Goal: Transaction & Acquisition: Purchase product/service

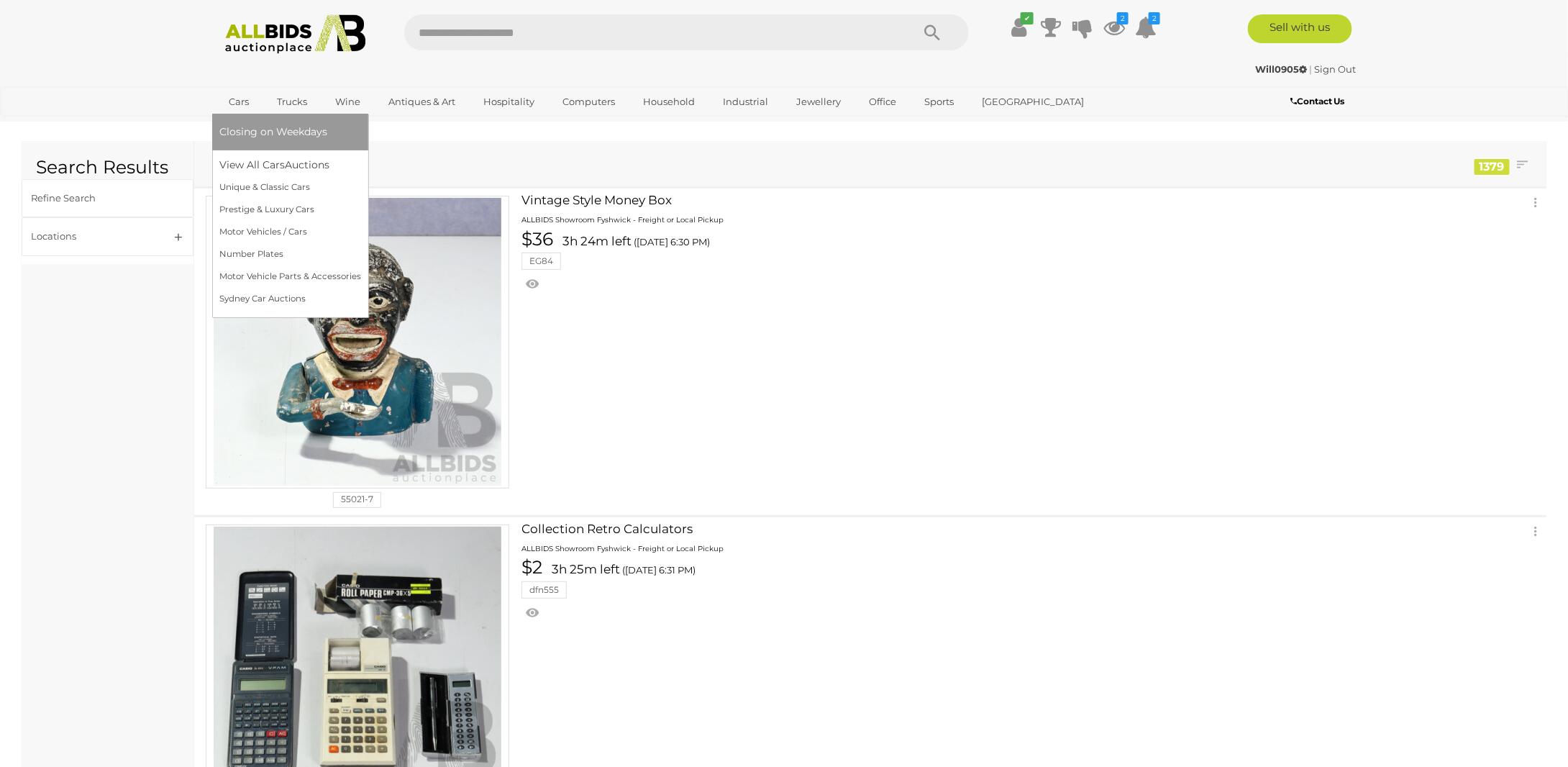
click at [240, 100] on link "Cars" at bounding box center [239, 101] width 39 height 23
click at [287, 161] on link "View All Cars Auctions" at bounding box center [291, 165] width 142 height 22
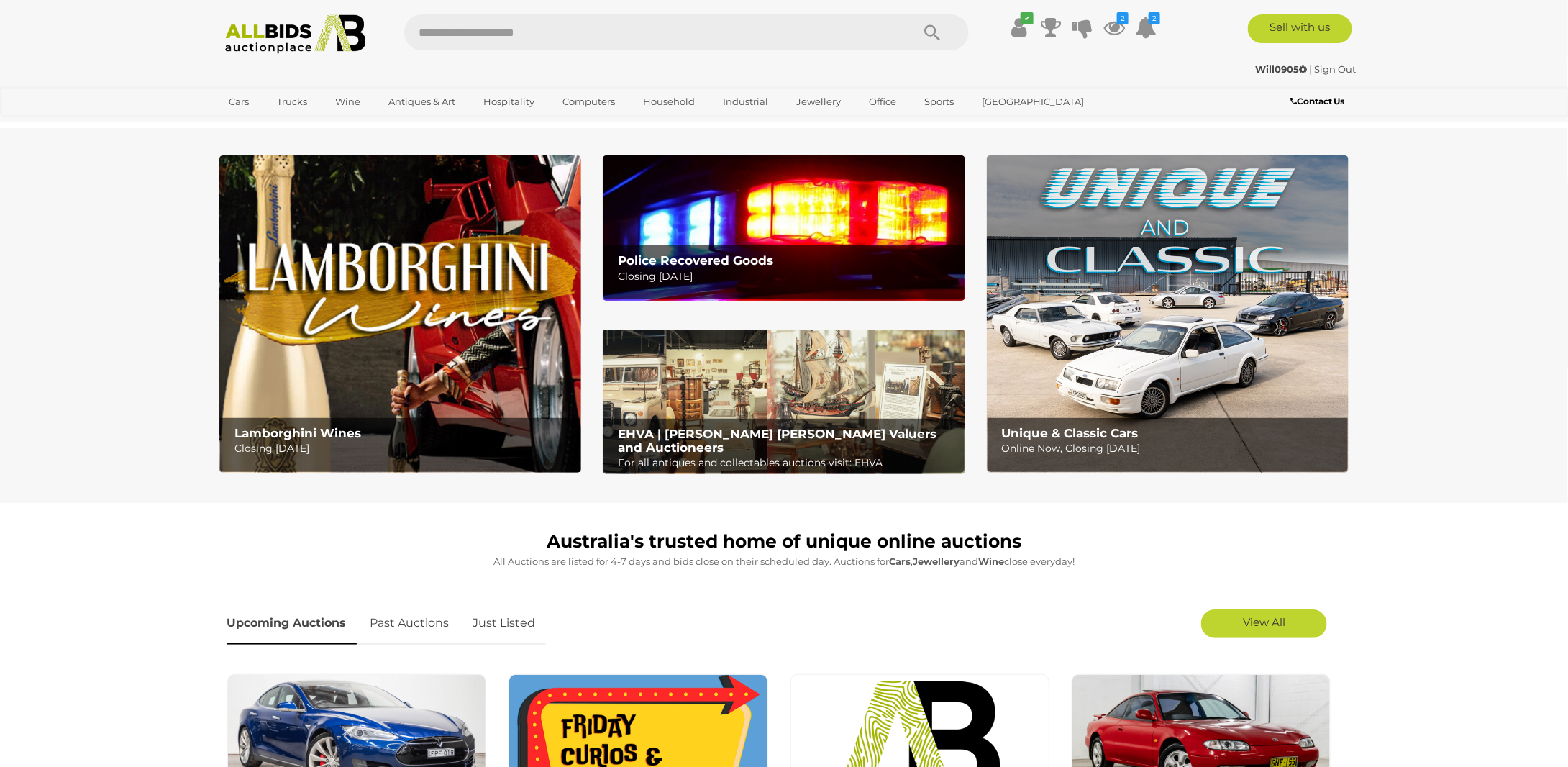
click at [595, 45] on input "text" at bounding box center [651, 32] width 493 height 36
type input "******"
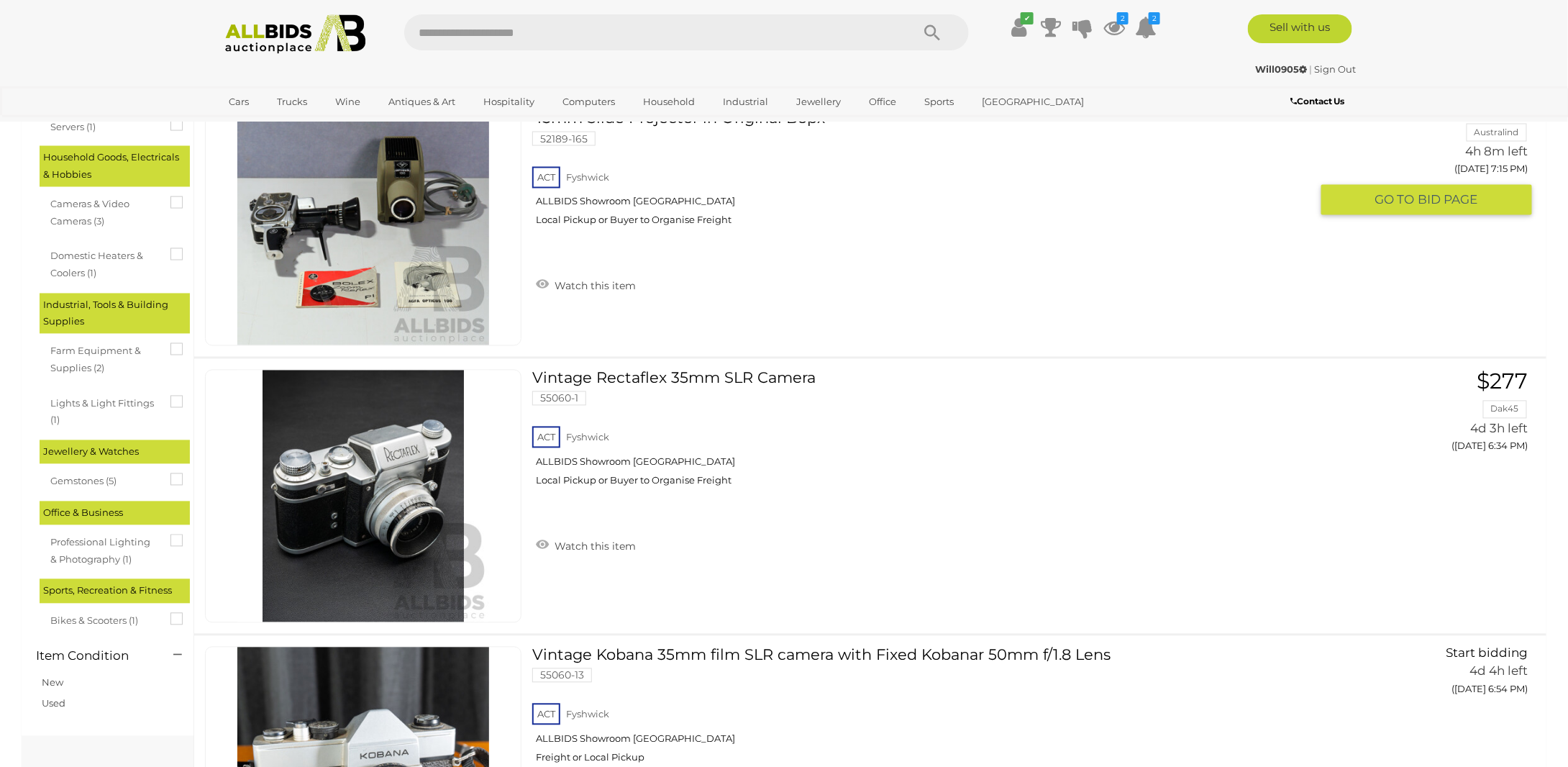
scroll to position [1223, 0]
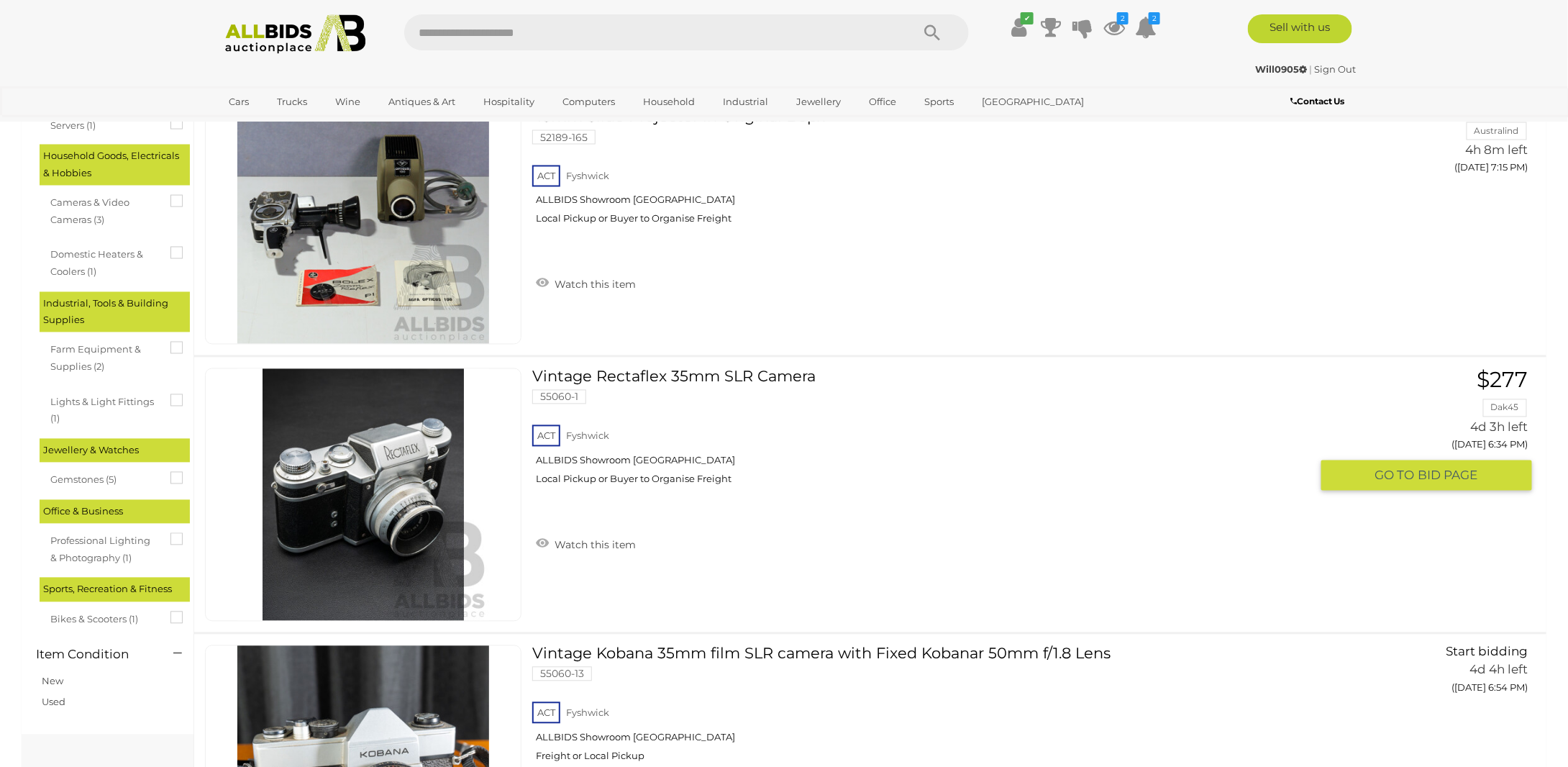
click at [632, 373] on link "Vintage Rectaflex 35mm SLR Camera 55060-1 ACT Fyshwick ALLBIDS Showroom Fyshwick" at bounding box center [926, 432] width 767 height 128
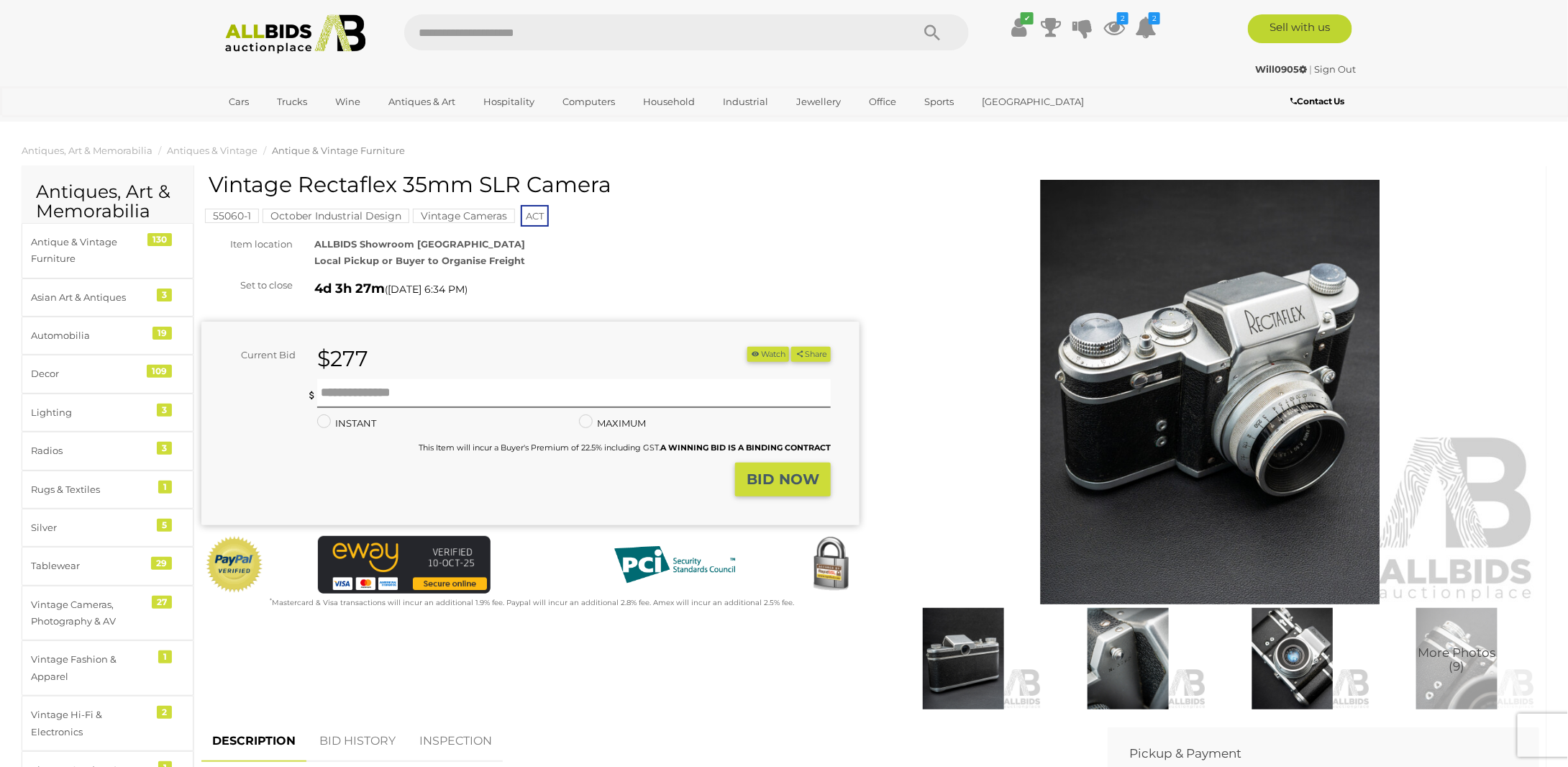
click at [1315, 670] on img at bounding box center [1293, 658] width 158 height 101
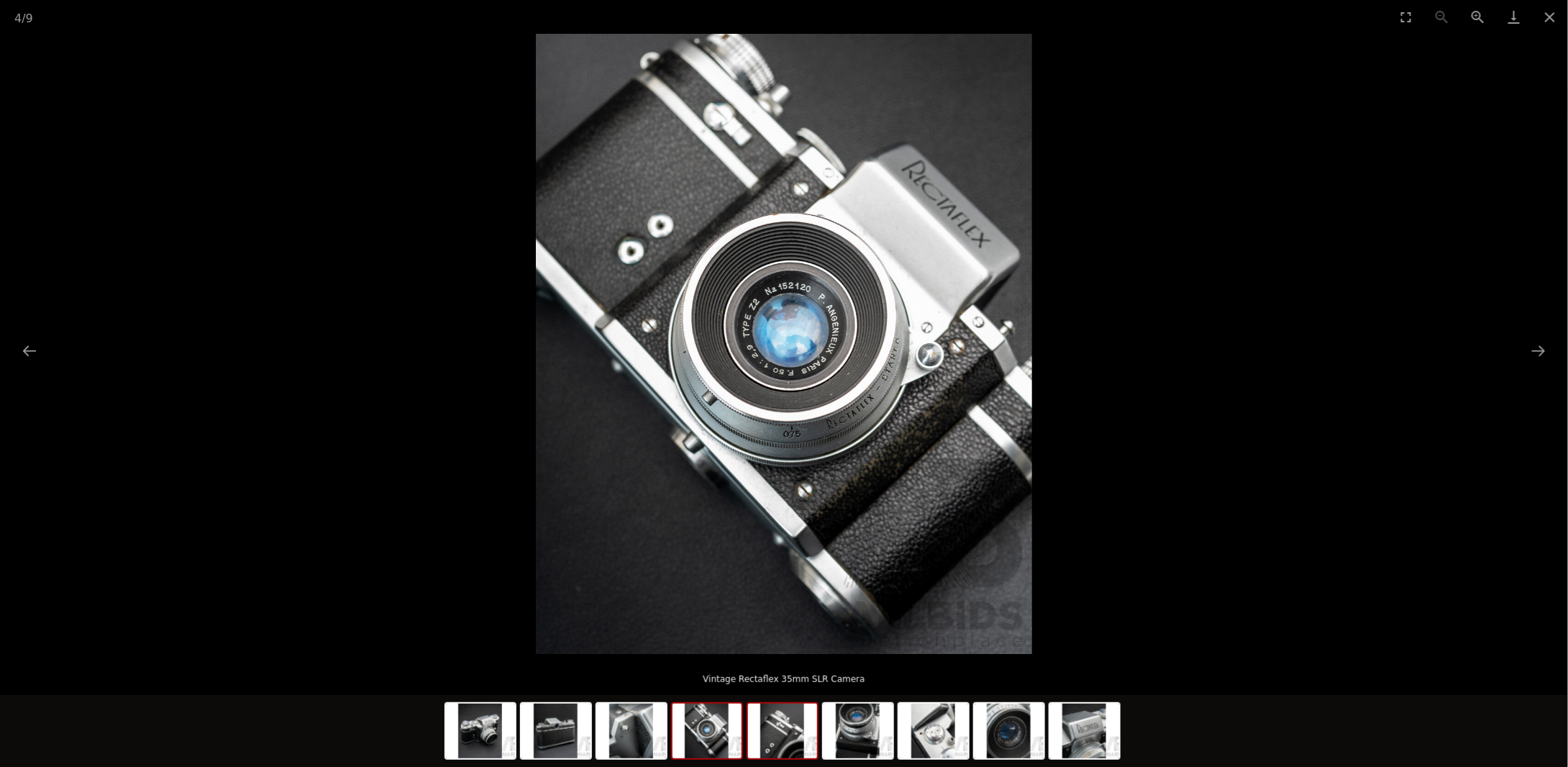
click at [786, 736] on img at bounding box center [782, 730] width 69 height 55
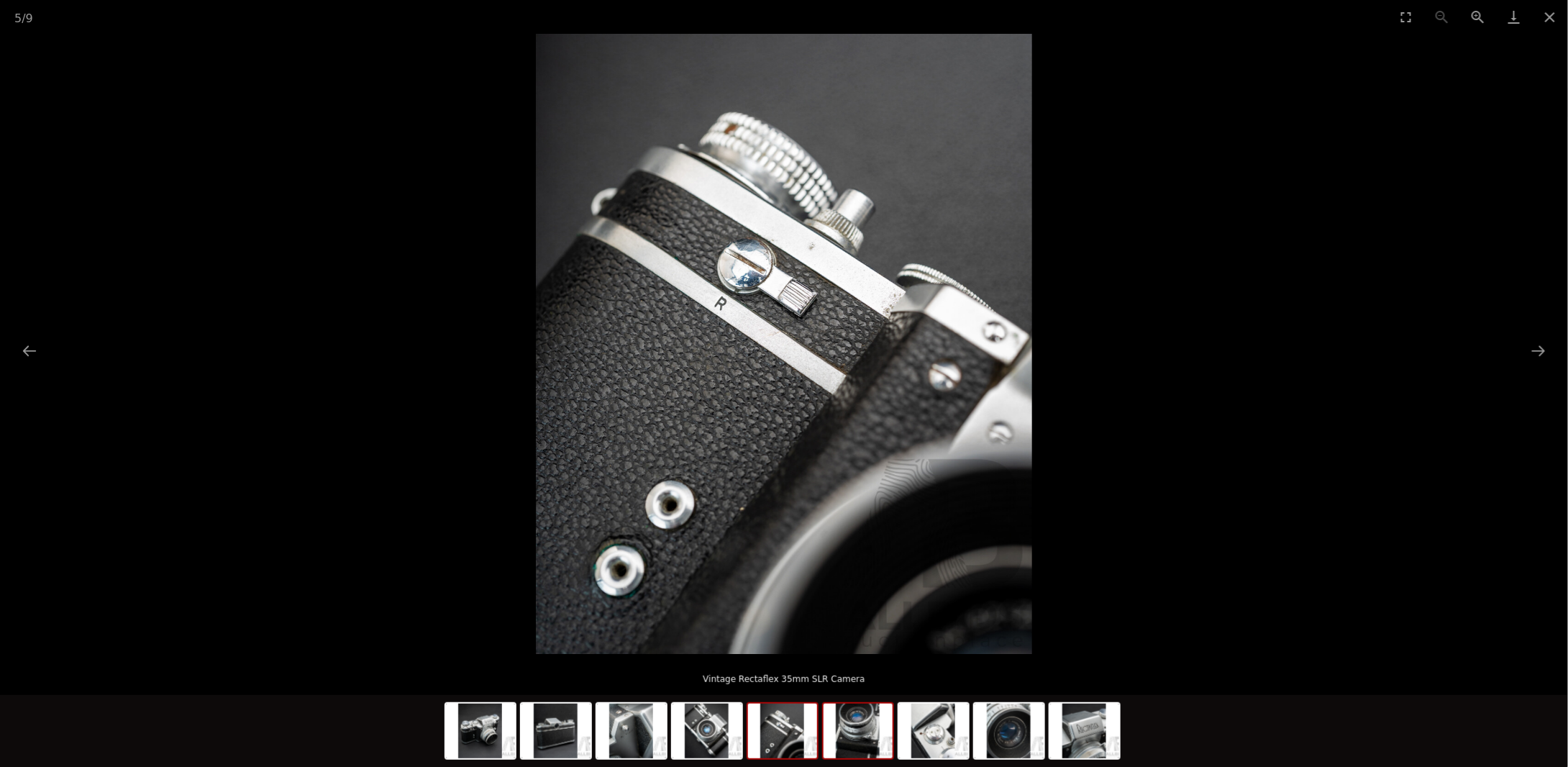
click at [832, 745] on img at bounding box center [858, 730] width 69 height 55
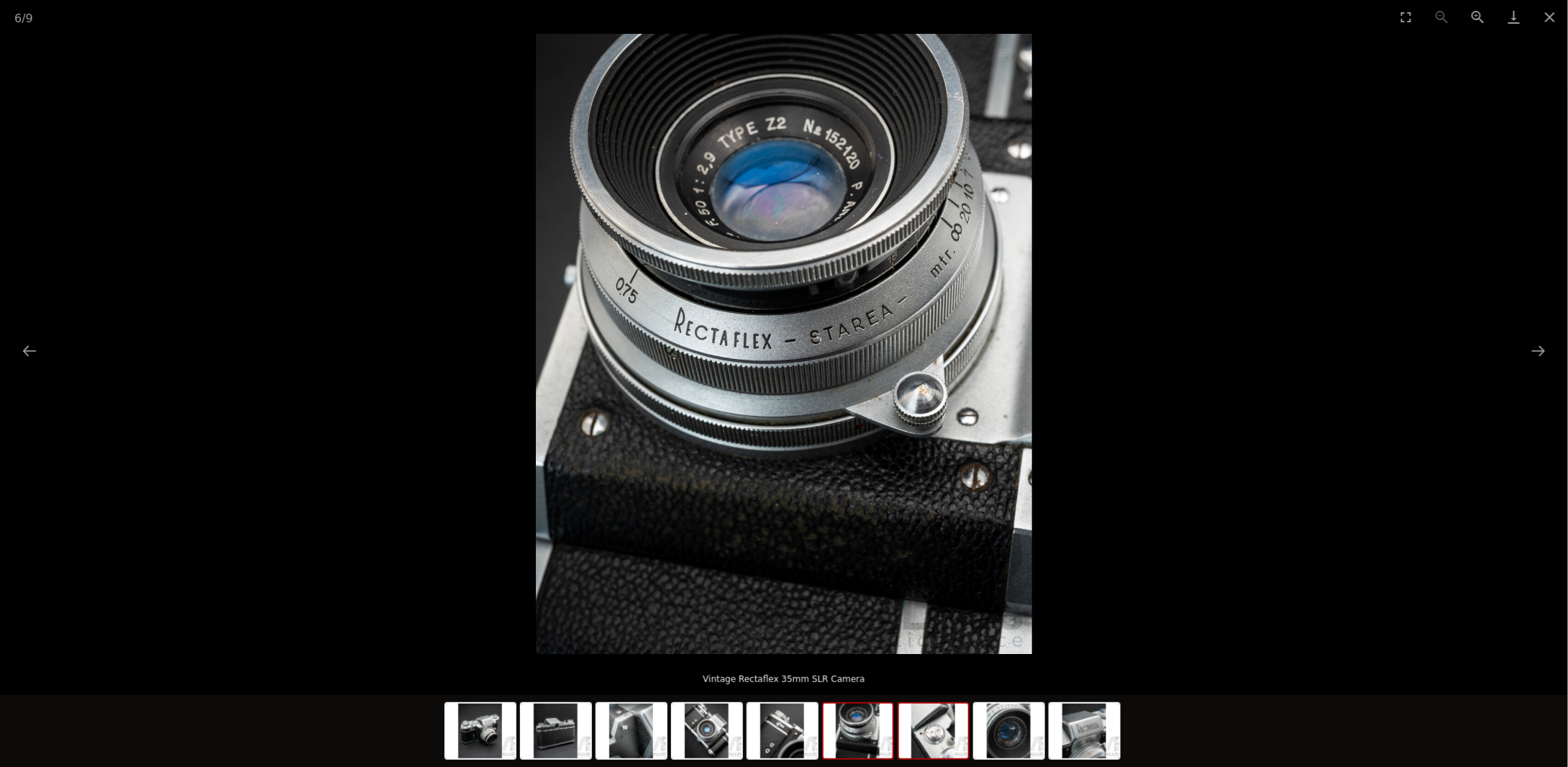
click at [936, 753] on img at bounding box center [933, 730] width 69 height 55
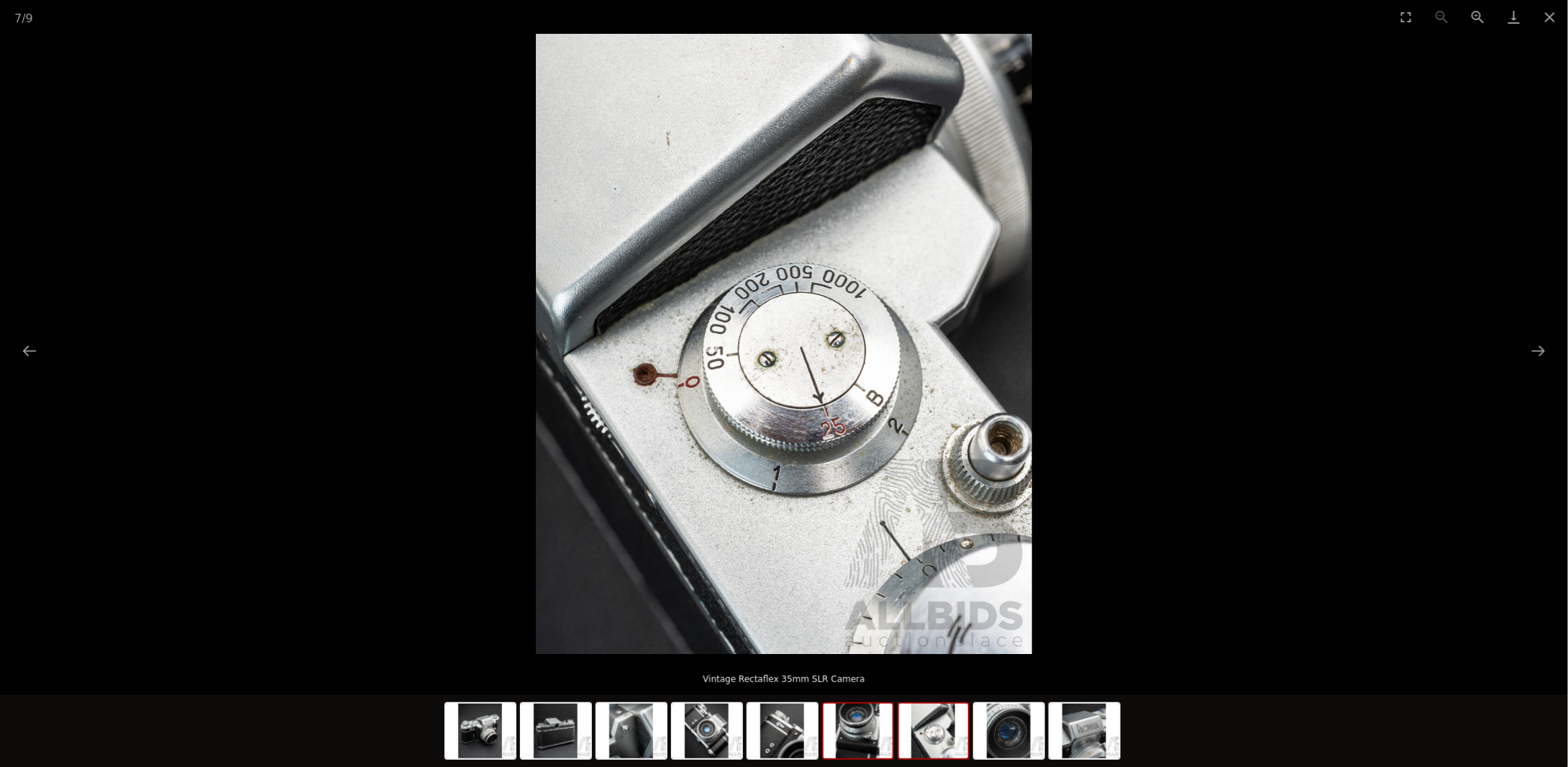
click at [873, 751] on img at bounding box center [858, 730] width 69 height 55
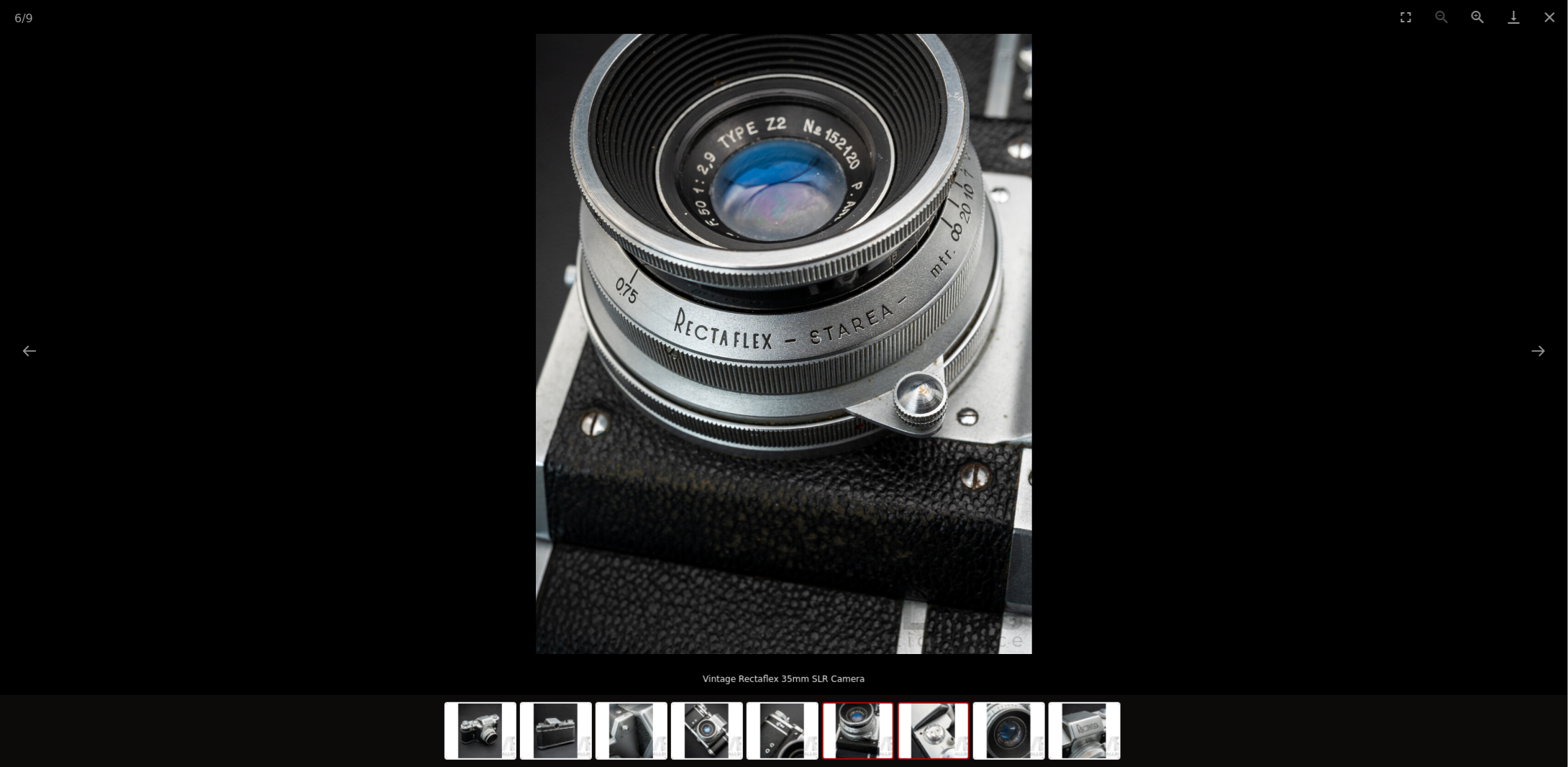
click at [937, 746] on img at bounding box center [933, 730] width 69 height 55
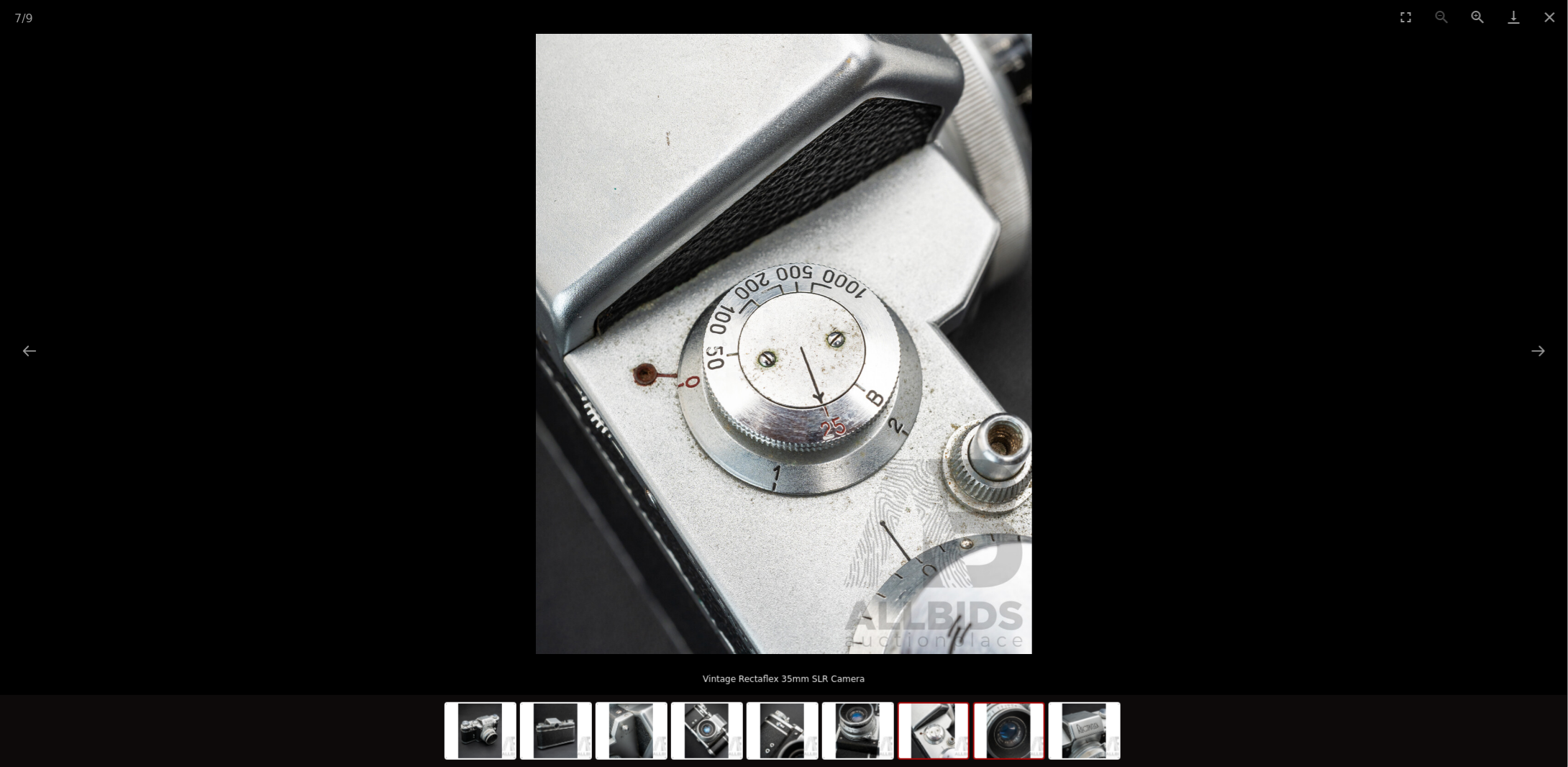
click at [1018, 745] on img at bounding box center [1008, 730] width 69 height 55
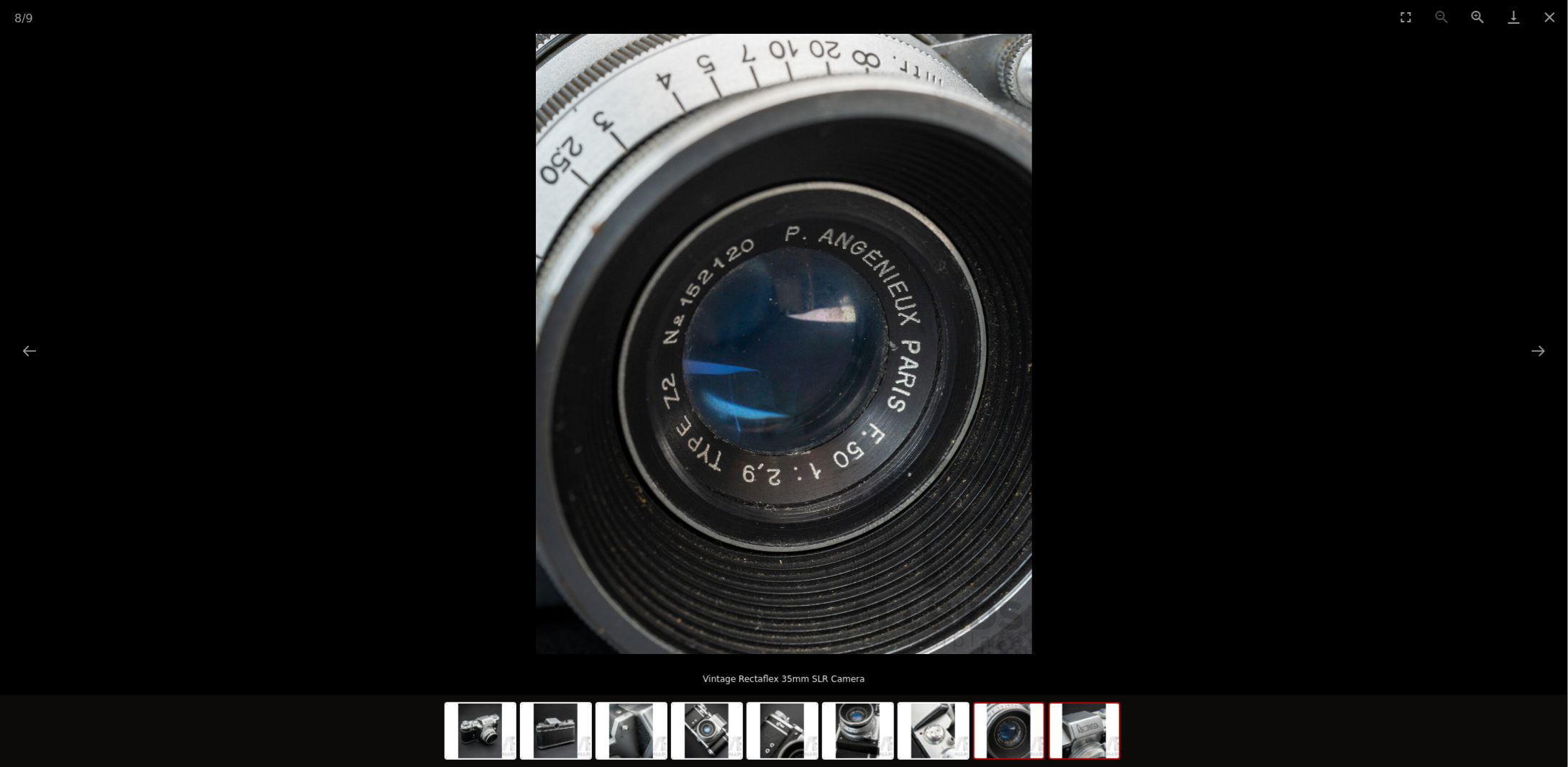
click at [1068, 743] on img at bounding box center [1085, 730] width 69 height 55
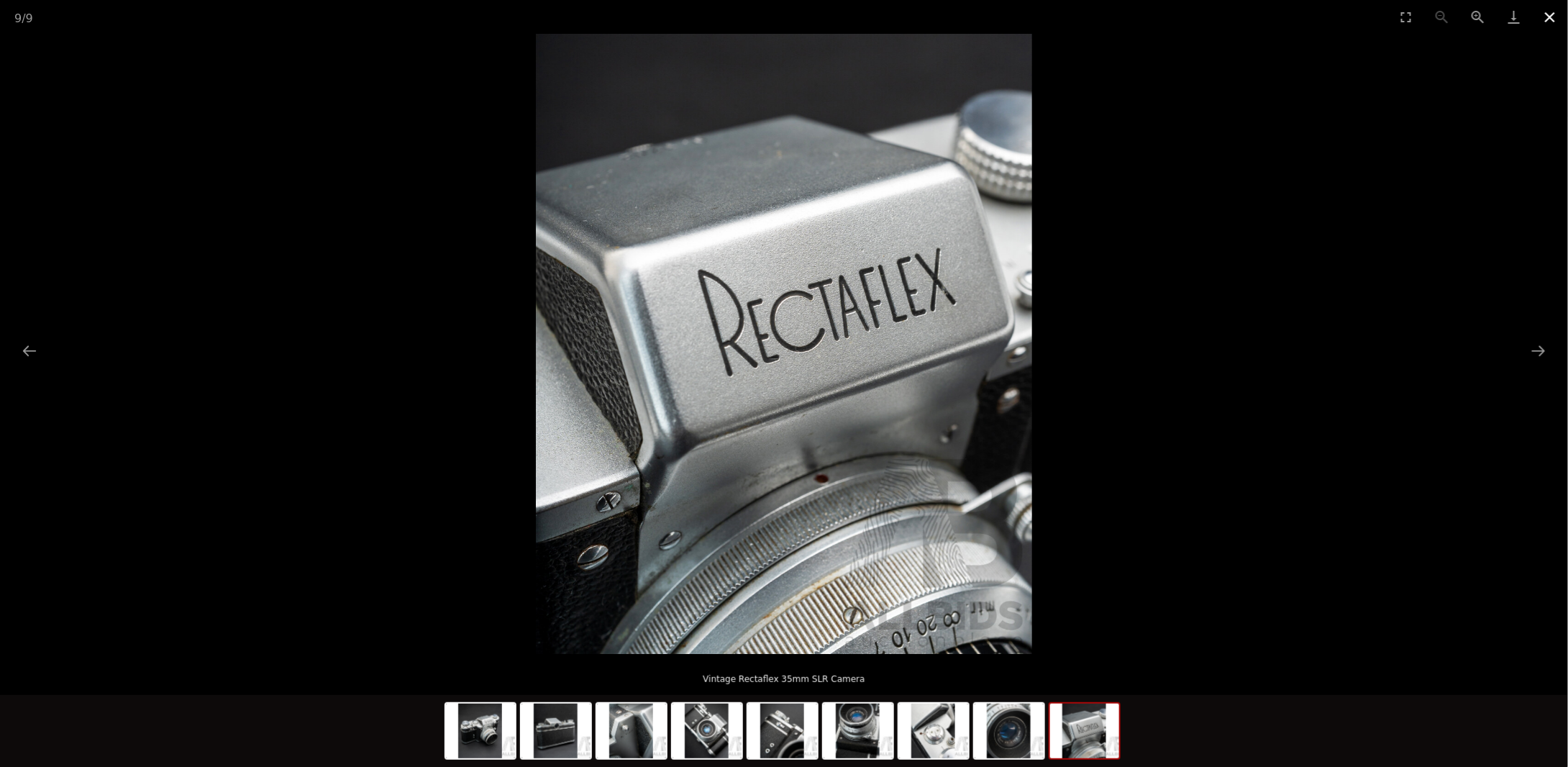
click at [1551, 24] on button "Close gallery" at bounding box center [1550, 17] width 36 height 34
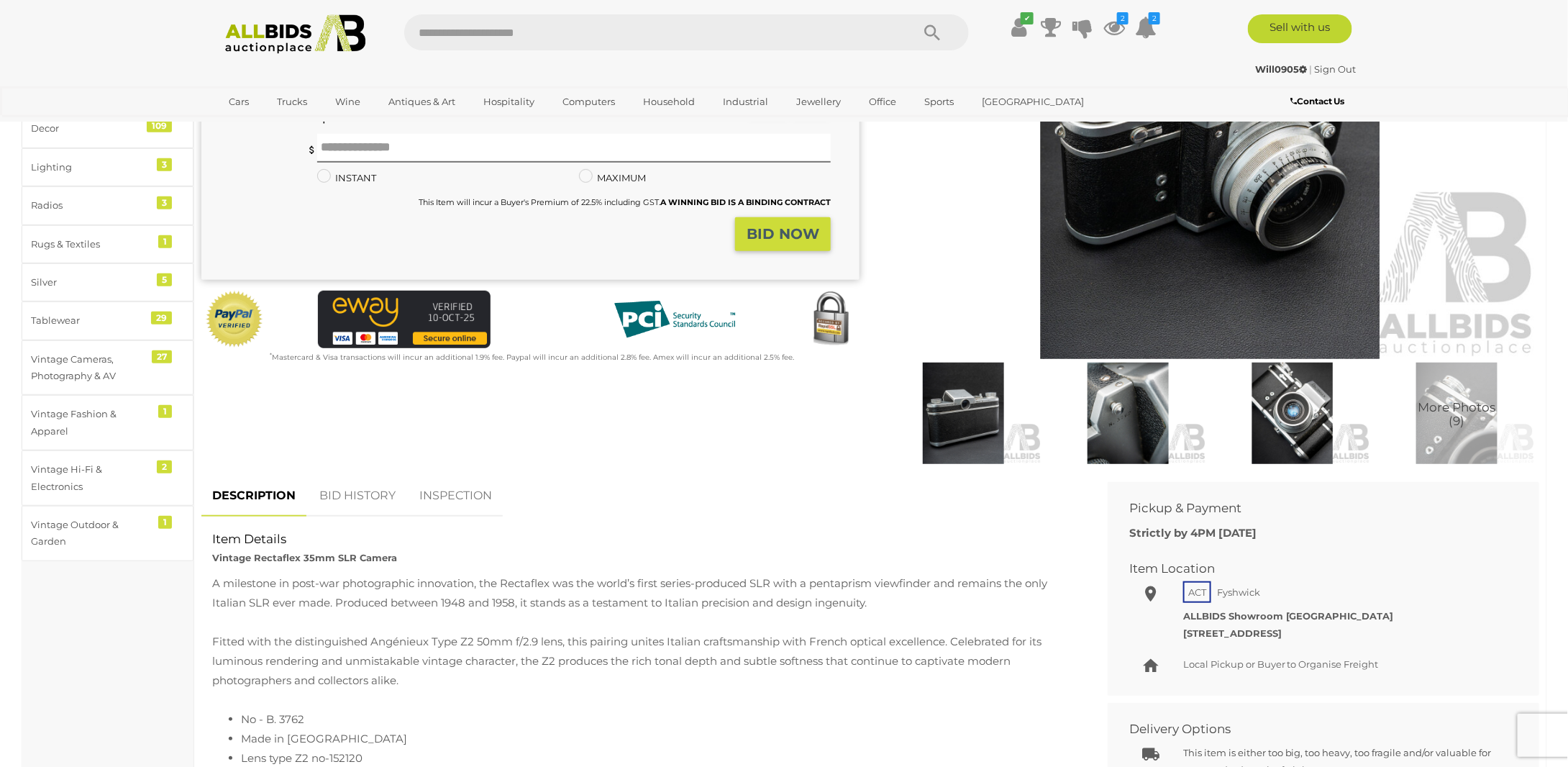
scroll to position [288, 0]
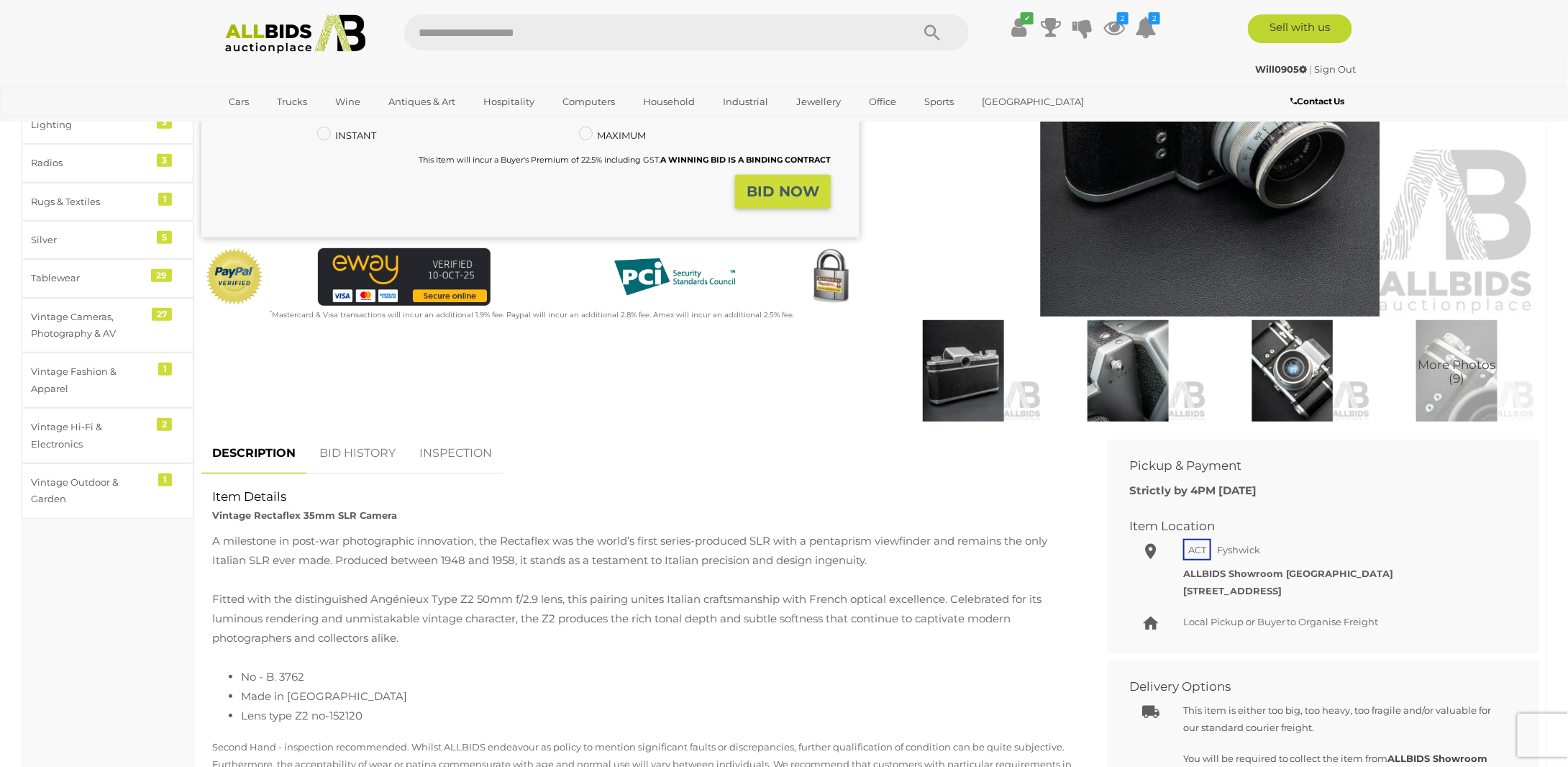
click at [348, 451] on link "BID HISTORY" at bounding box center [357, 453] width 98 height 42
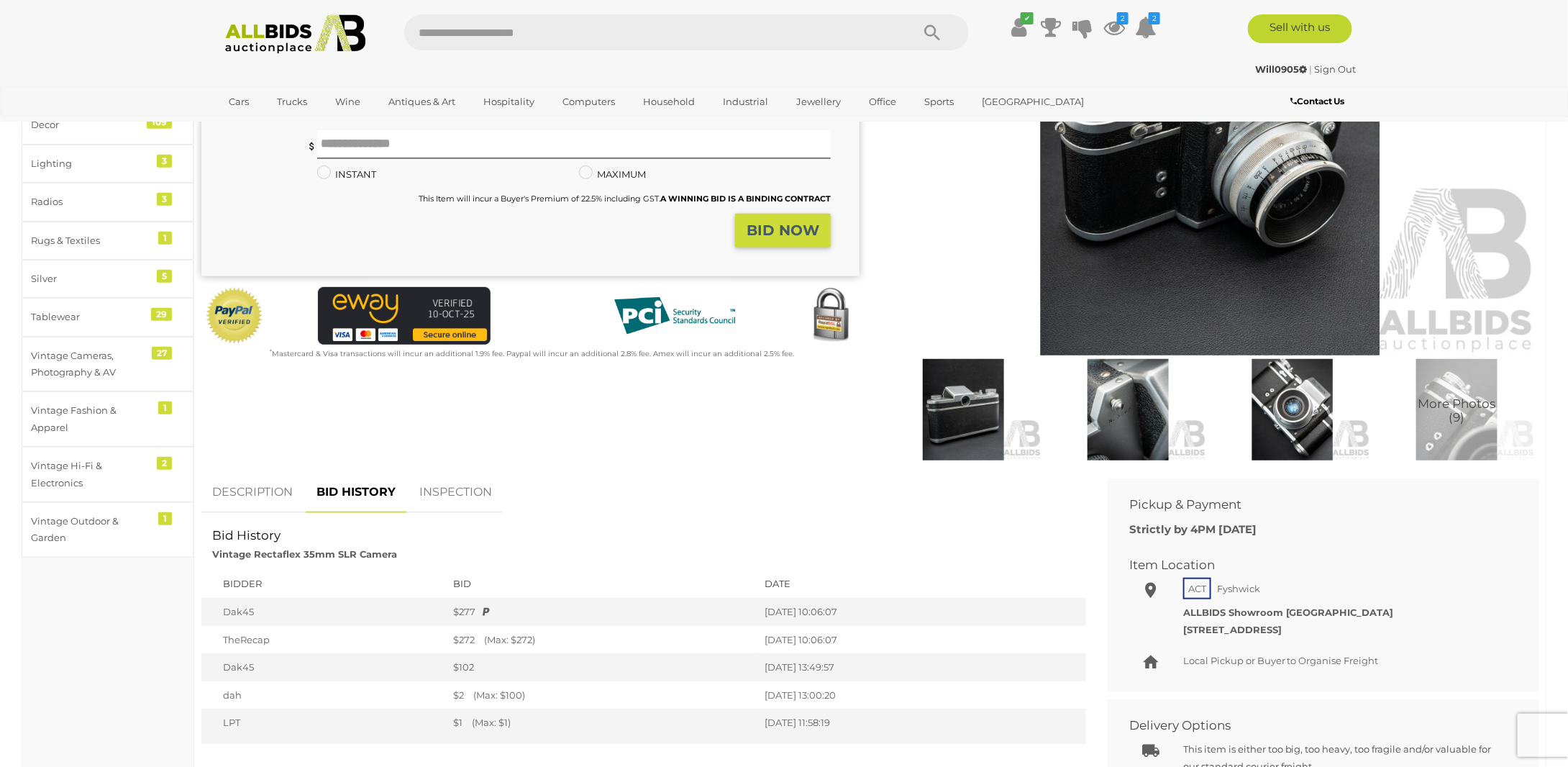
scroll to position [72, 0]
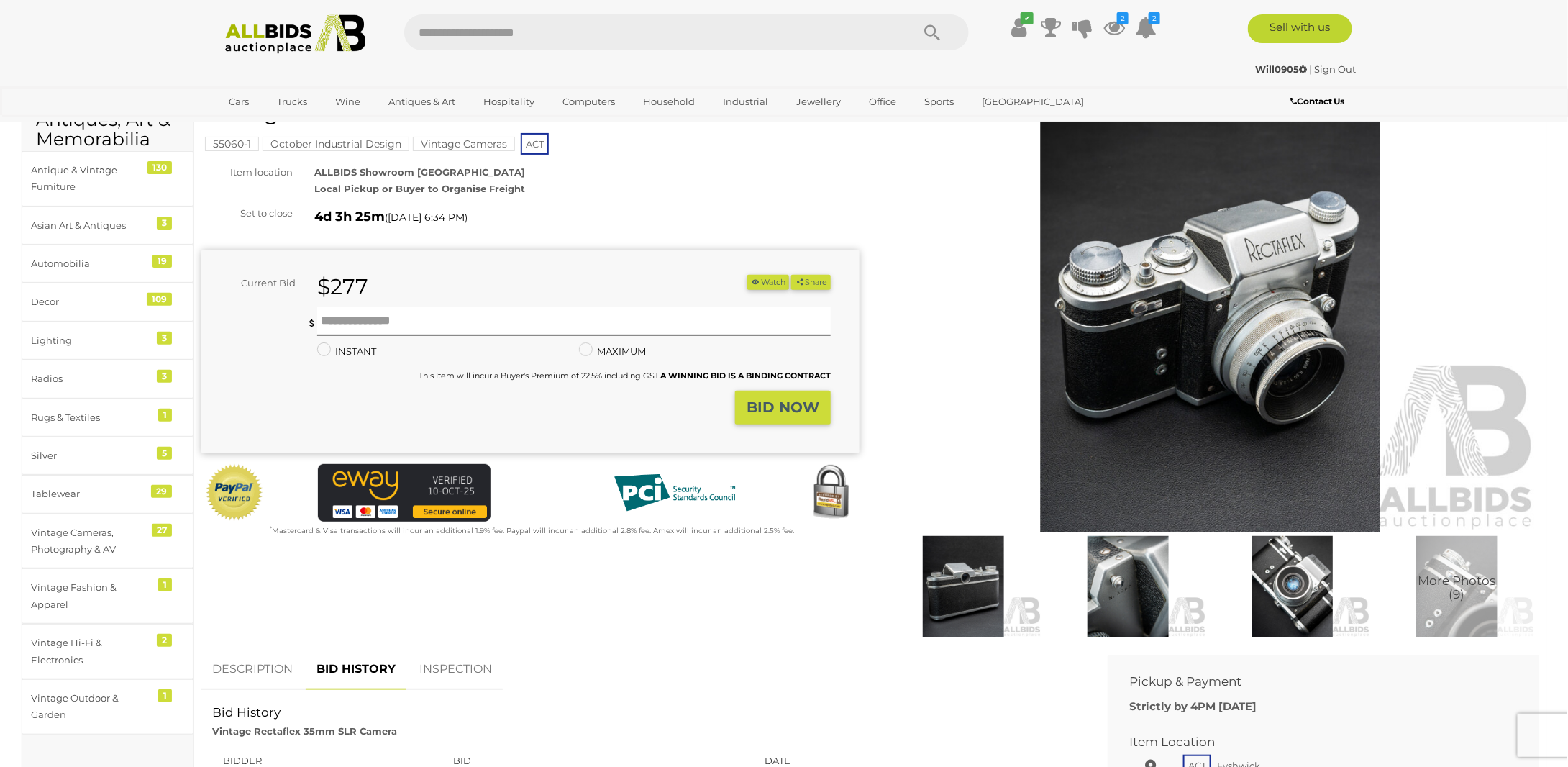
click at [1131, 593] on img at bounding box center [1128, 586] width 158 height 101
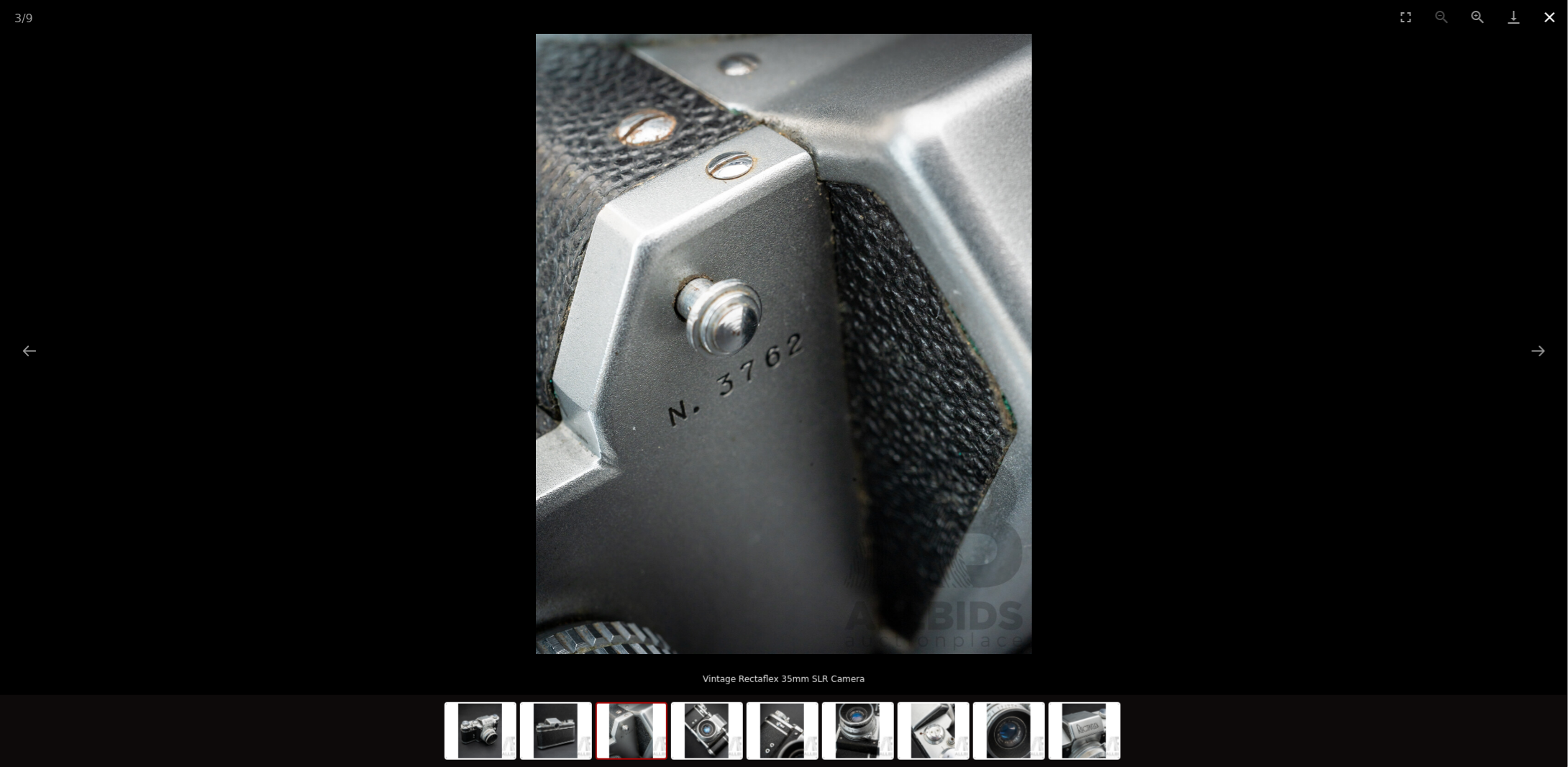
click at [1547, 24] on button "Close gallery" at bounding box center [1550, 17] width 36 height 34
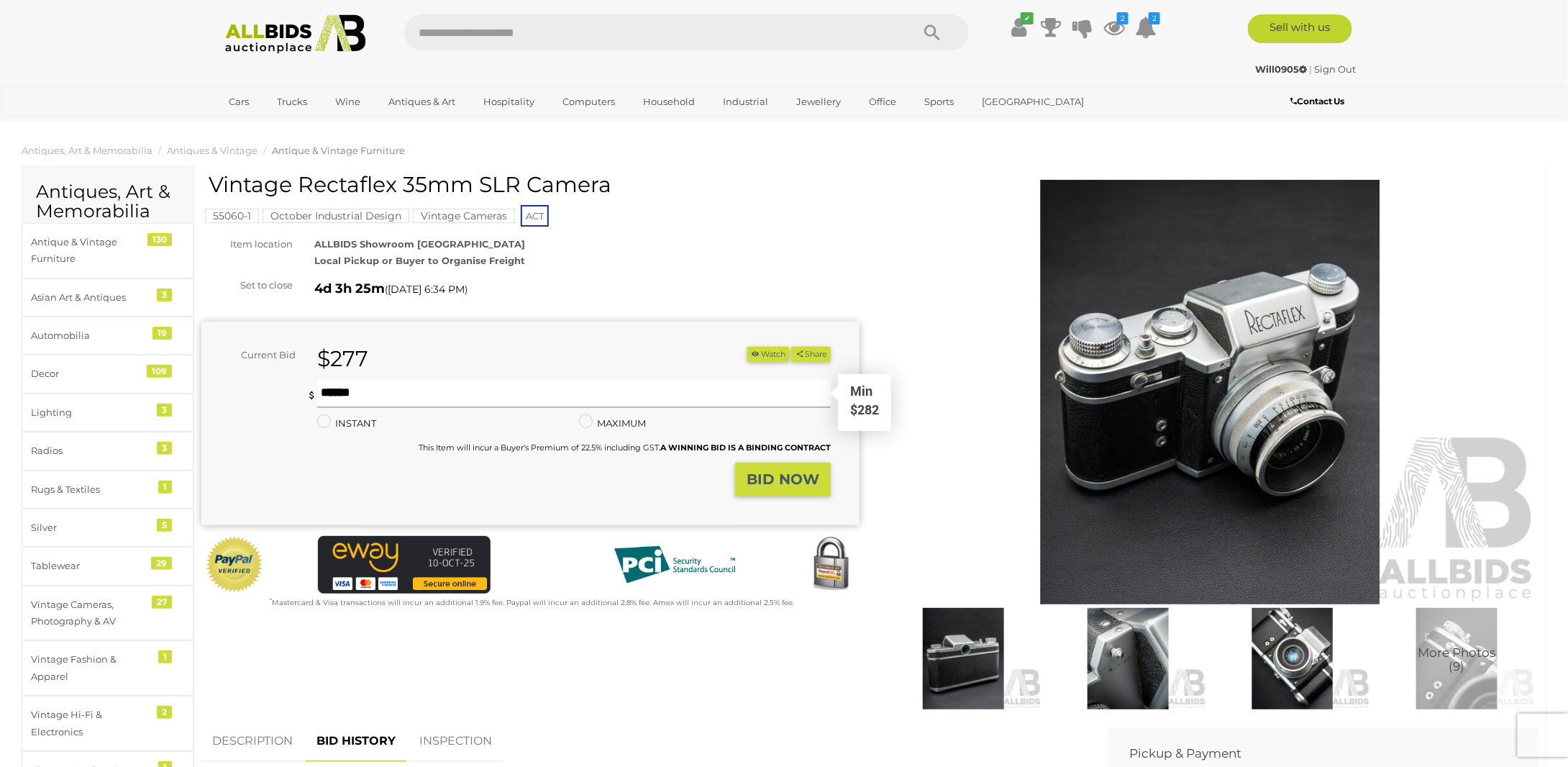
click at [444, 398] on input "text" at bounding box center [574, 394] width 513 height 29
click at [767, 354] on button "Watch" at bounding box center [768, 353] width 42 height 15
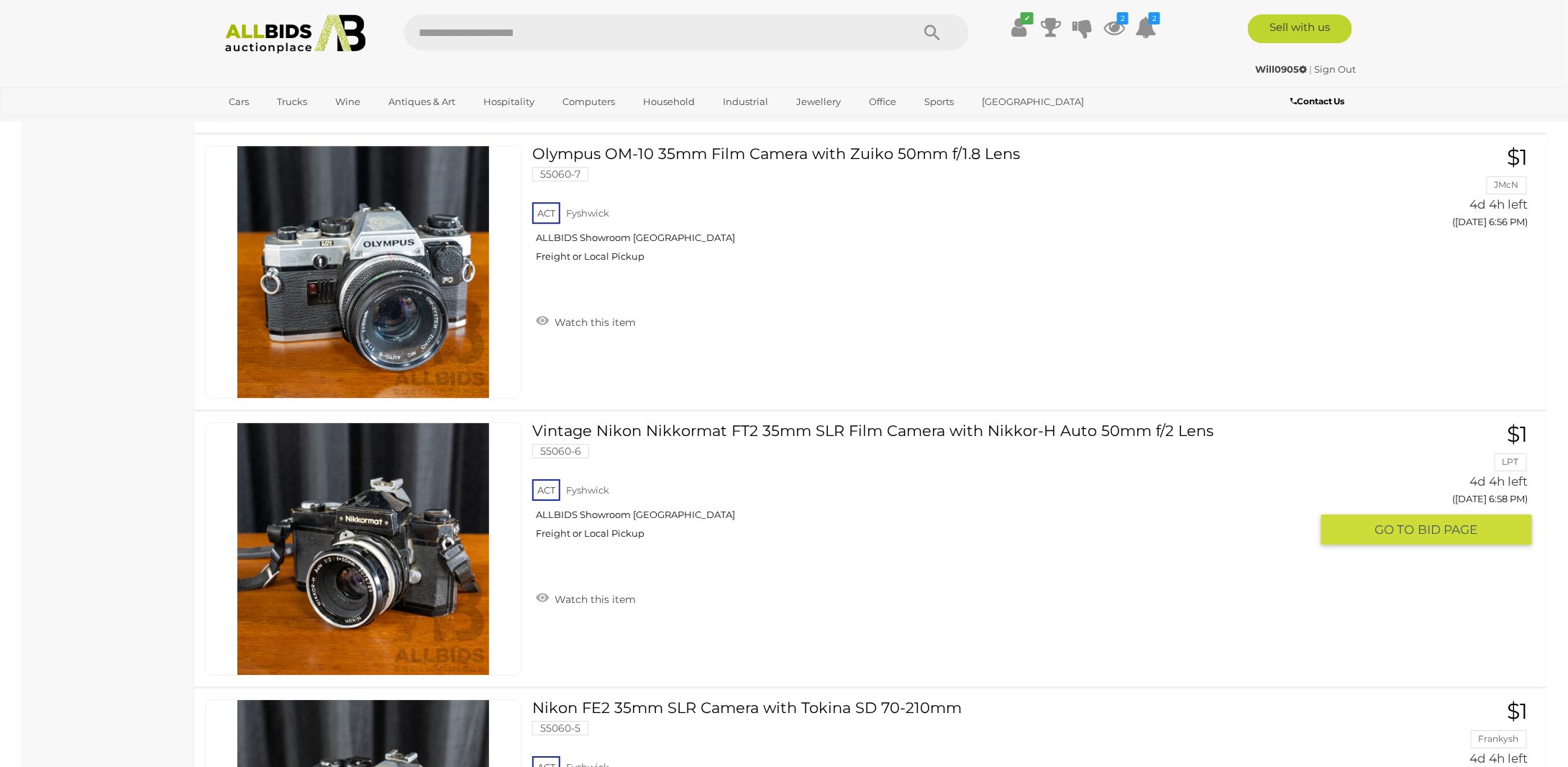
scroll to position [2005, 0]
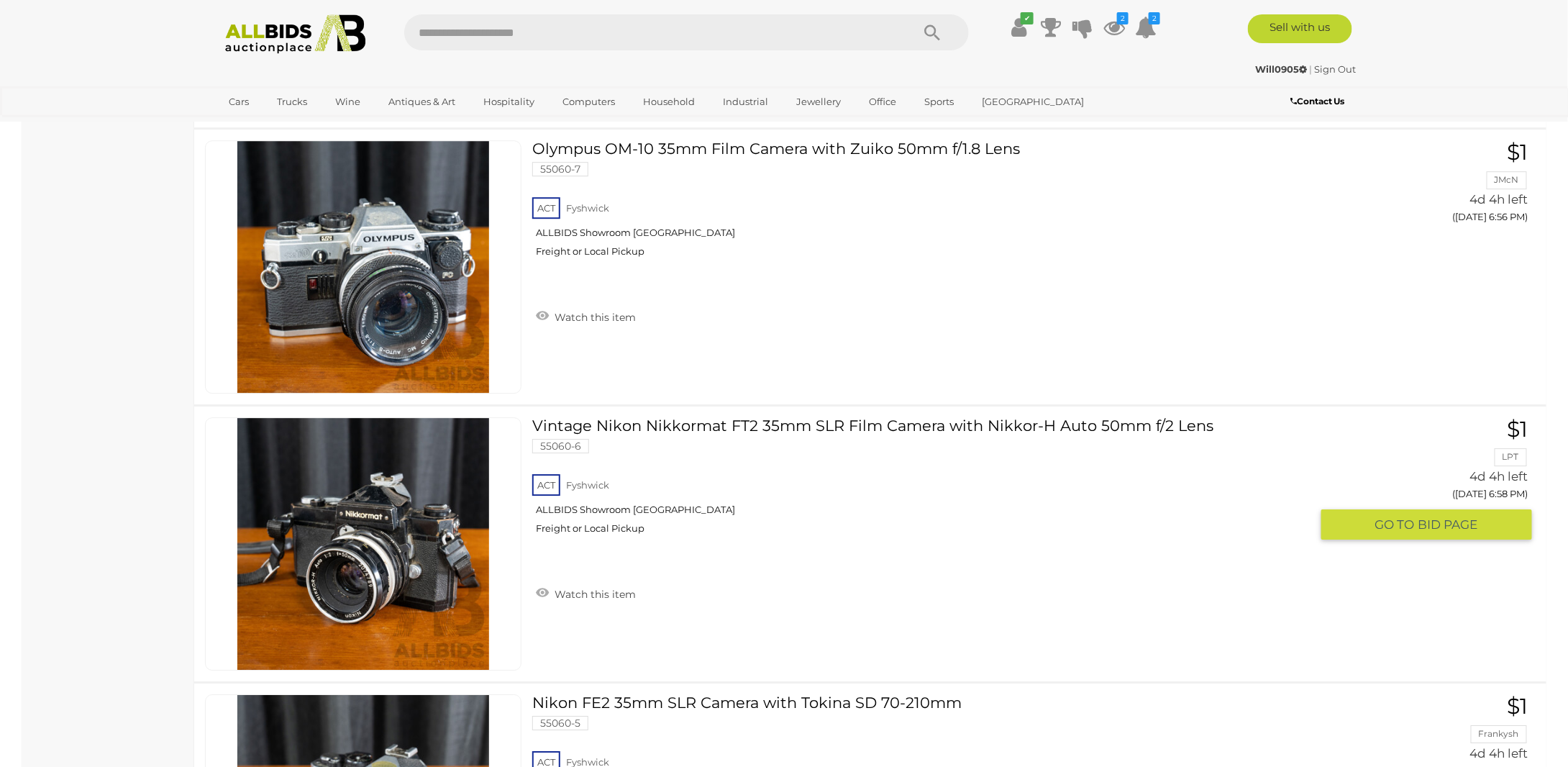
click at [767, 423] on link "Vintage Nikon Nikkormat FT2 35mm SLR Film Camera with Nikkor-H Auto 50mm f/2 Le…" at bounding box center [926, 481] width 767 height 128
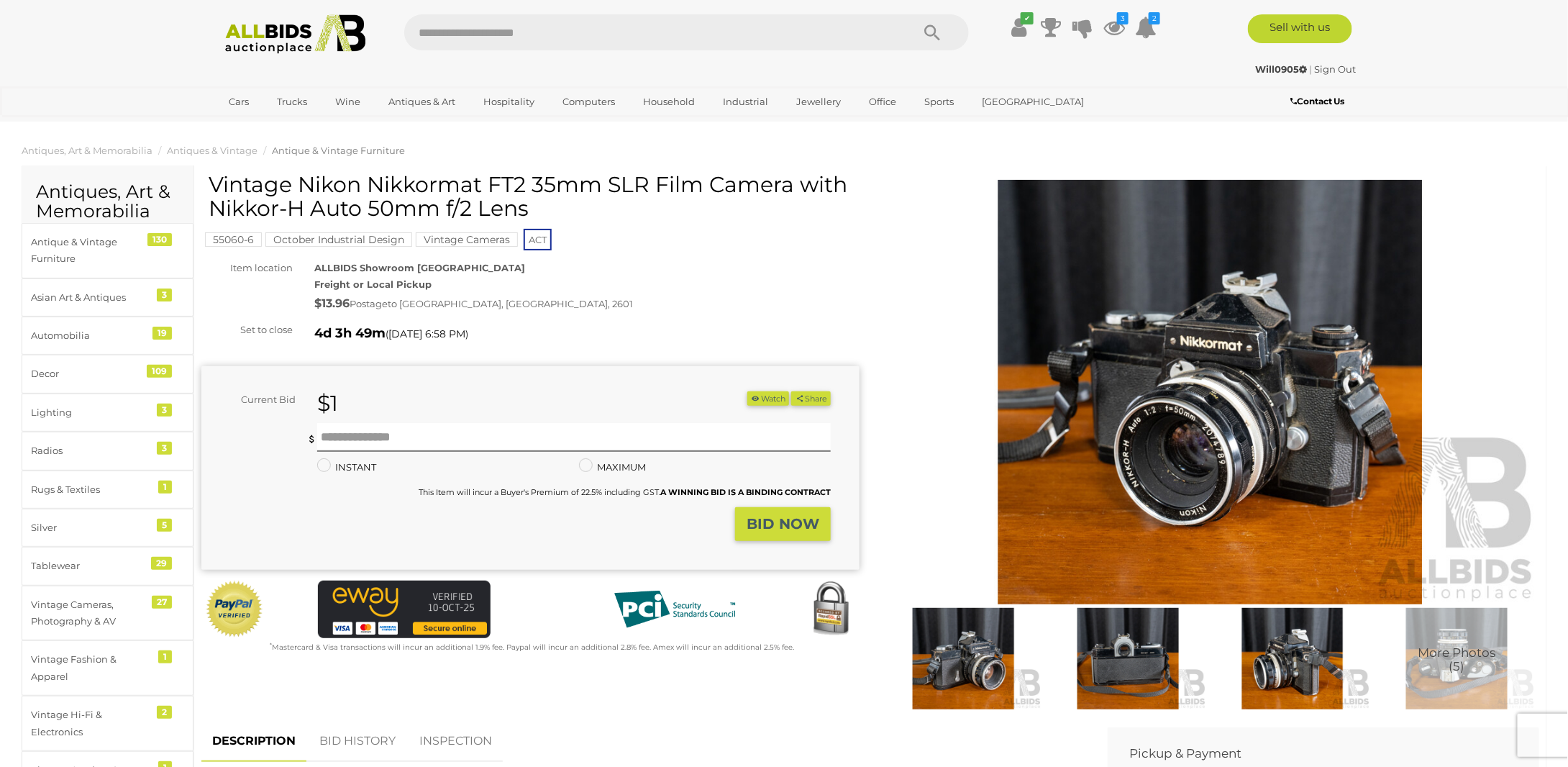
click at [951, 685] on img at bounding box center [963, 658] width 158 height 101
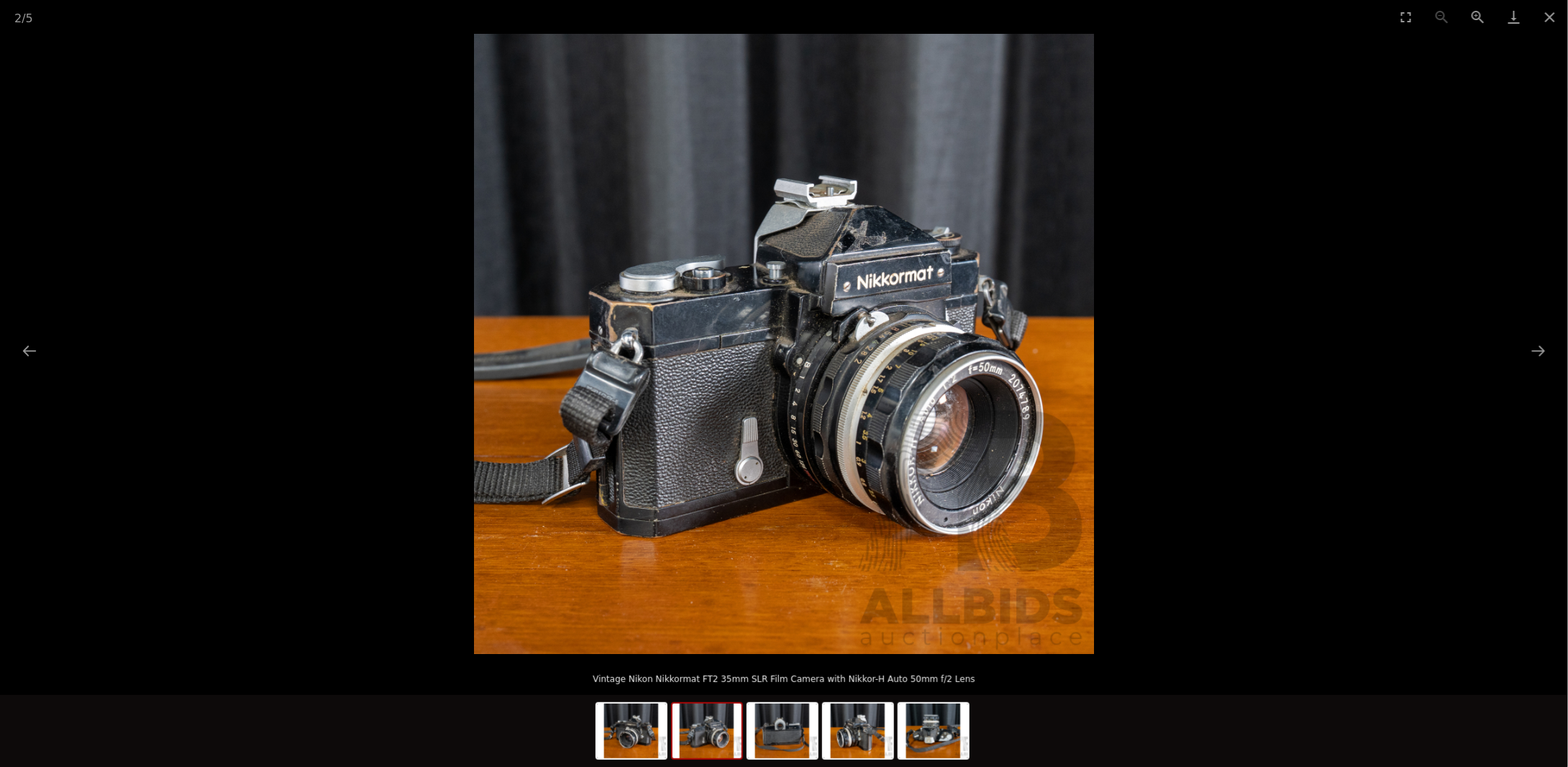
click at [713, 738] on img at bounding box center [707, 730] width 69 height 55
drag, startPoint x: 775, startPoint y: 695, endPoint x: 780, endPoint y: 684, distance: 12.1
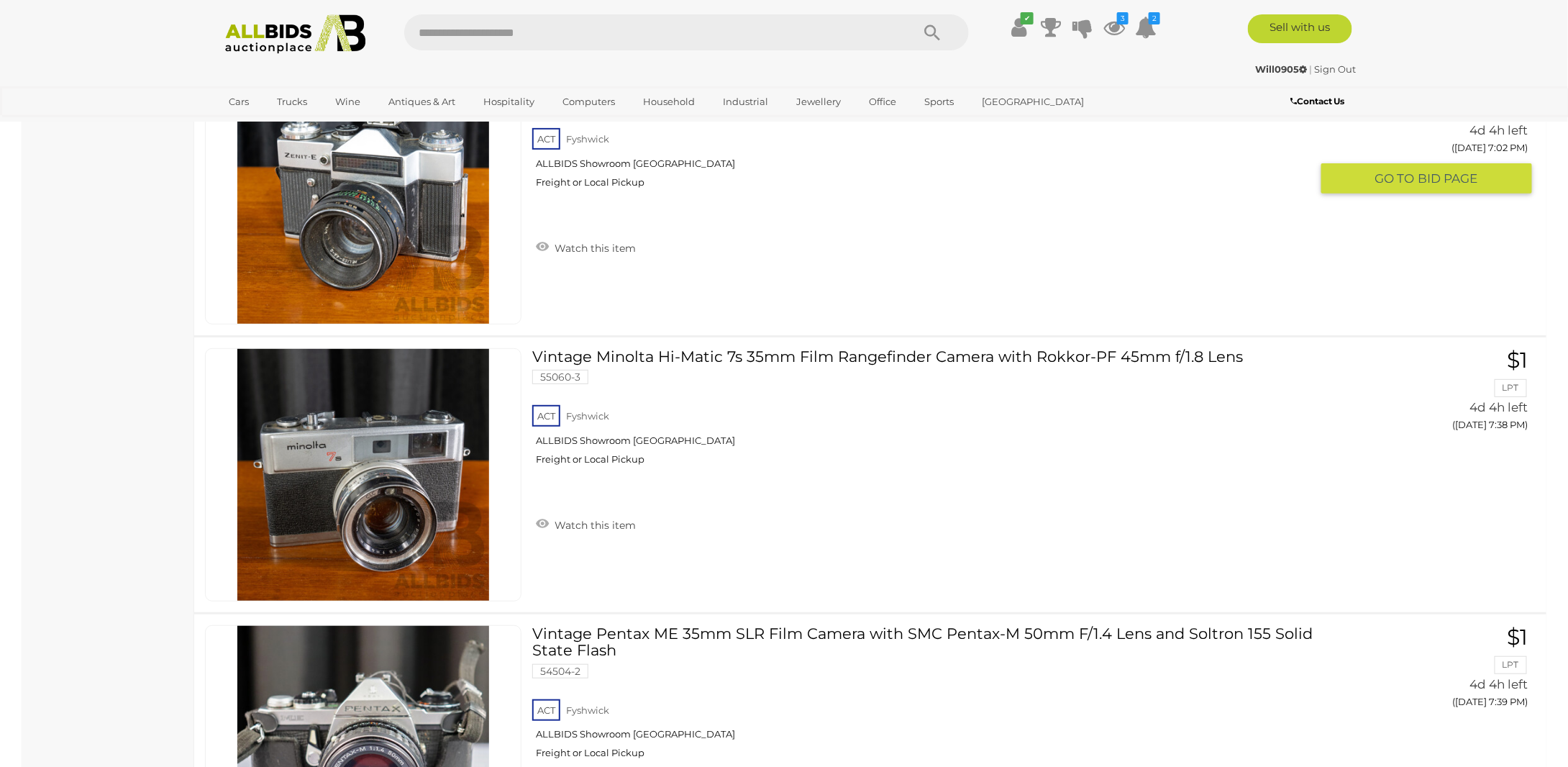
scroll to position [2905, 0]
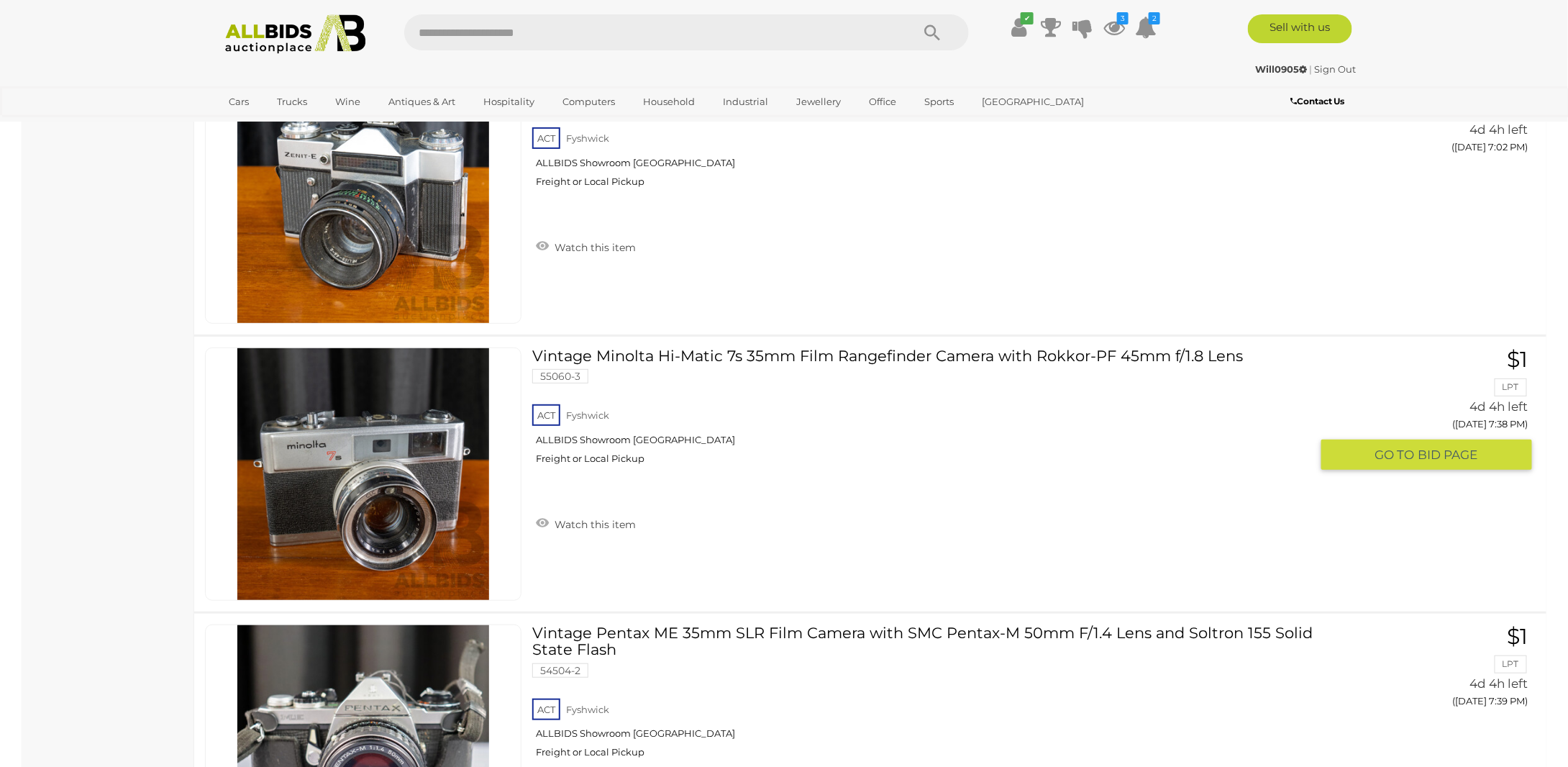
click at [815, 349] on link "Vintage Minolta Hi-Matic 7s 35mm Film Rangefinder Camera with Rokkor-PF 45mm f/…" at bounding box center [926, 411] width 767 height 128
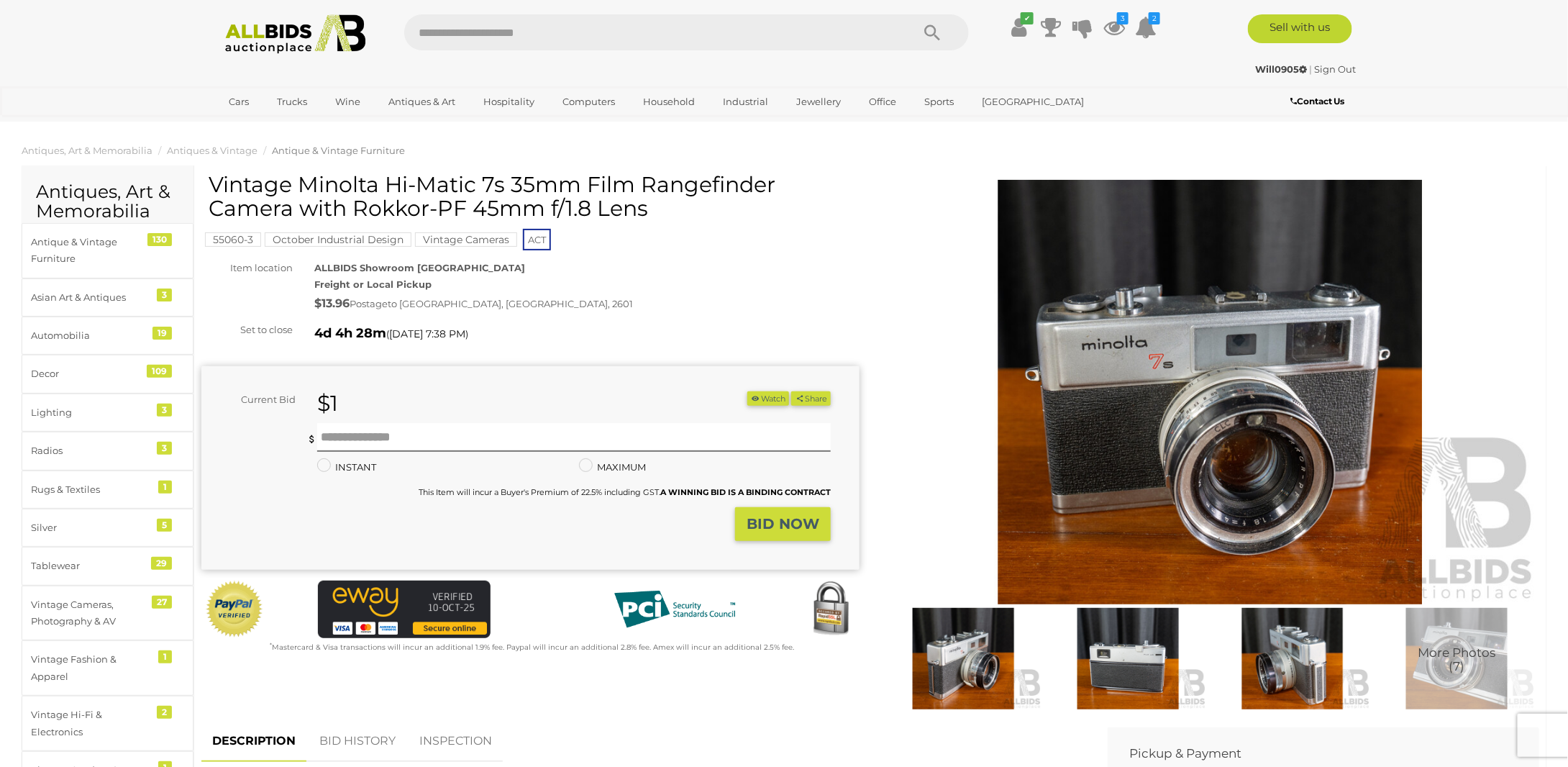
click at [945, 684] on img at bounding box center [963, 658] width 158 height 101
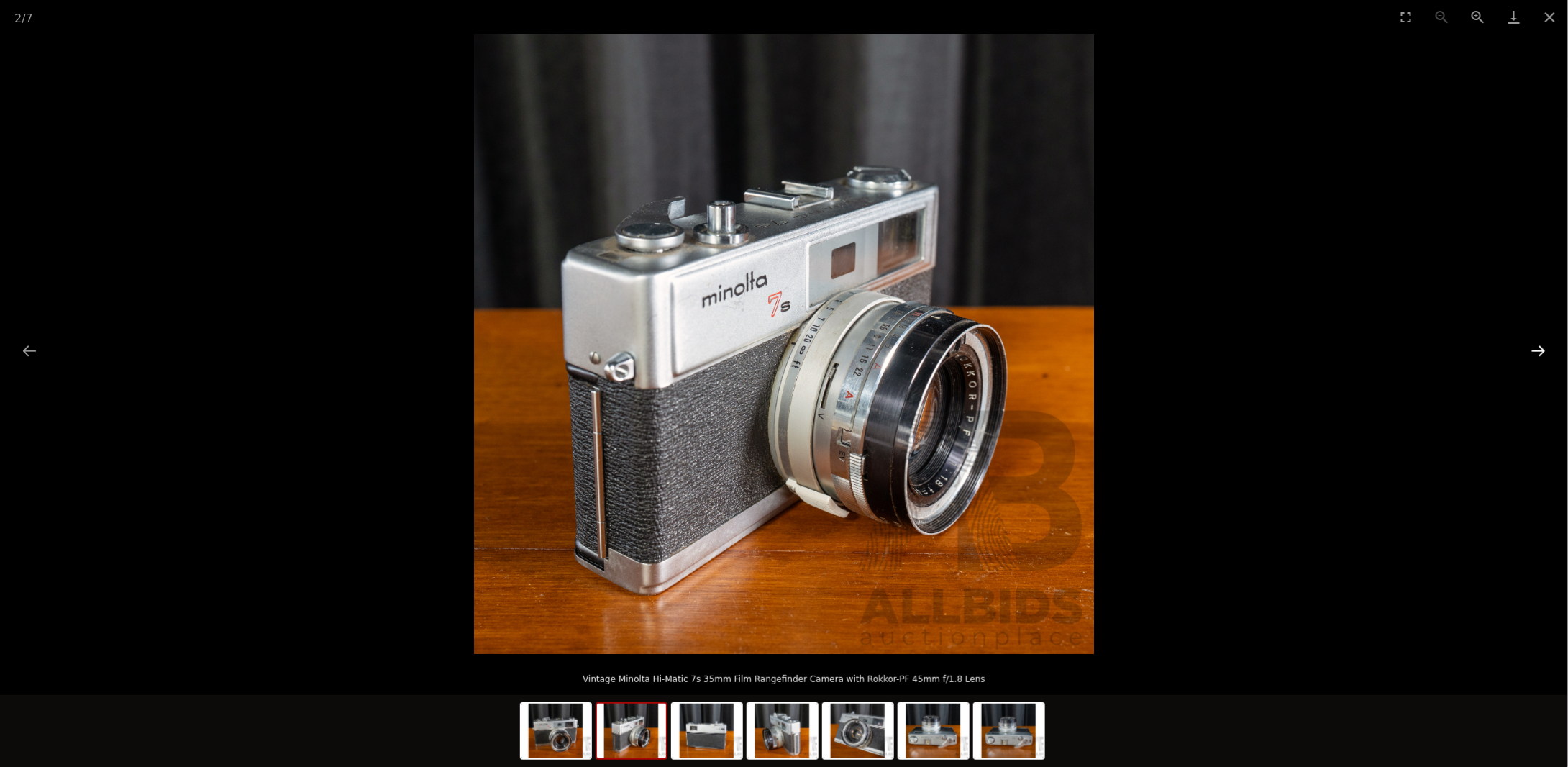
click at [1551, 353] on button "Next slide" at bounding box center [1538, 350] width 30 height 28
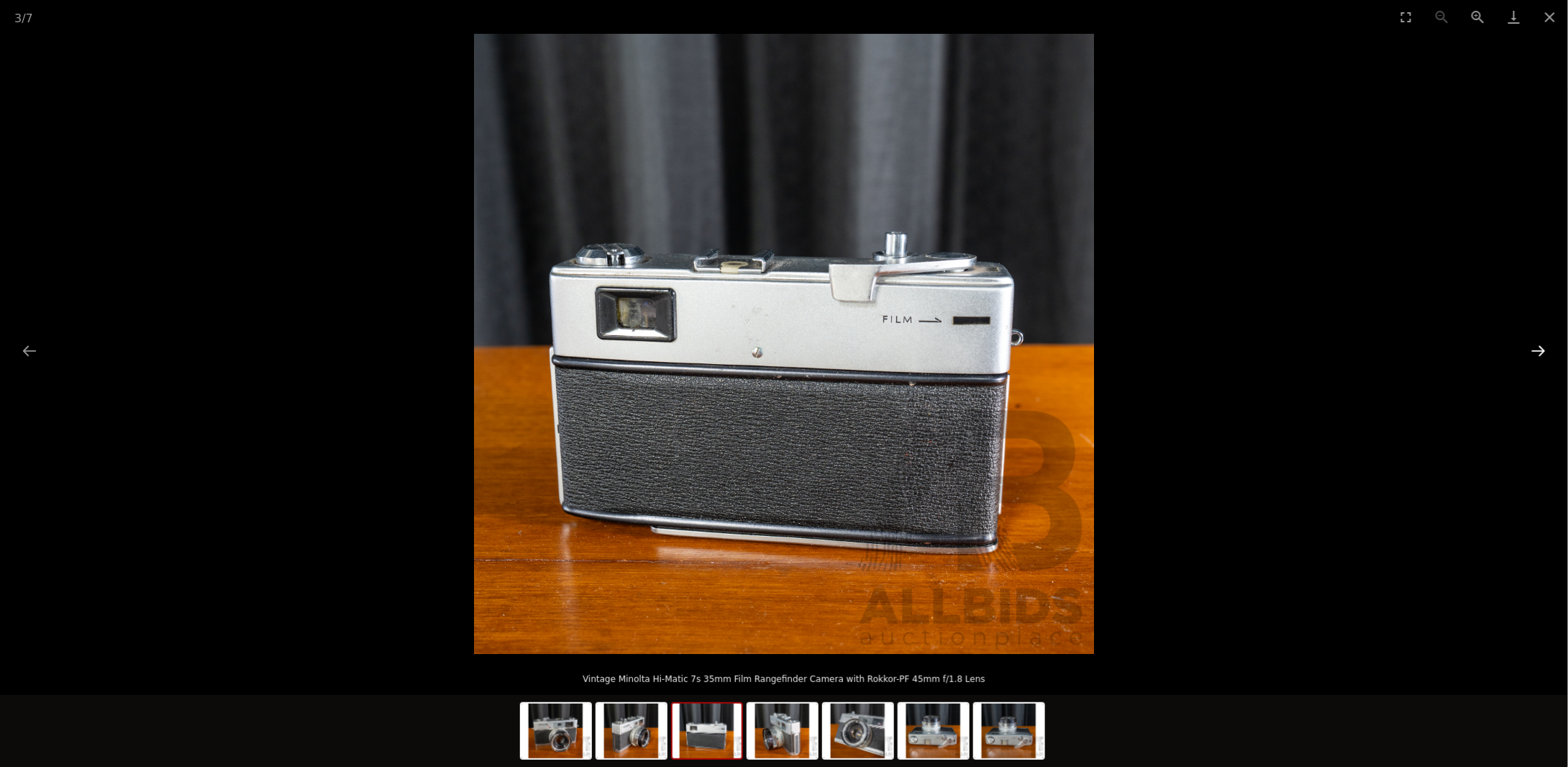
click at [1551, 350] on button "Next slide" at bounding box center [1538, 350] width 30 height 28
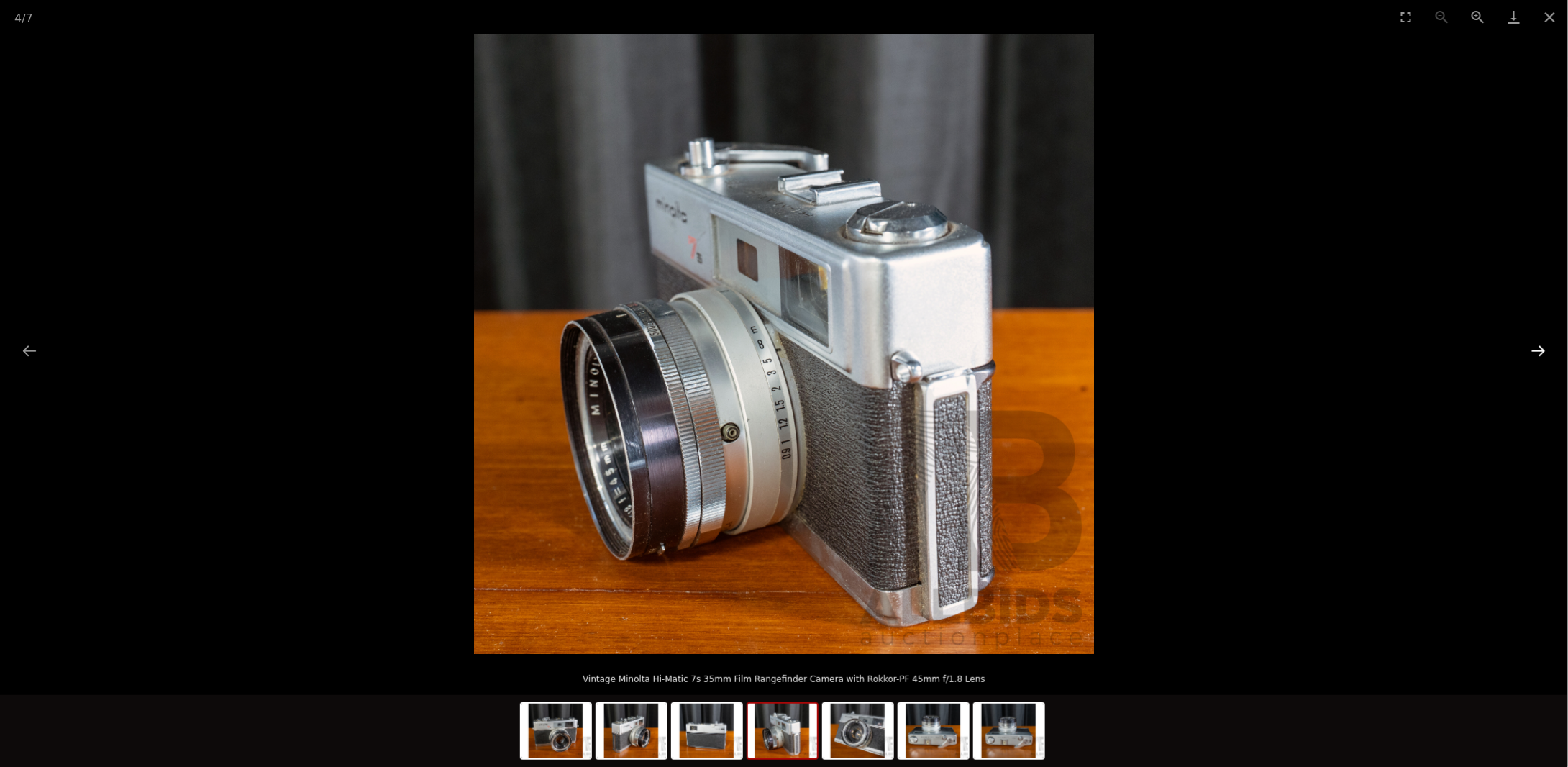
click at [1551, 350] on button "Next slide" at bounding box center [1538, 350] width 30 height 28
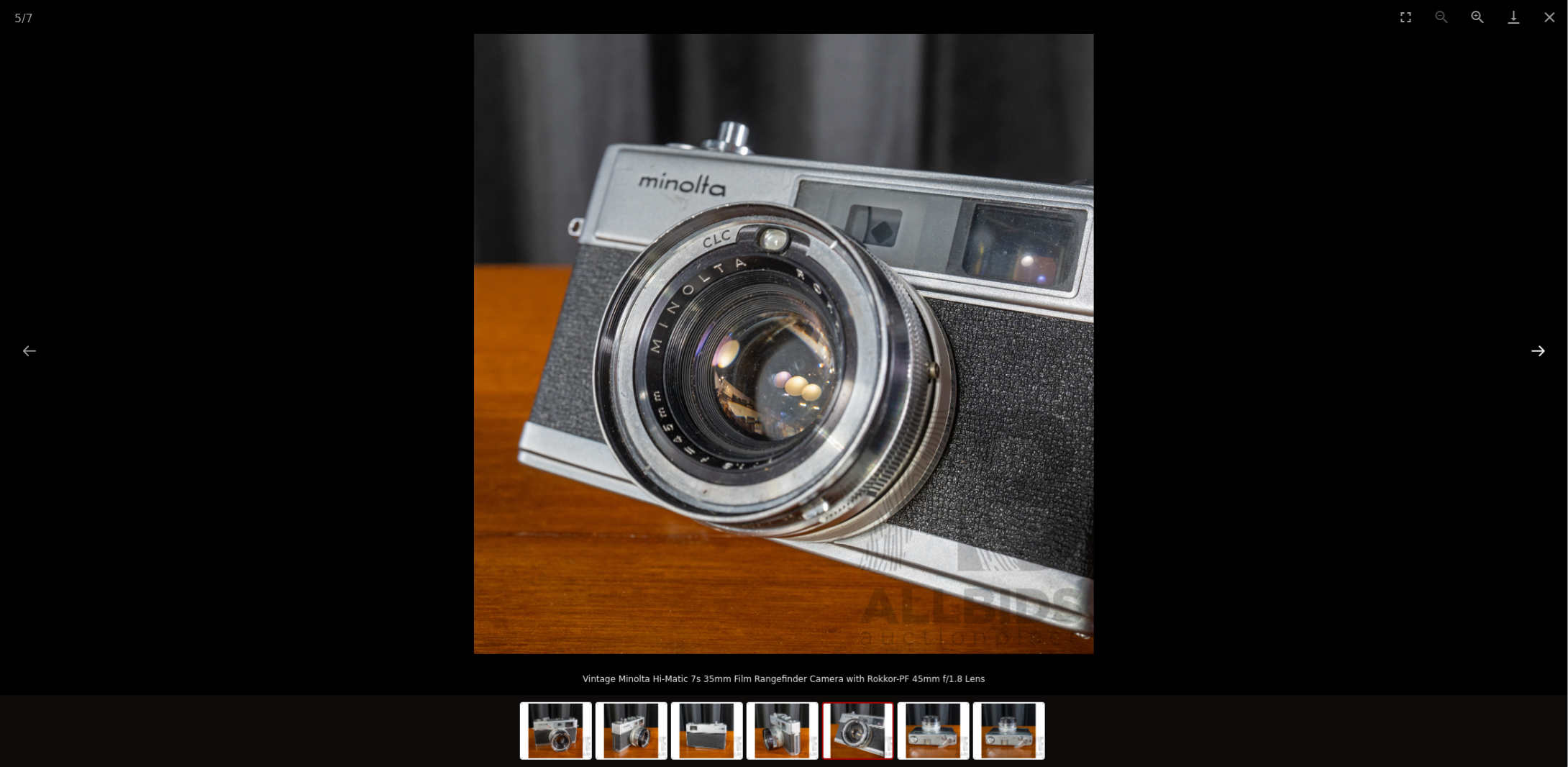
click at [1551, 350] on button "Next slide" at bounding box center [1538, 350] width 30 height 28
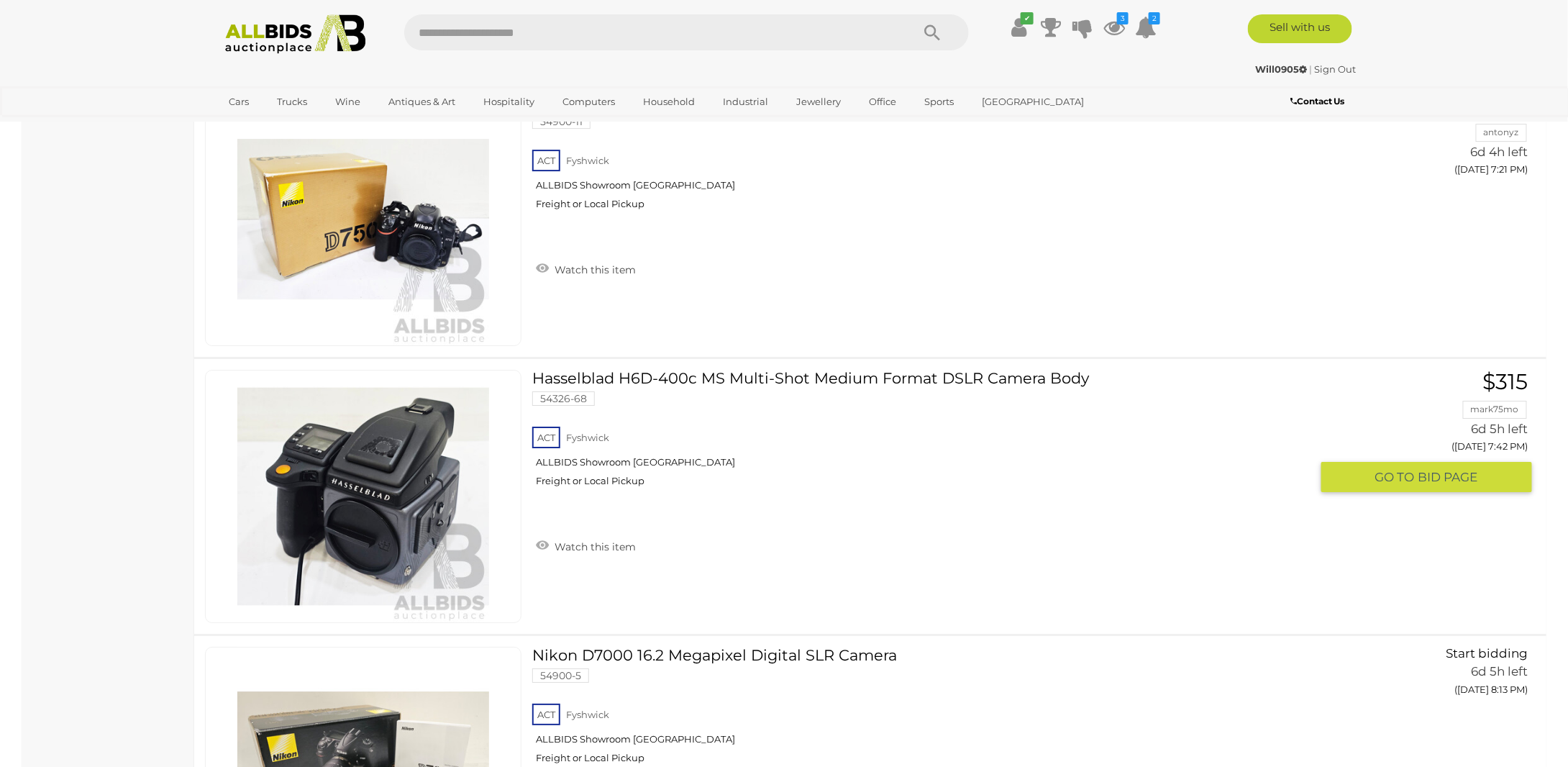
scroll to position [5100, 0]
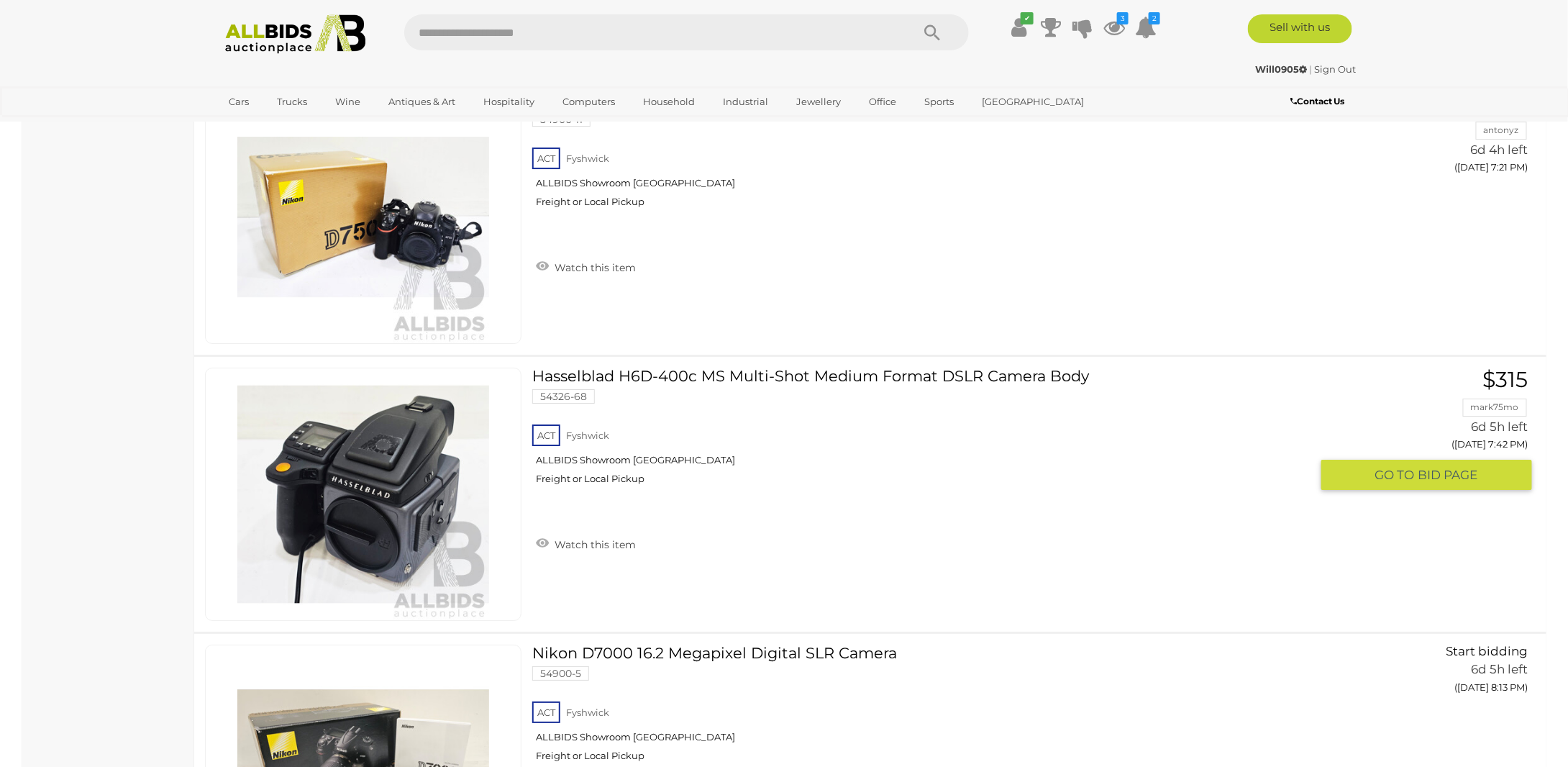
click at [1002, 368] on link "Hasselblad H6D-400c MS Multi-Shot Medium Format DSLR Camera Body 54326-68 ACT […" at bounding box center [926, 431] width 767 height 128
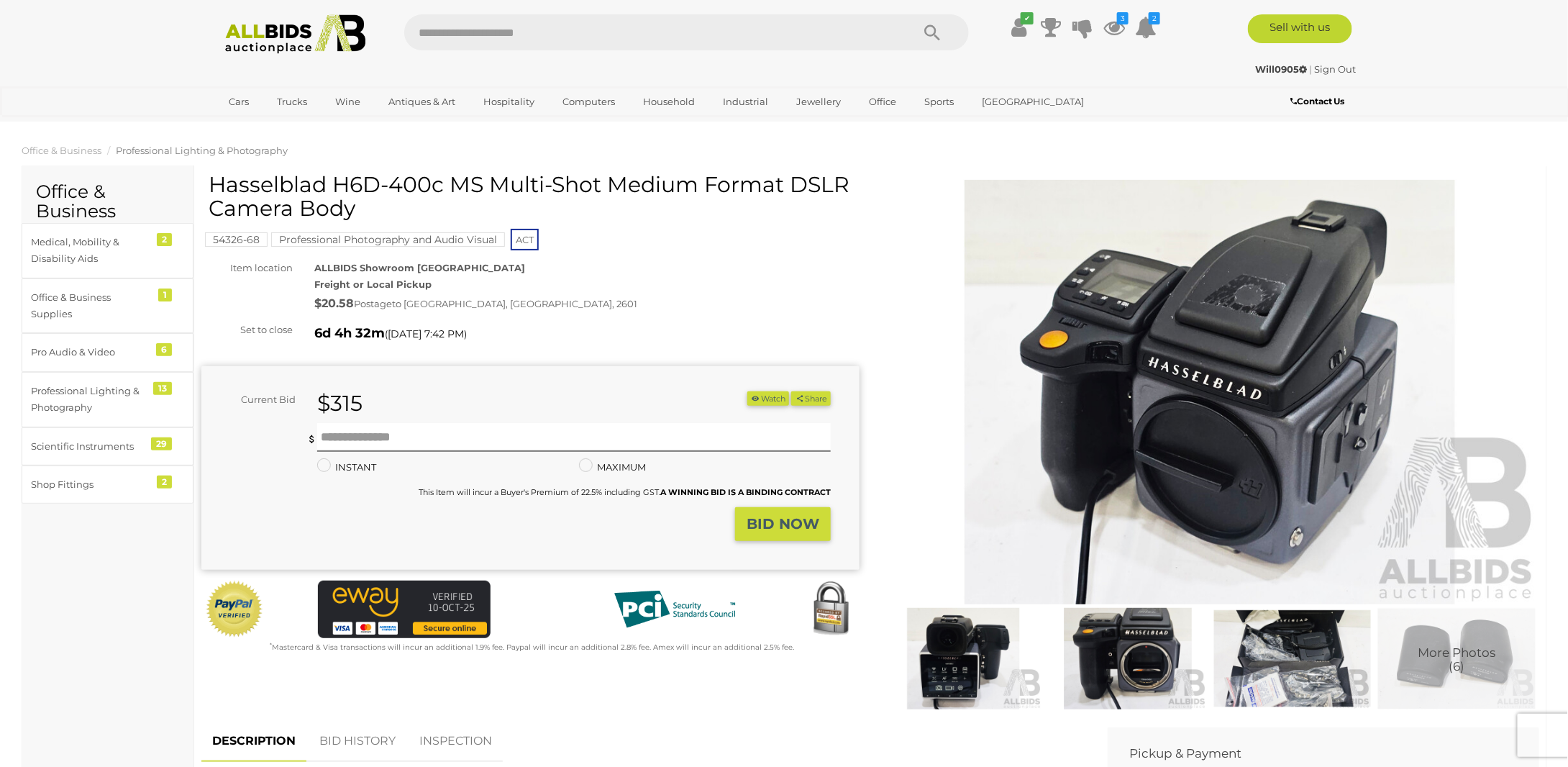
click at [970, 660] on img at bounding box center [963, 658] width 158 height 101
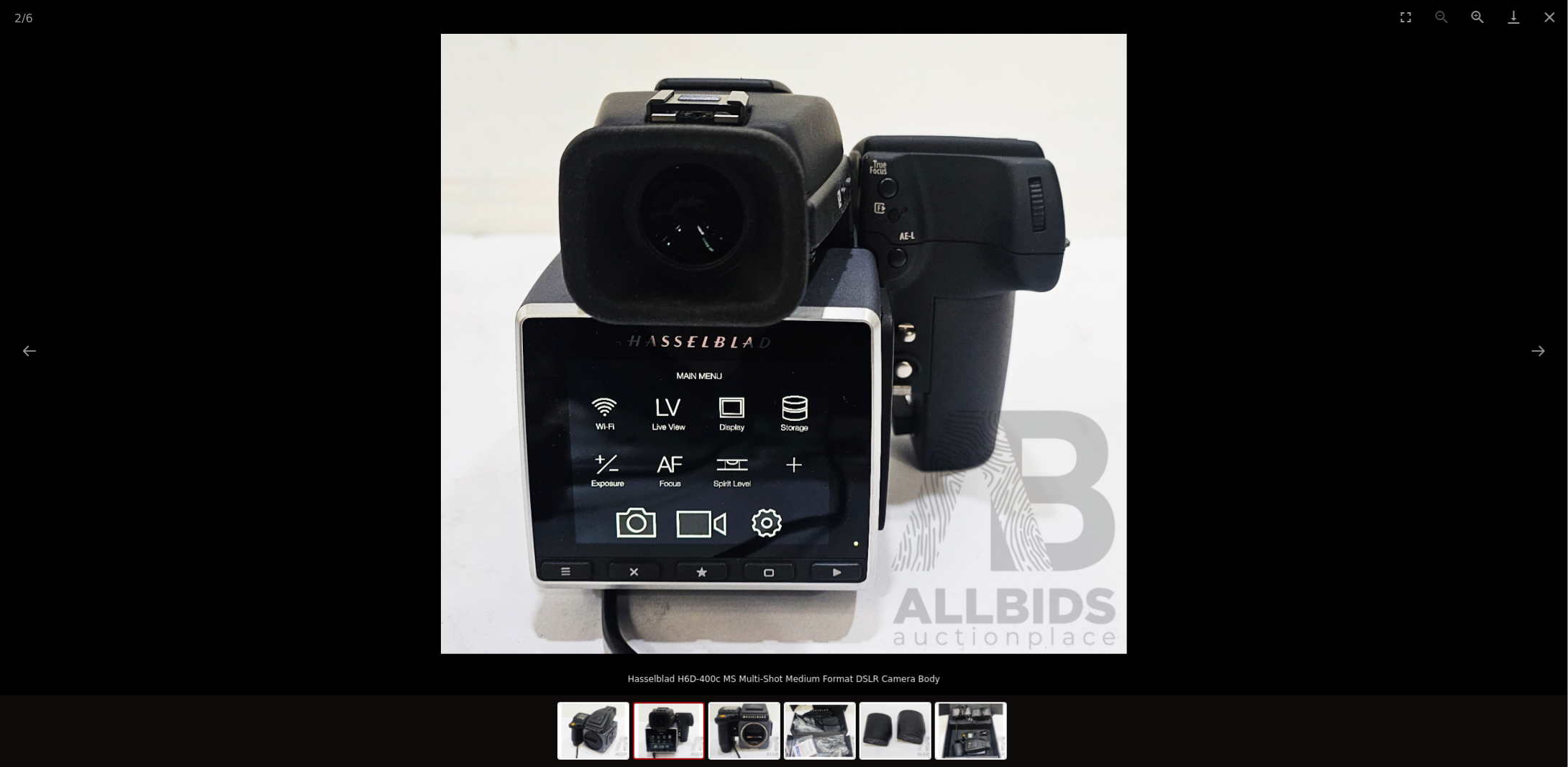
click at [666, 739] on img at bounding box center [668, 730] width 69 height 55
click at [671, 745] on img at bounding box center [668, 730] width 69 height 55
click at [599, 742] on img at bounding box center [593, 730] width 69 height 55
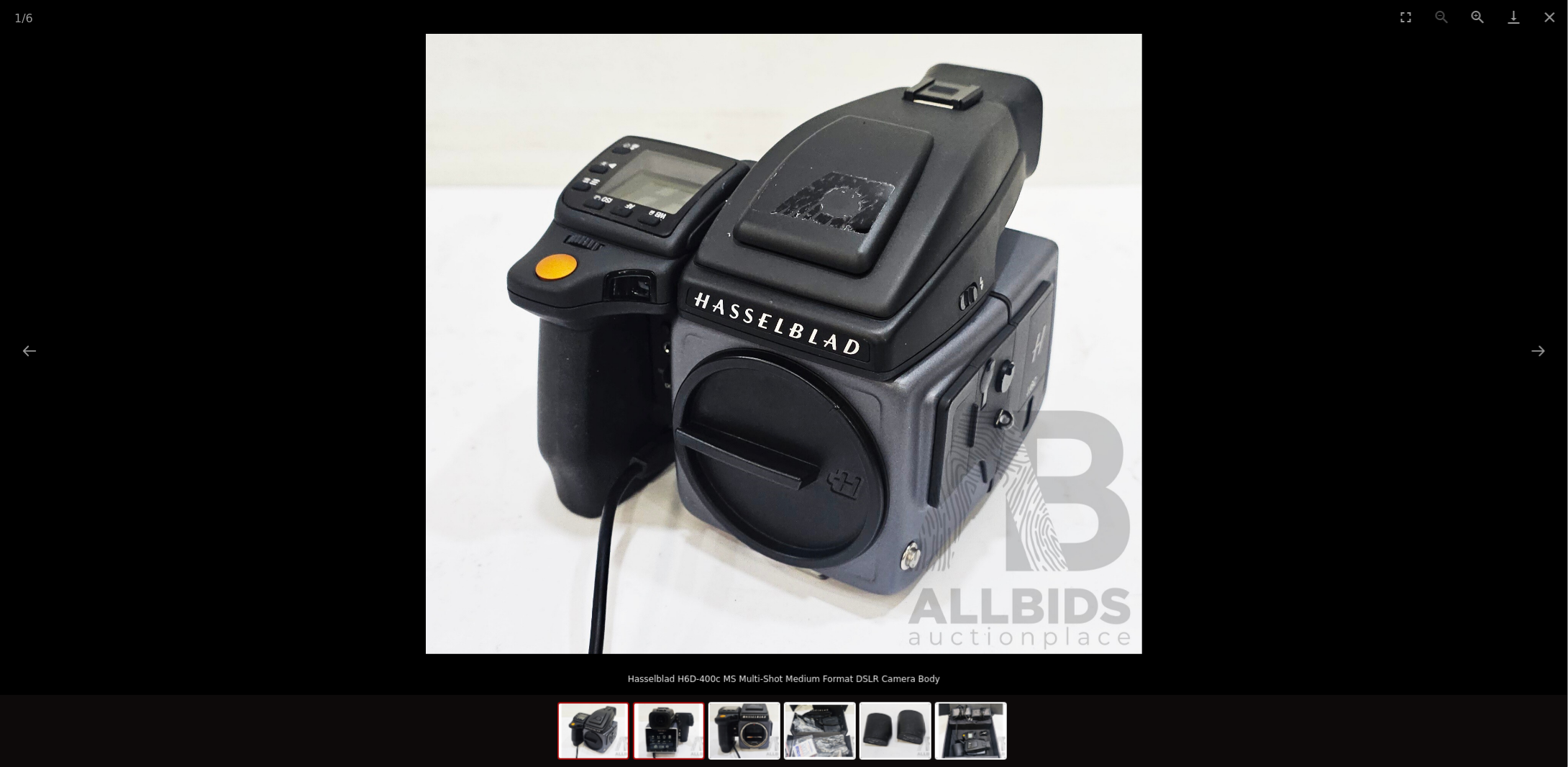
click at [679, 752] on img at bounding box center [668, 730] width 69 height 55
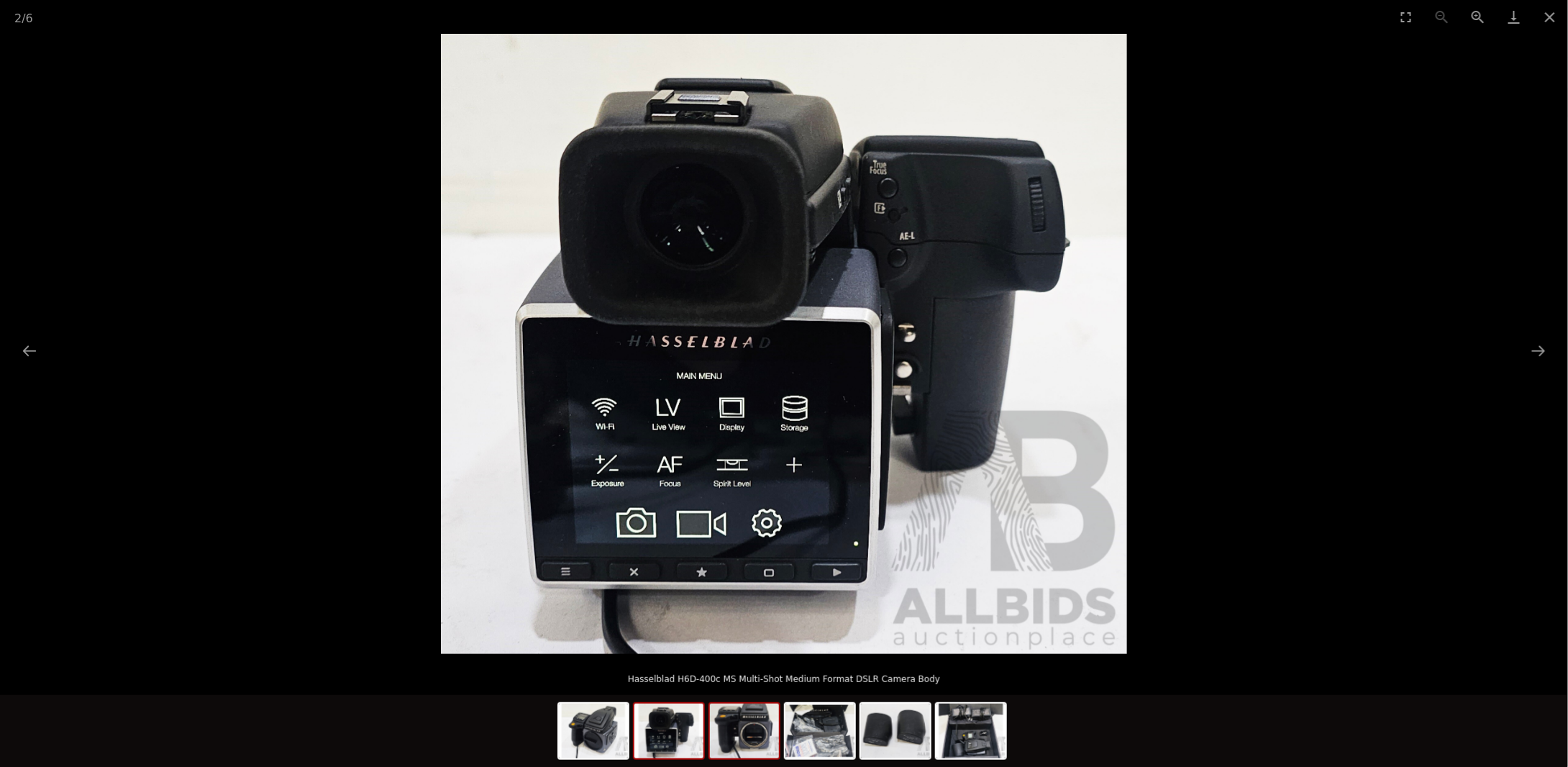
click at [727, 743] on img at bounding box center [744, 730] width 69 height 55
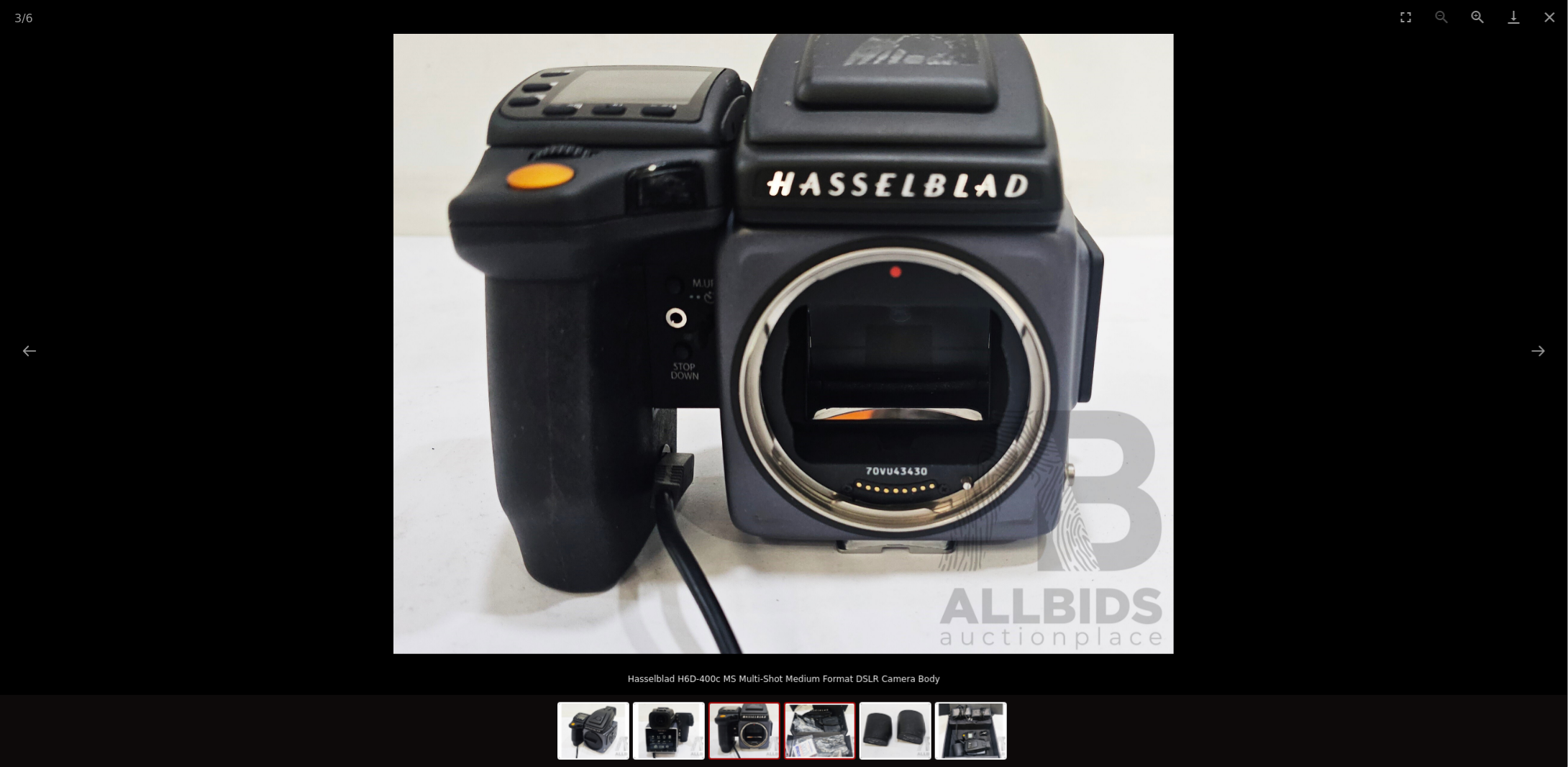
click at [812, 741] on img at bounding box center [820, 730] width 69 height 55
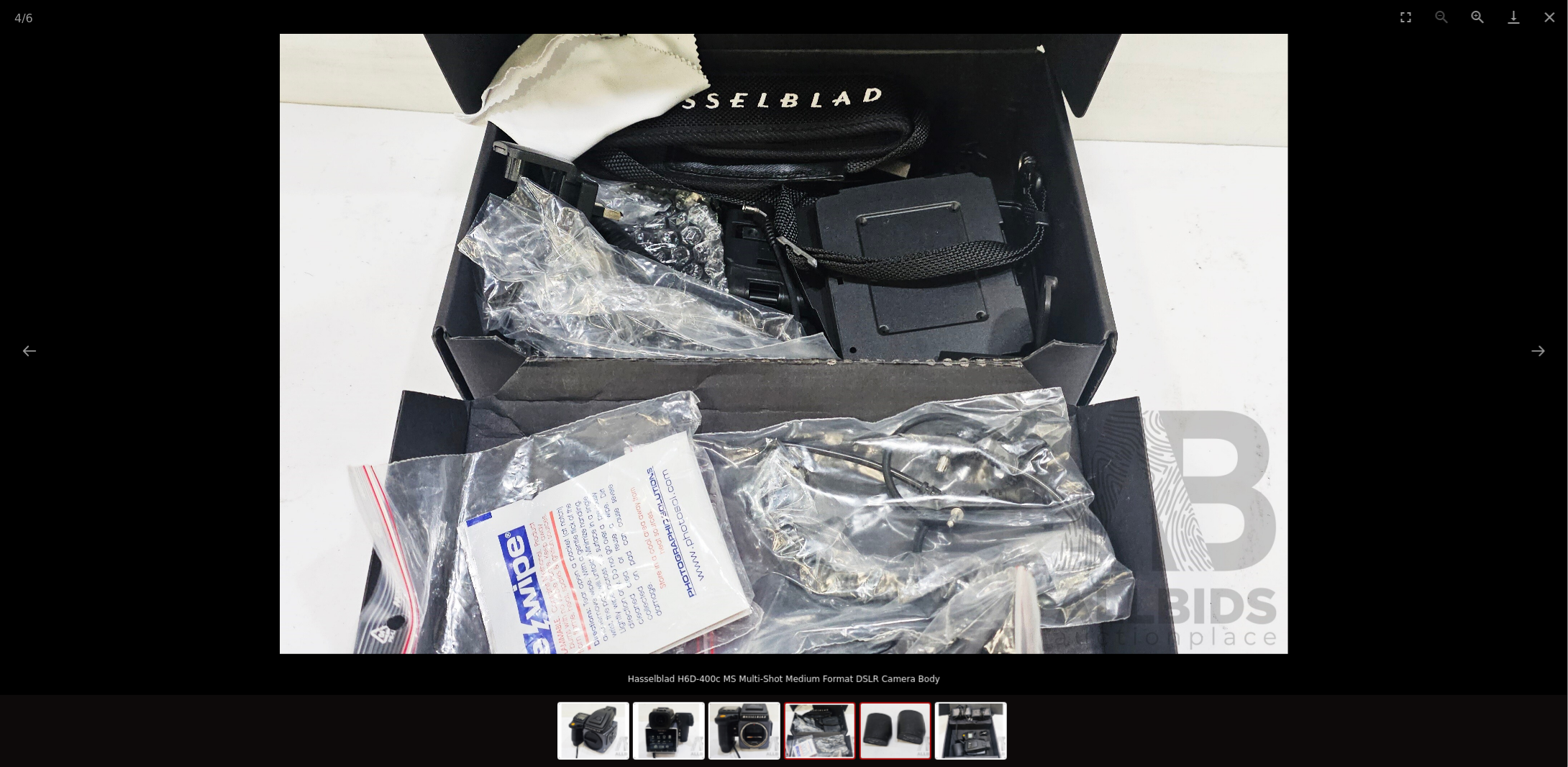
click at [909, 737] on img at bounding box center [895, 730] width 69 height 55
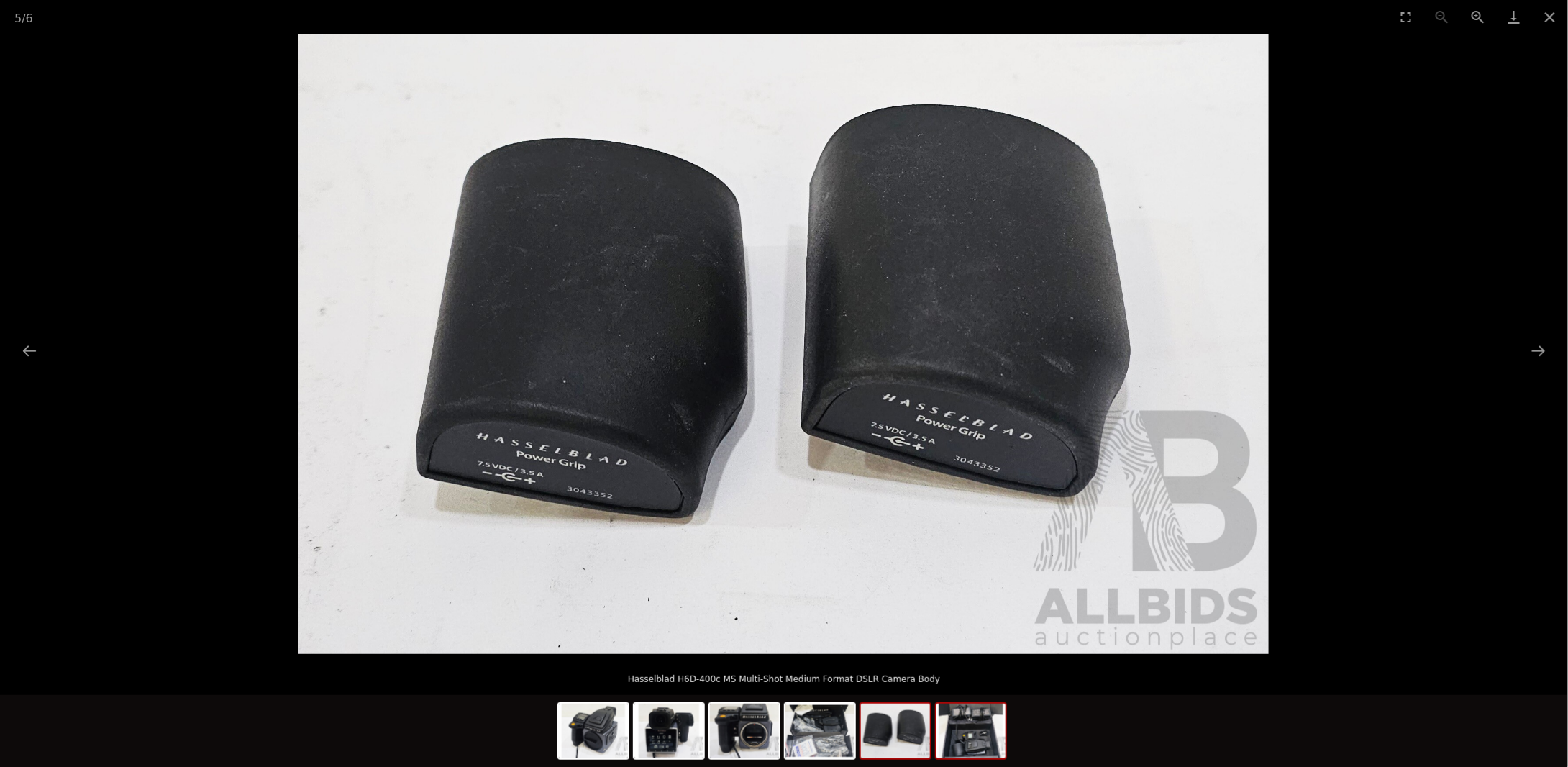
click at [949, 736] on img at bounding box center [971, 730] width 69 height 55
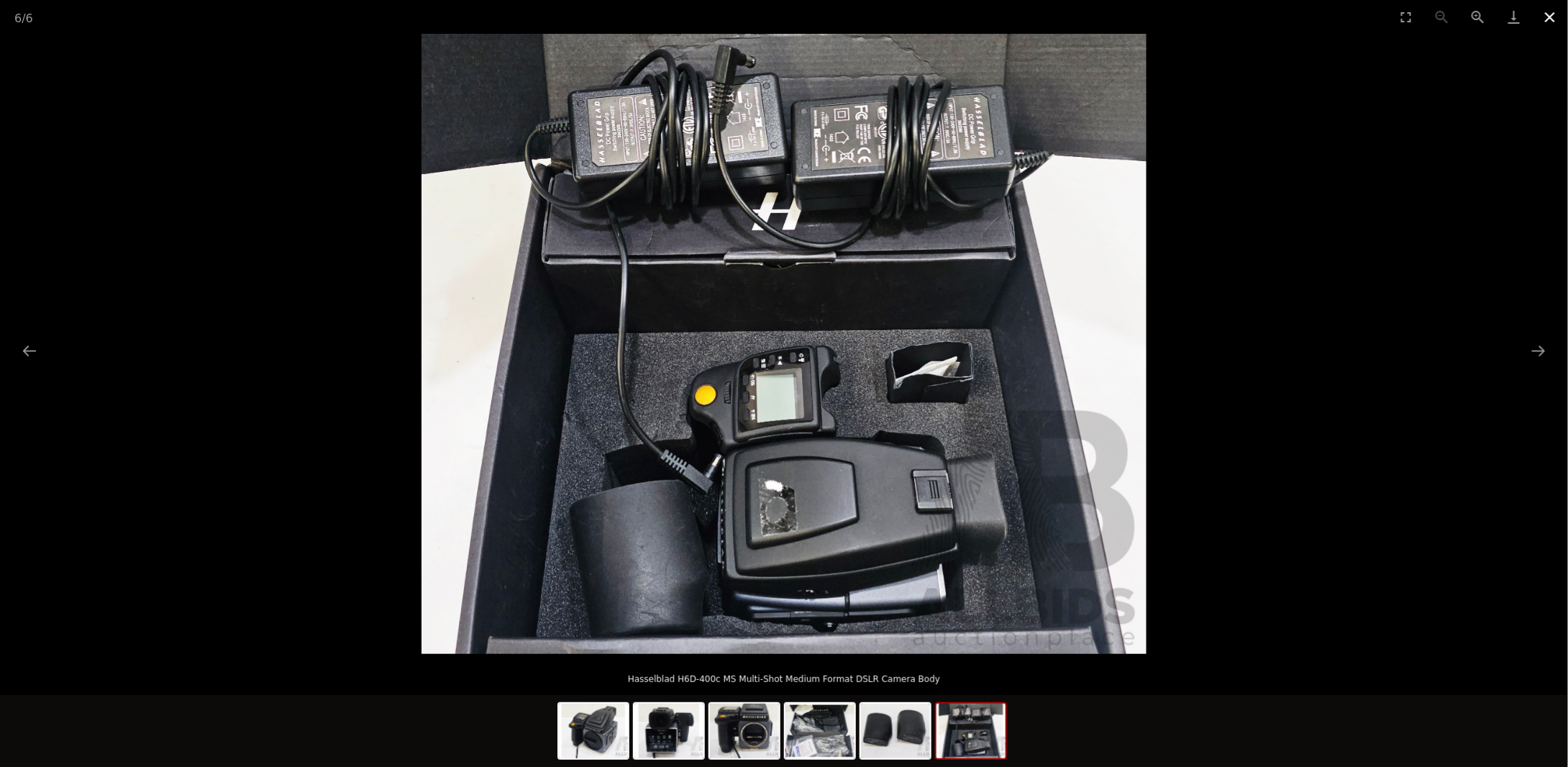
click at [1556, 13] on button "Close gallery" at bounding box center [1550, 17] width 36 height 34
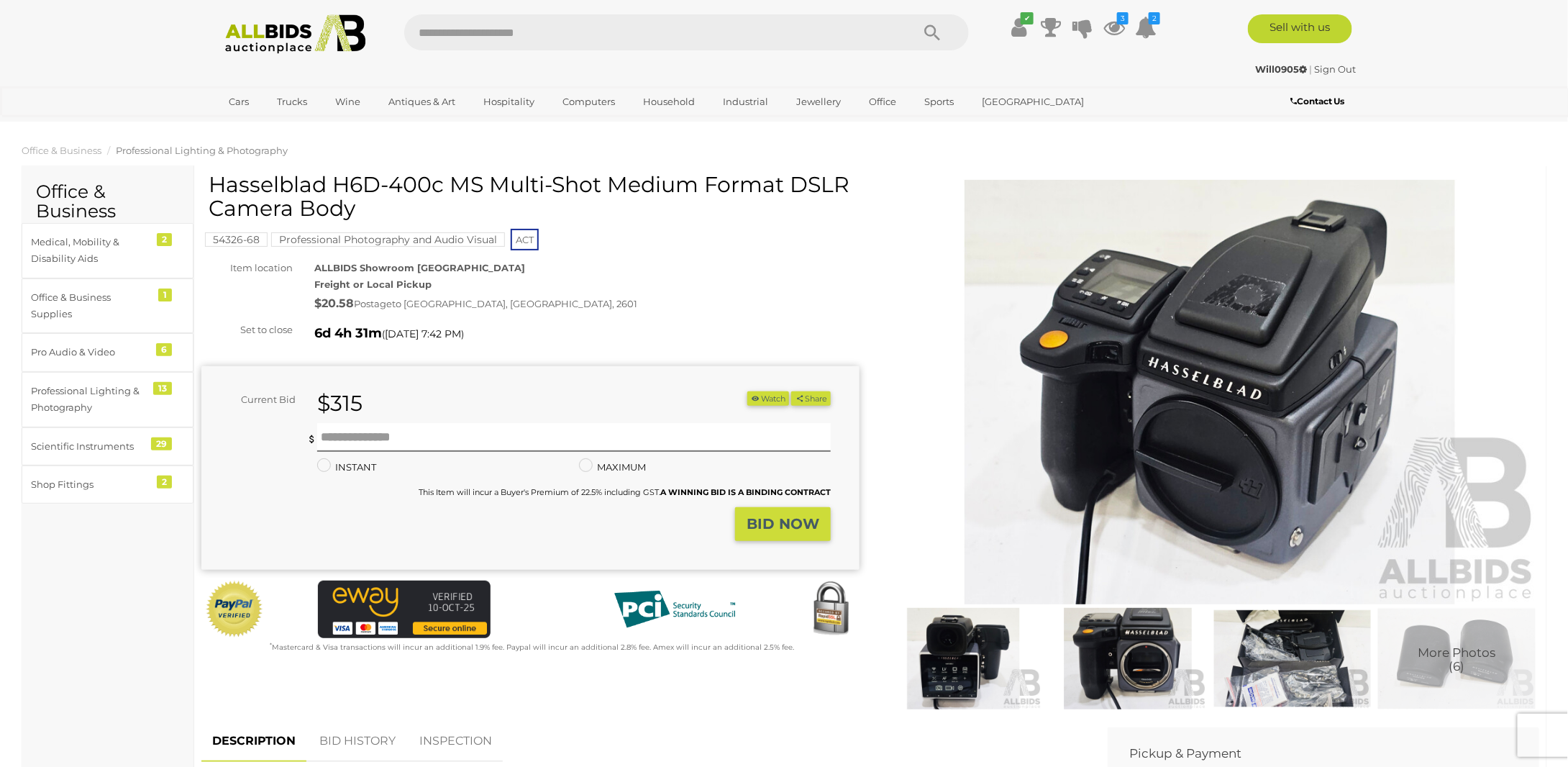
click at [751, 401] on icon "button" at bounding box center [755, 397] width 10 height 8
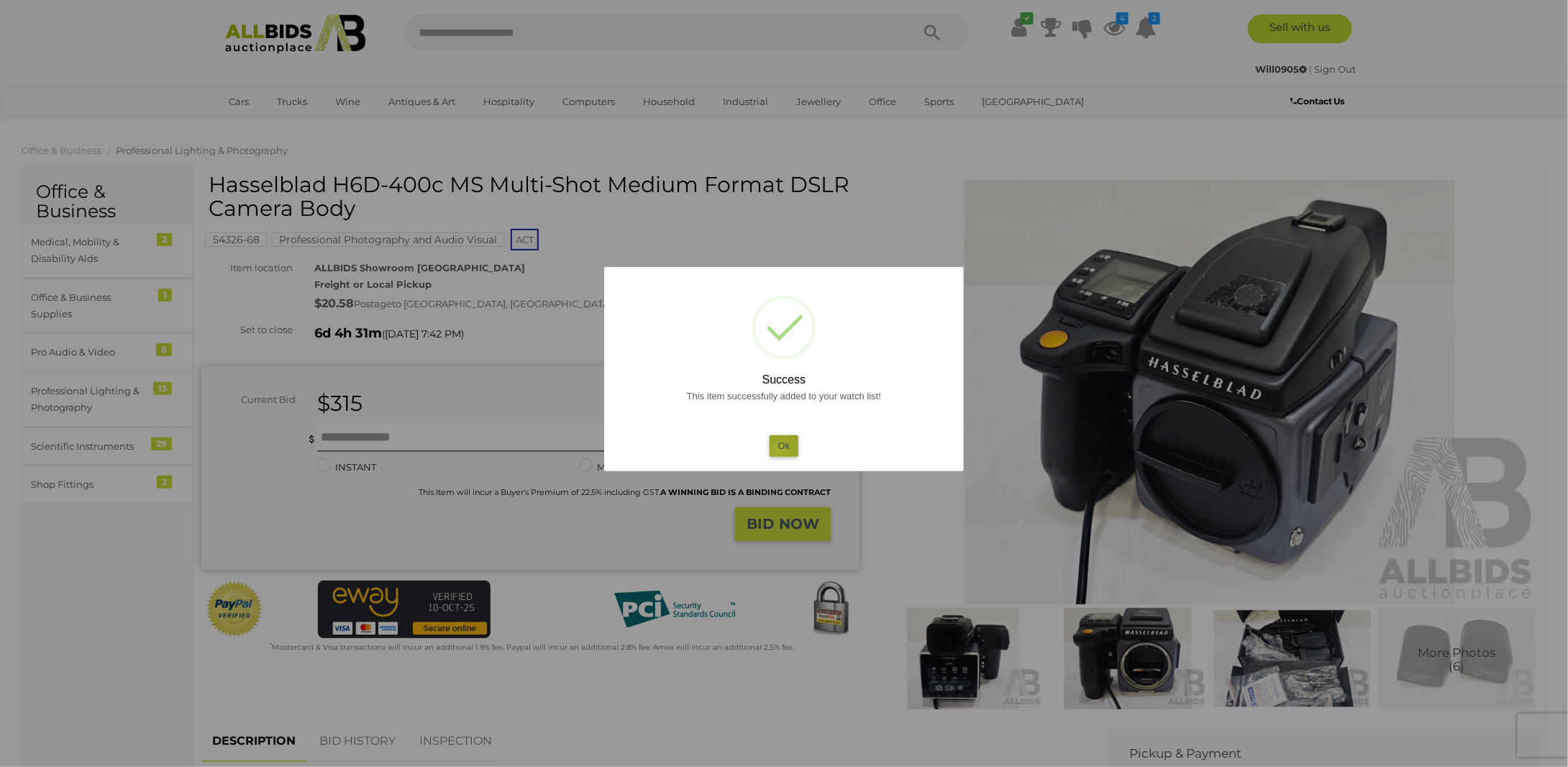
click at [781, 449] on button "Ok" at bounding box center [784, 445] width 30 height 21
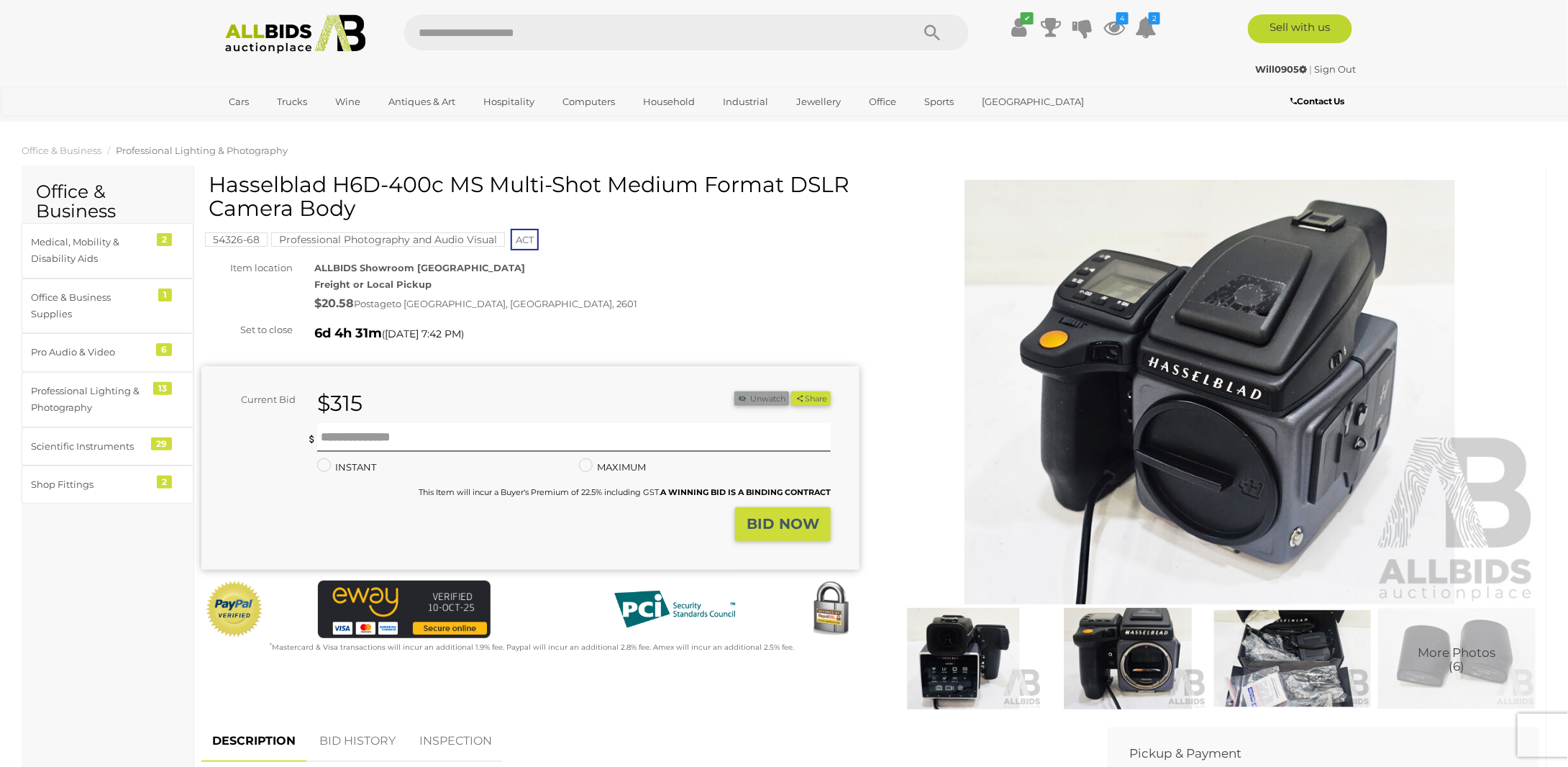
click at [1007, 680] on img at bounding box center [963, 658] width 158 height 101
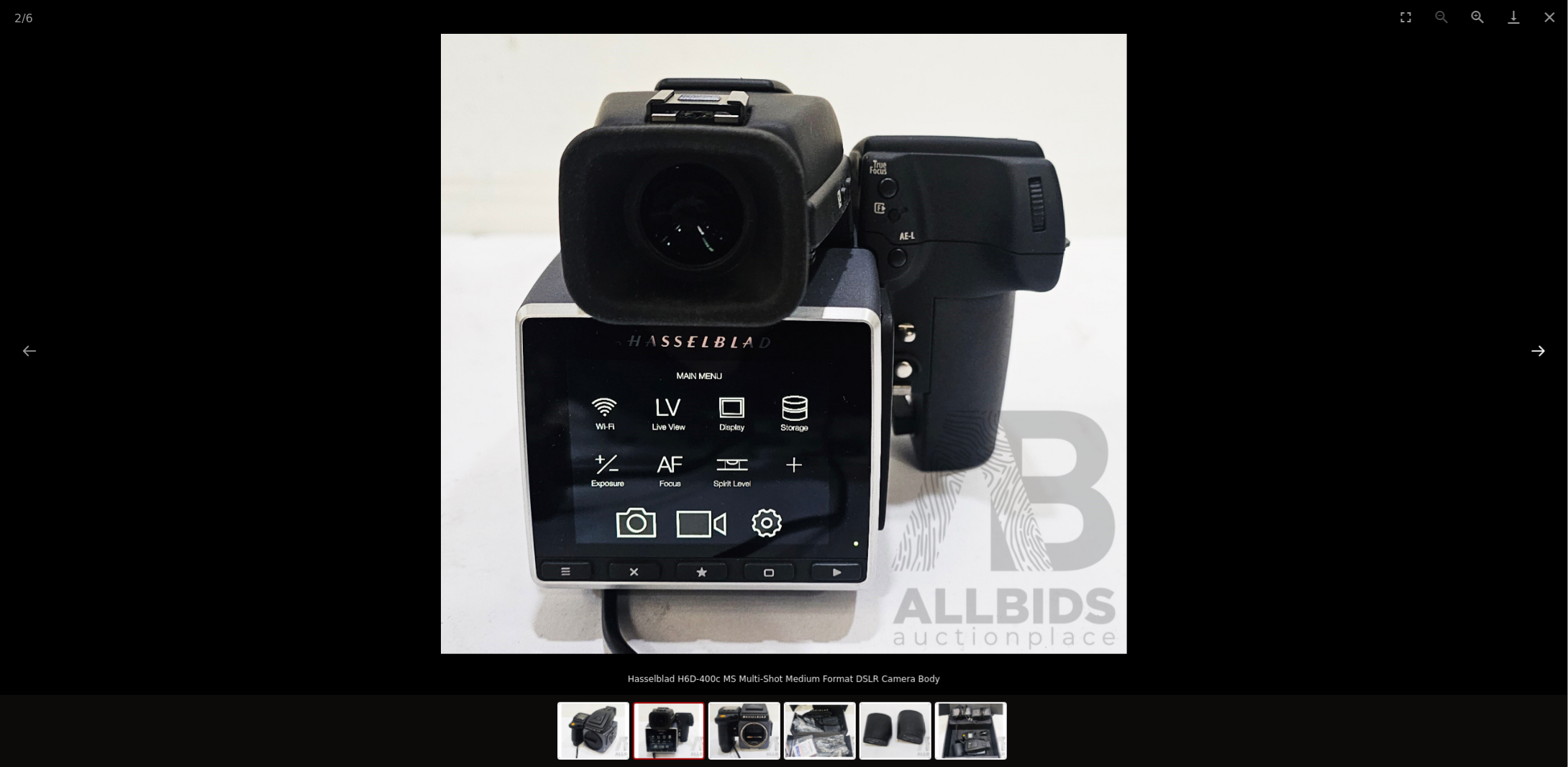
click at [1538, 350] on button "Next slide" at bounding box center [1538, 350] width 30 height 28
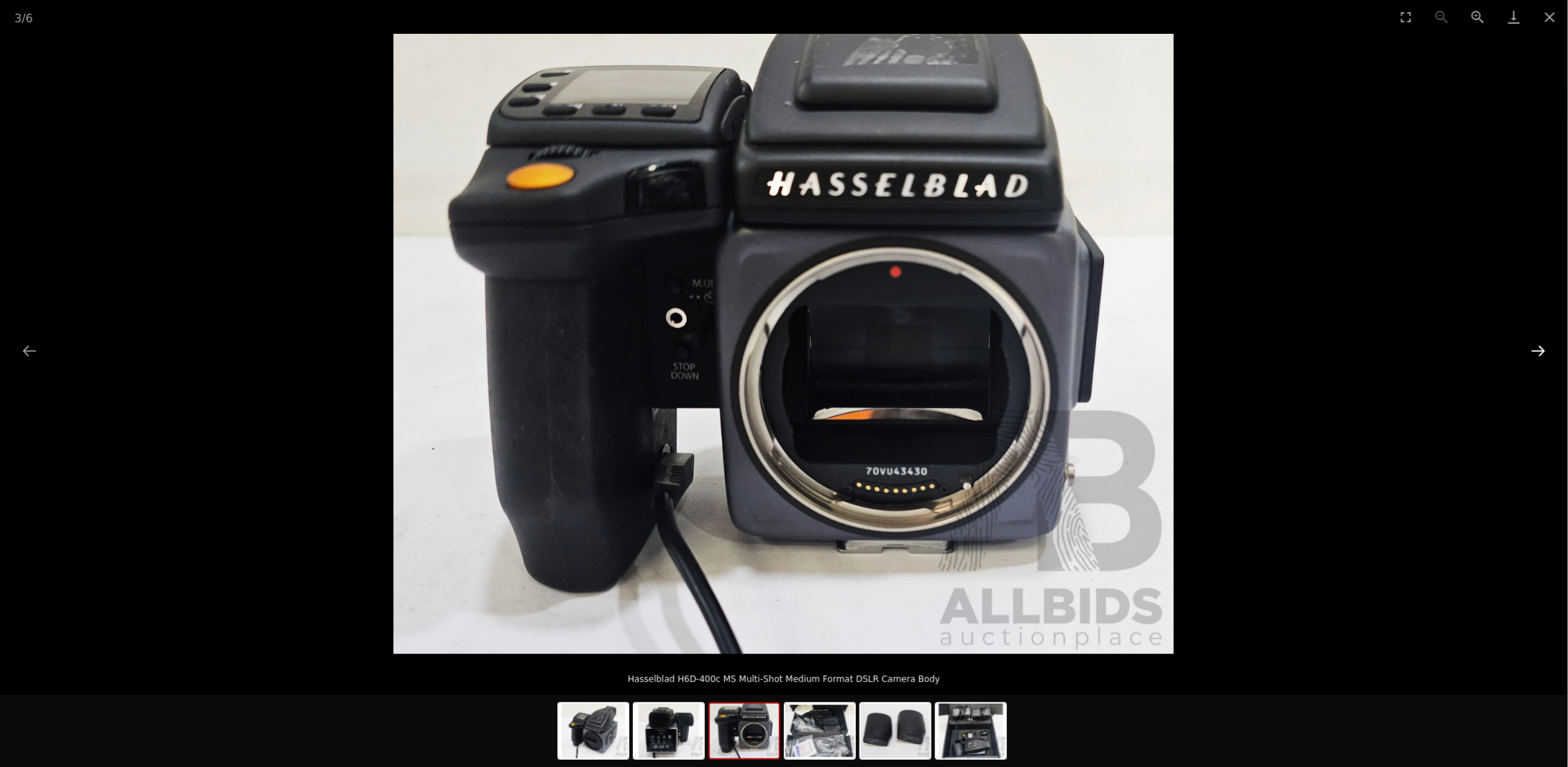
click at [1538, 350] on button "Next slide" at bounding box center [1538, 350] width 30 height 28
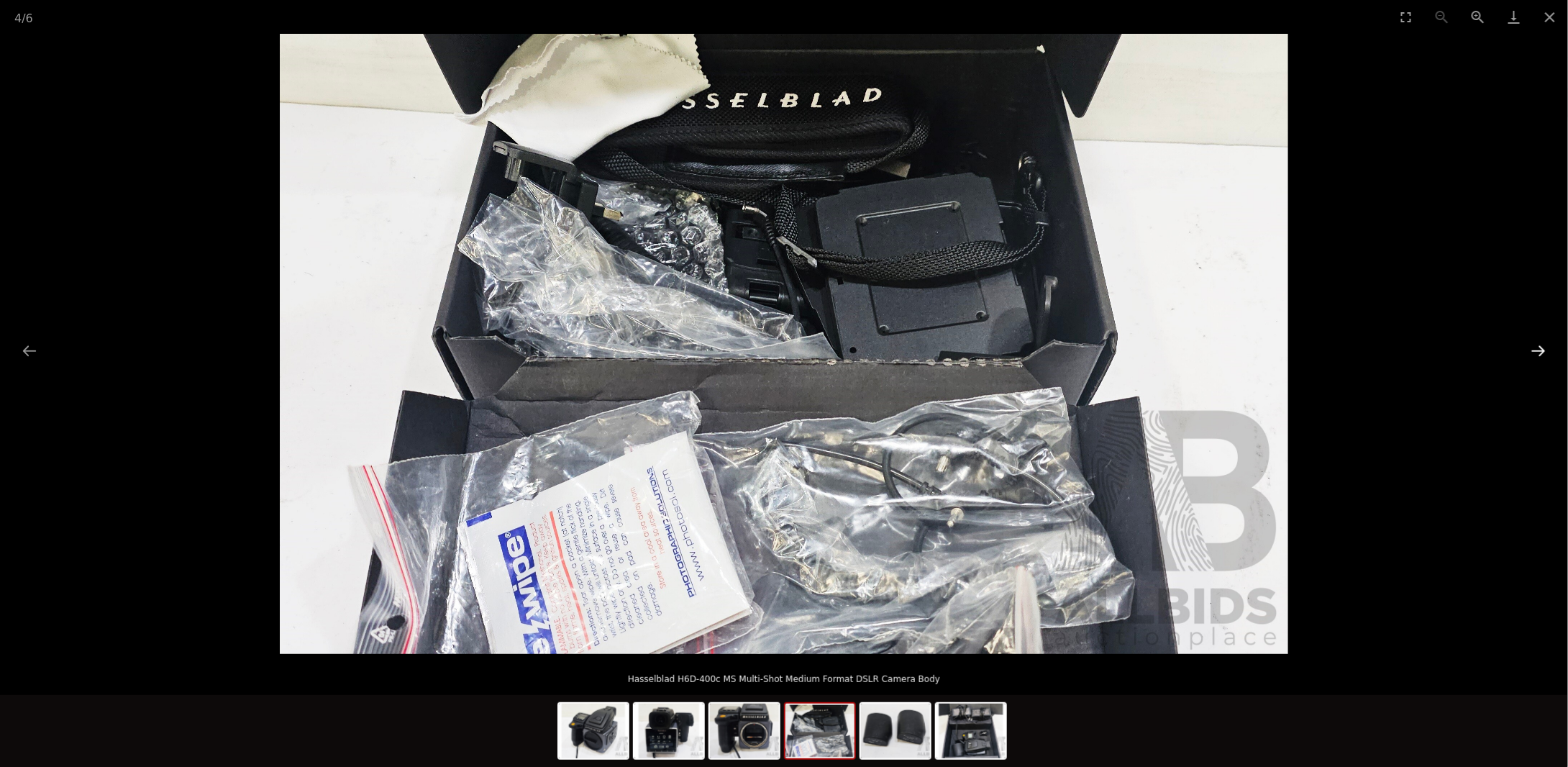
click at [1538, 350] on button "Next slide" at bounding box center [1538, 350] width 30 height 28
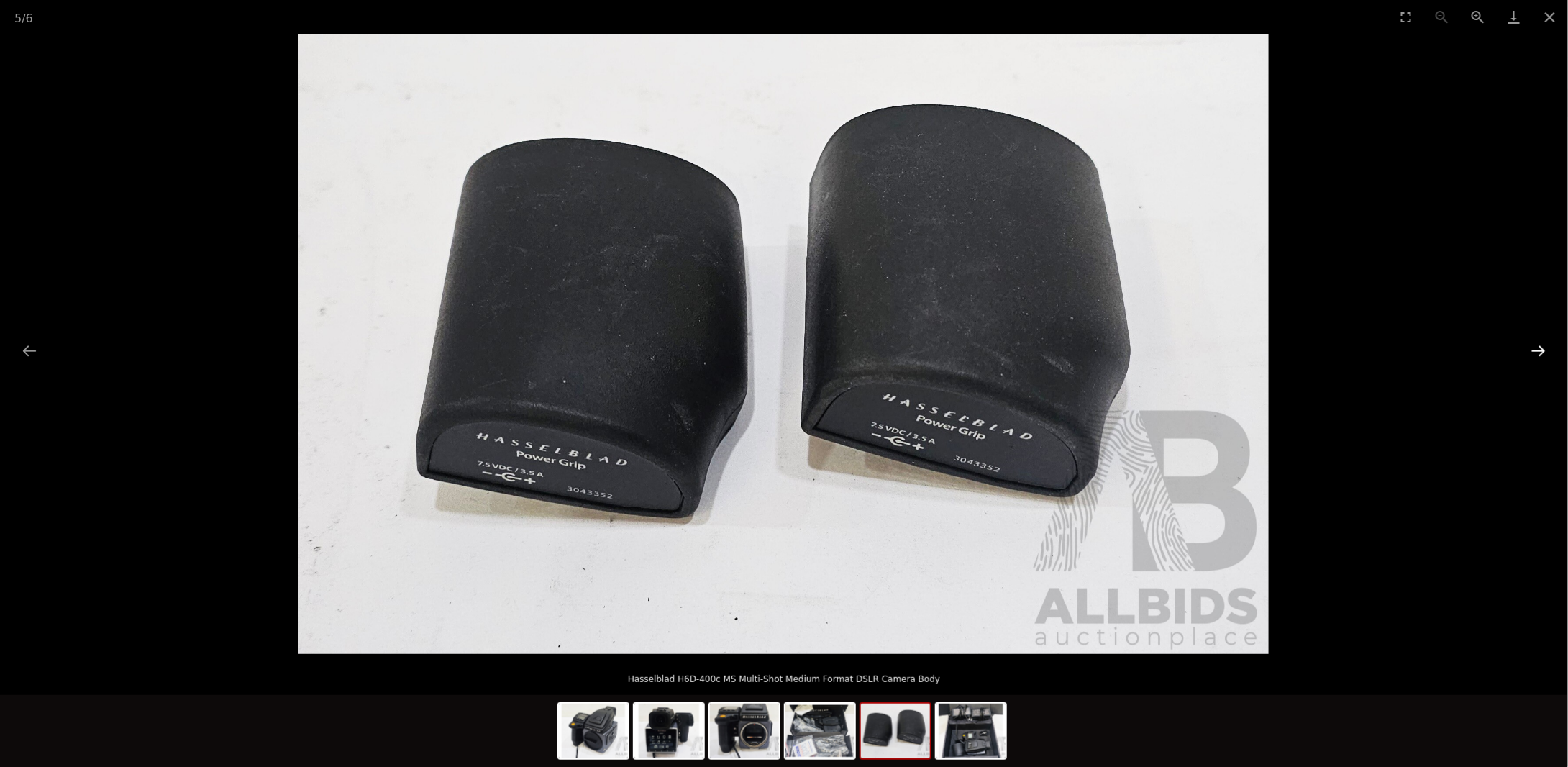
click at [1538, 350] on button "Next slide" at bounding box center [1538, 350] width 30 height 28
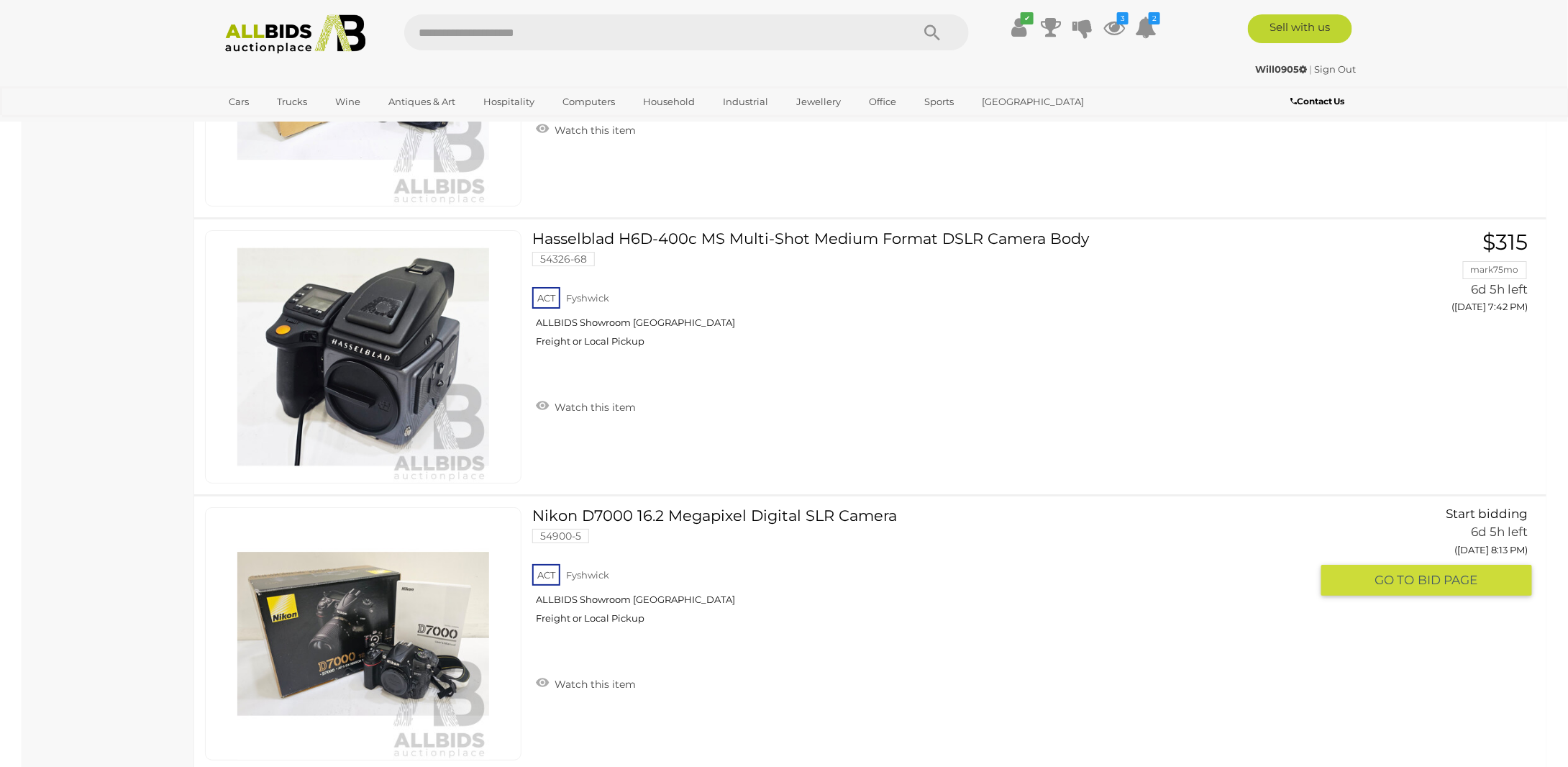
scroll to position [5152, 0]
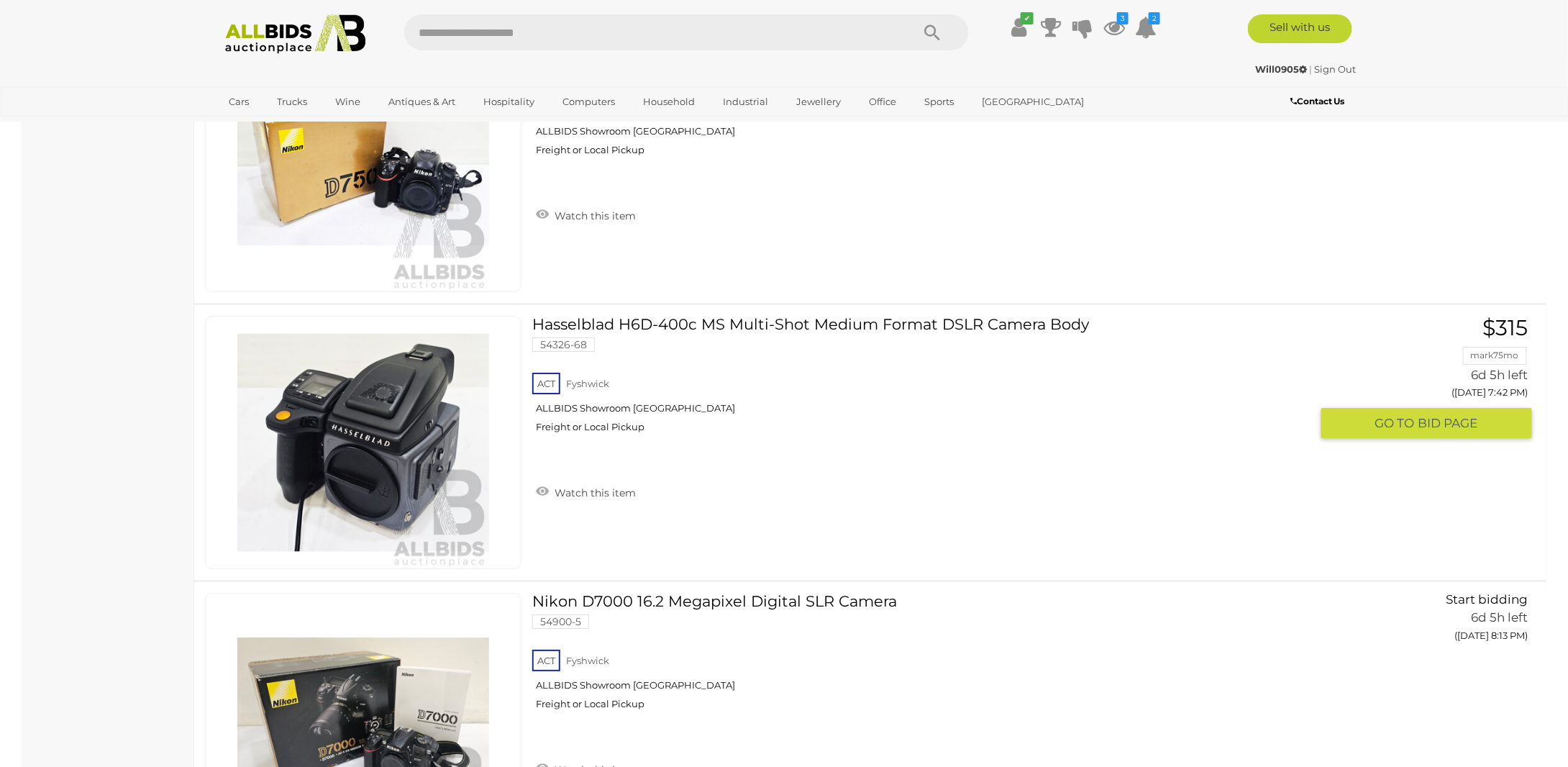
click at [760, 316] on link "Hasselblad H6D-400c MS Multi-Shot Medium Format DSLR Camera Body 54326-68 ACT […" at bounding box center [926, 379] width 767 height 128
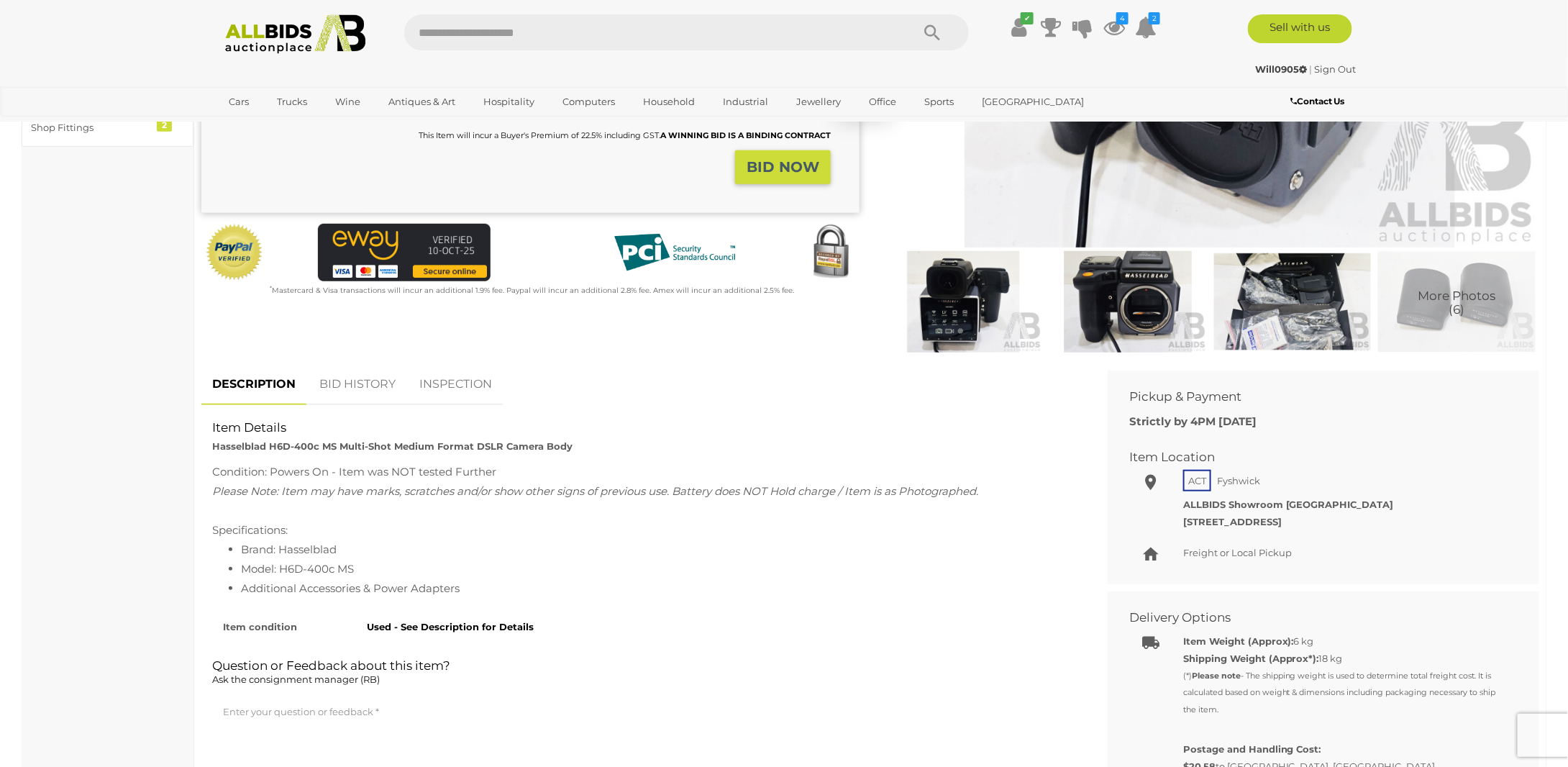
scroll to position [360, 0]
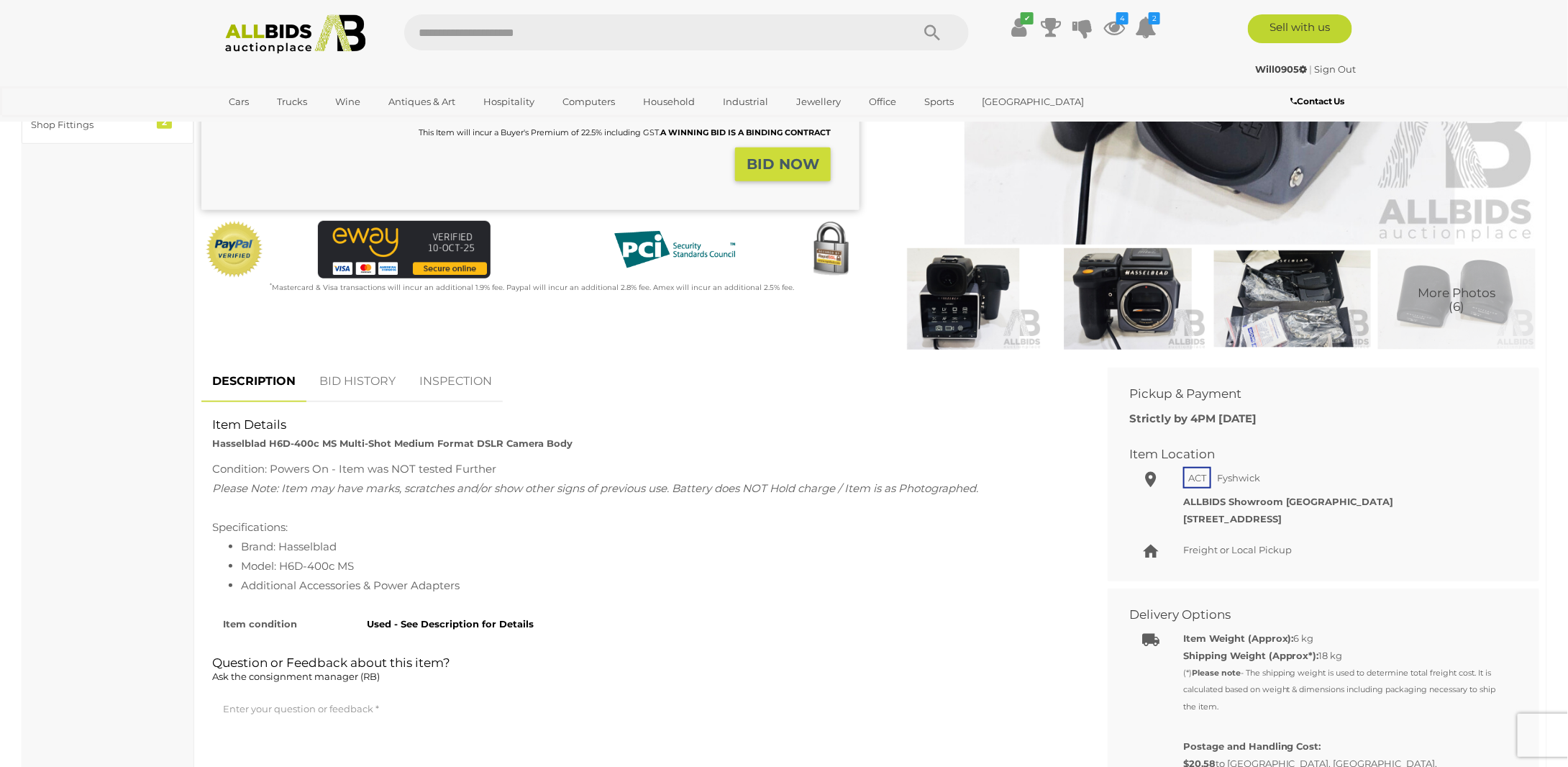
click at [364, 378] on link "BID HISTORY" at bounding box center [357, 381] width 98 height 42
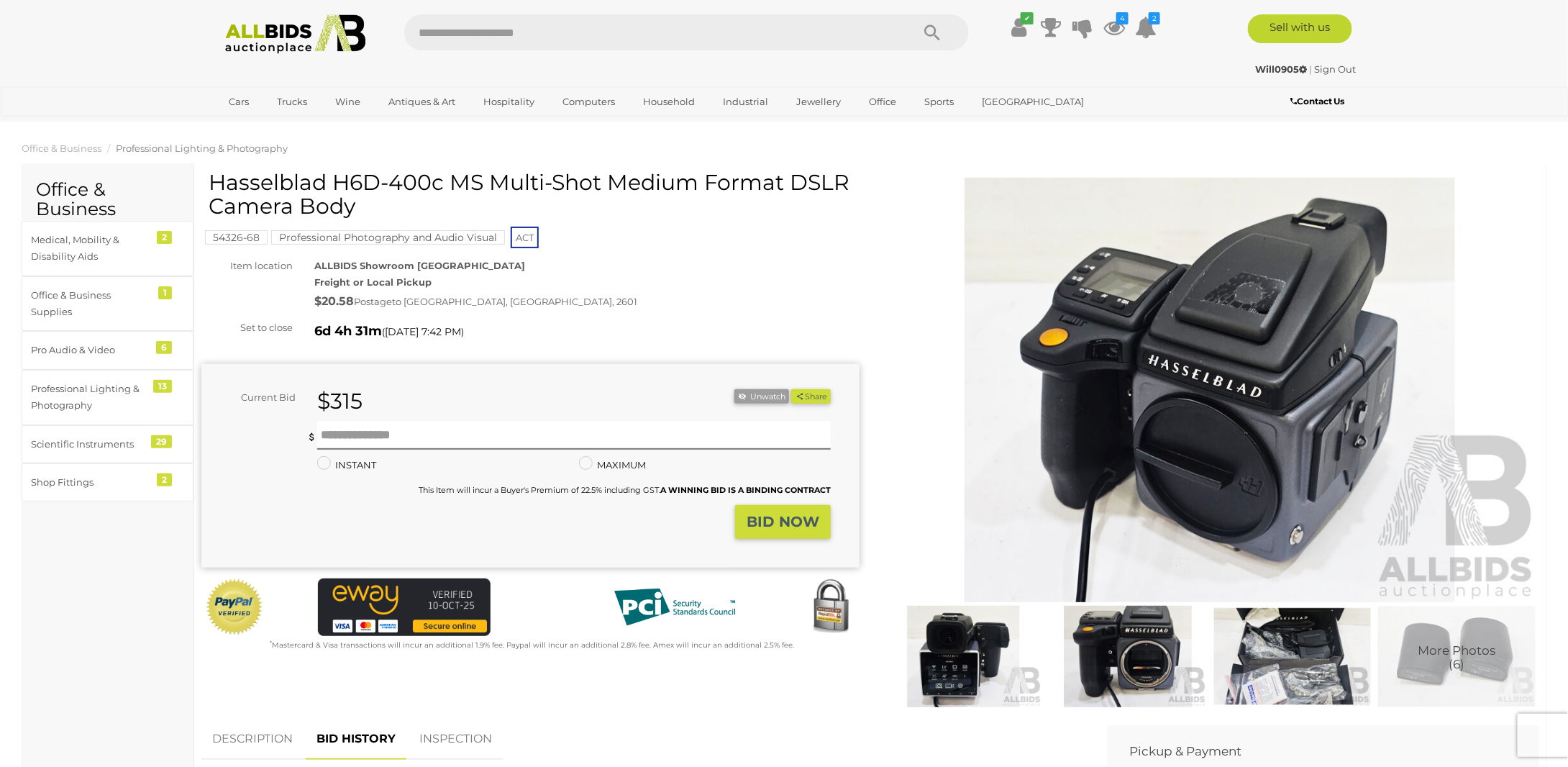
scroll to position [0, 0]
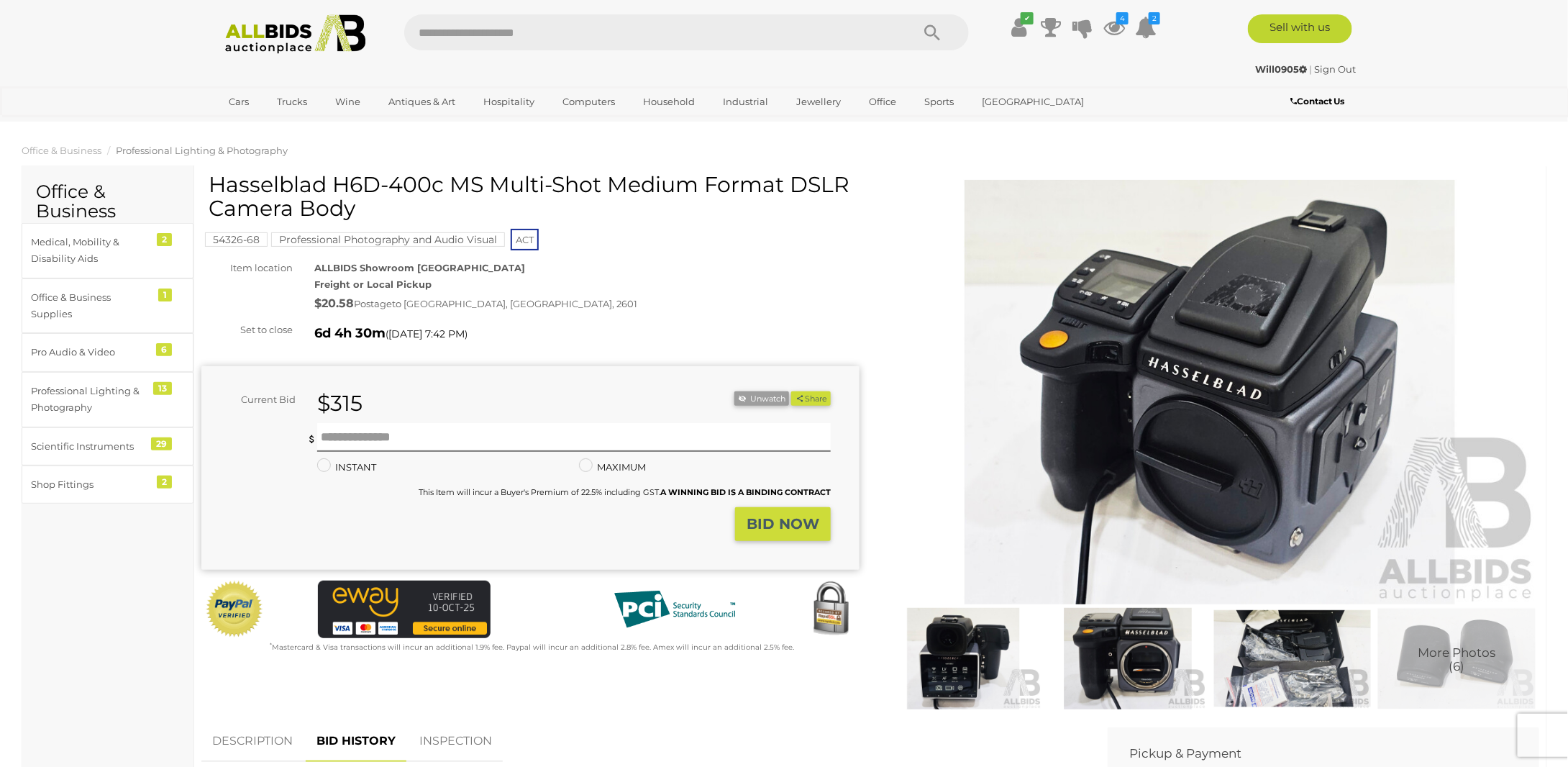
click at [1373, 431] on img at bounding box center [1210, 391] width 658 height 424
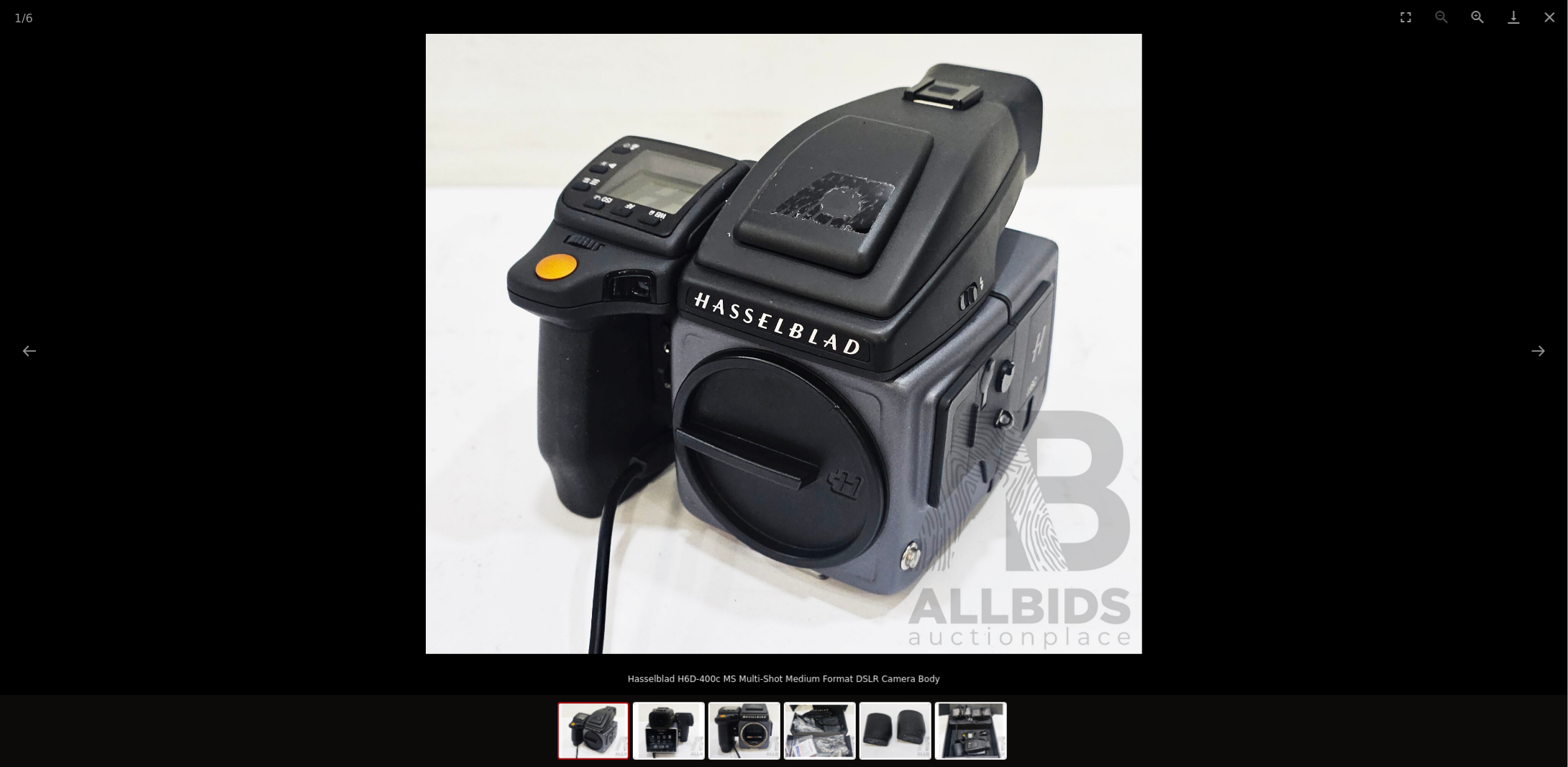
click at [1039, 408] on img at bounding box center [784, 344] width 717 height 620
click at [1039, 406] on img at bounding box center [784, 344] width 717 height 620
click at [1036, 403] on img at bounding box center [784, 344] width 717 height 620
click at [1035, 401] on img at bounding box center [784, 344] width 717 height 620
click at [667, 723] on img at bounding box center [668, 730] width 69 height 55
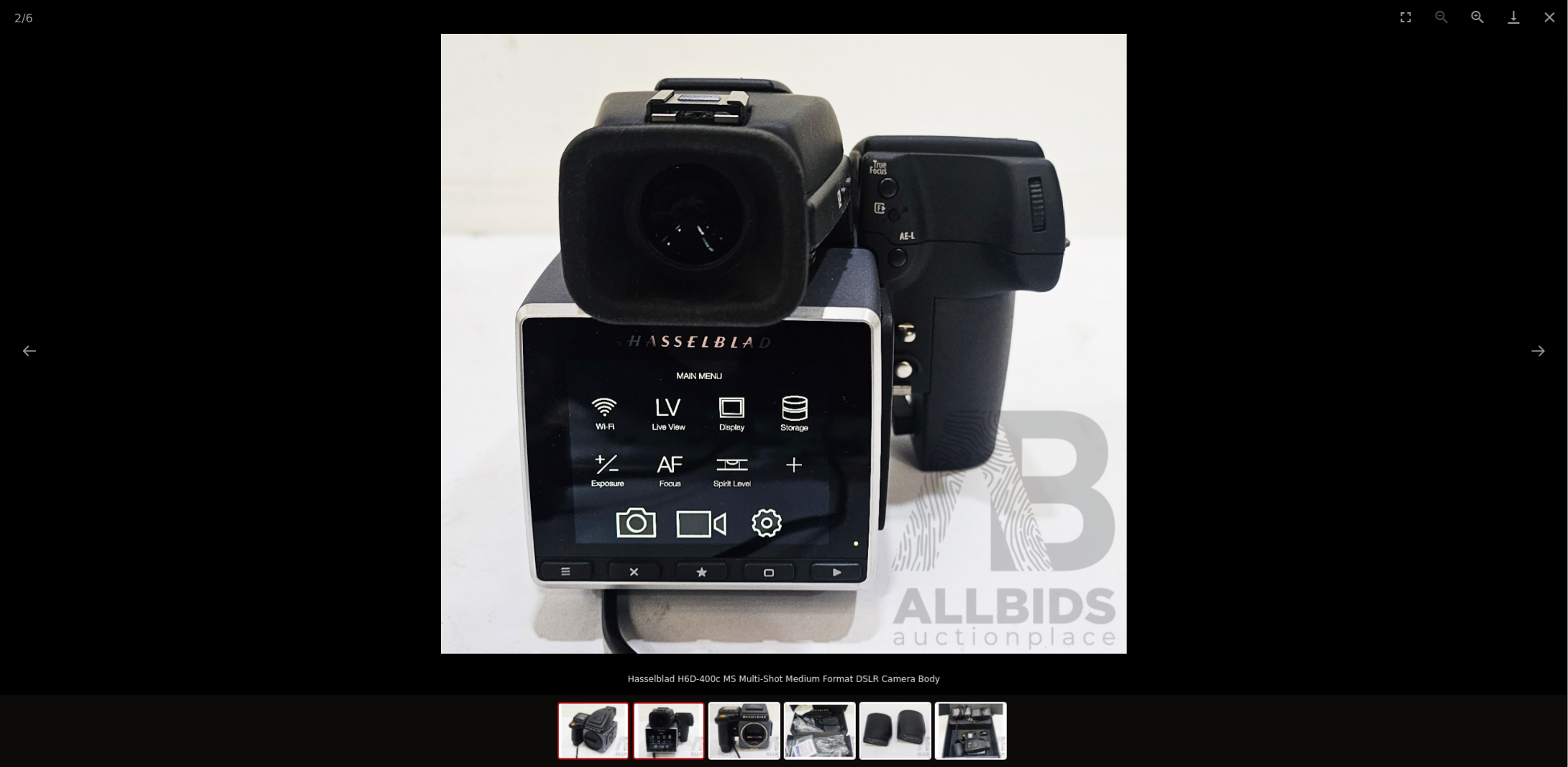
click at [605, 739] on img at bounding box center [593, 730] width 69 height 55
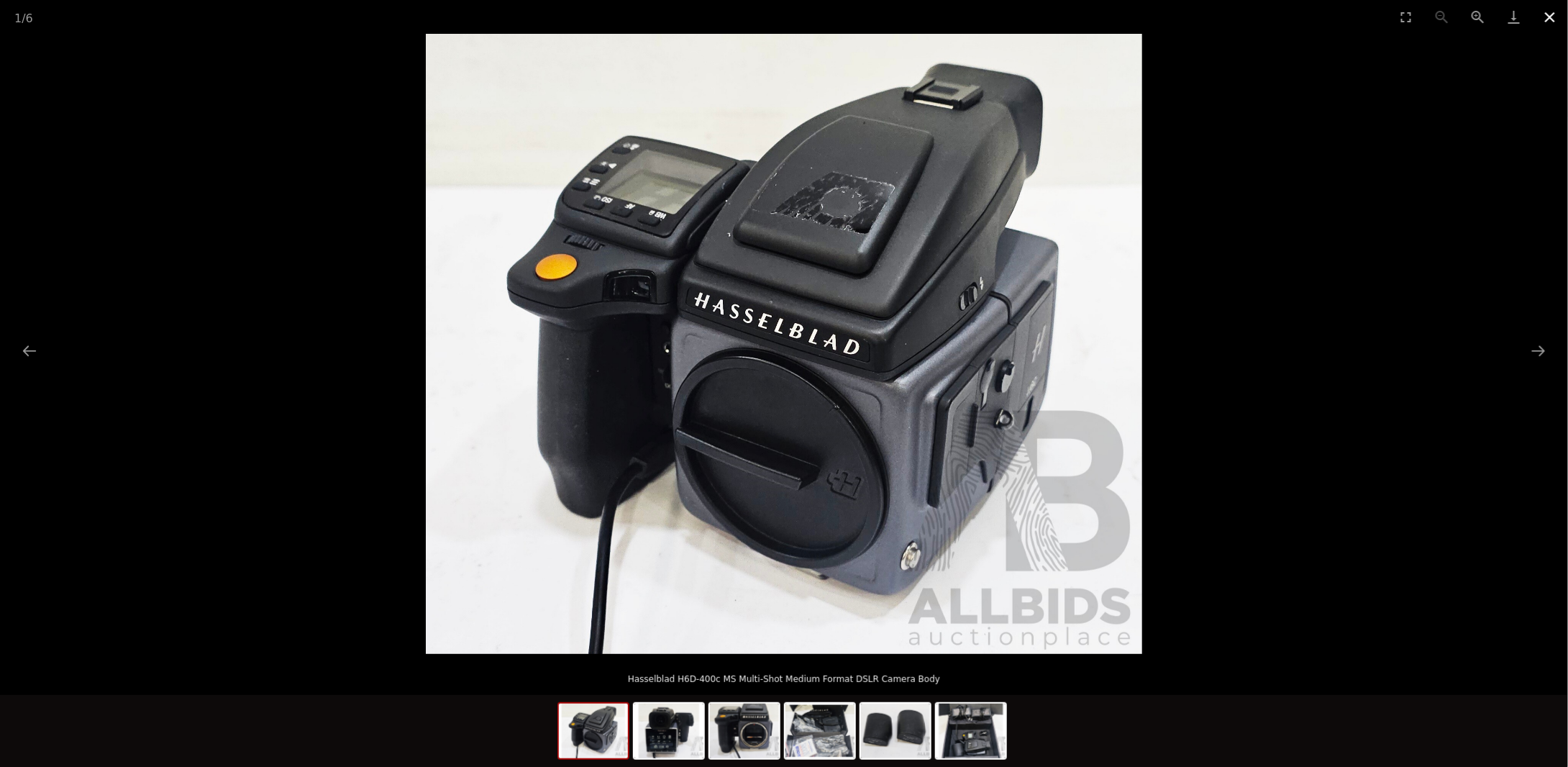
click at [1558, 20] on button "Close gallery" at bounding box center [1550, 17] width 36 height 34
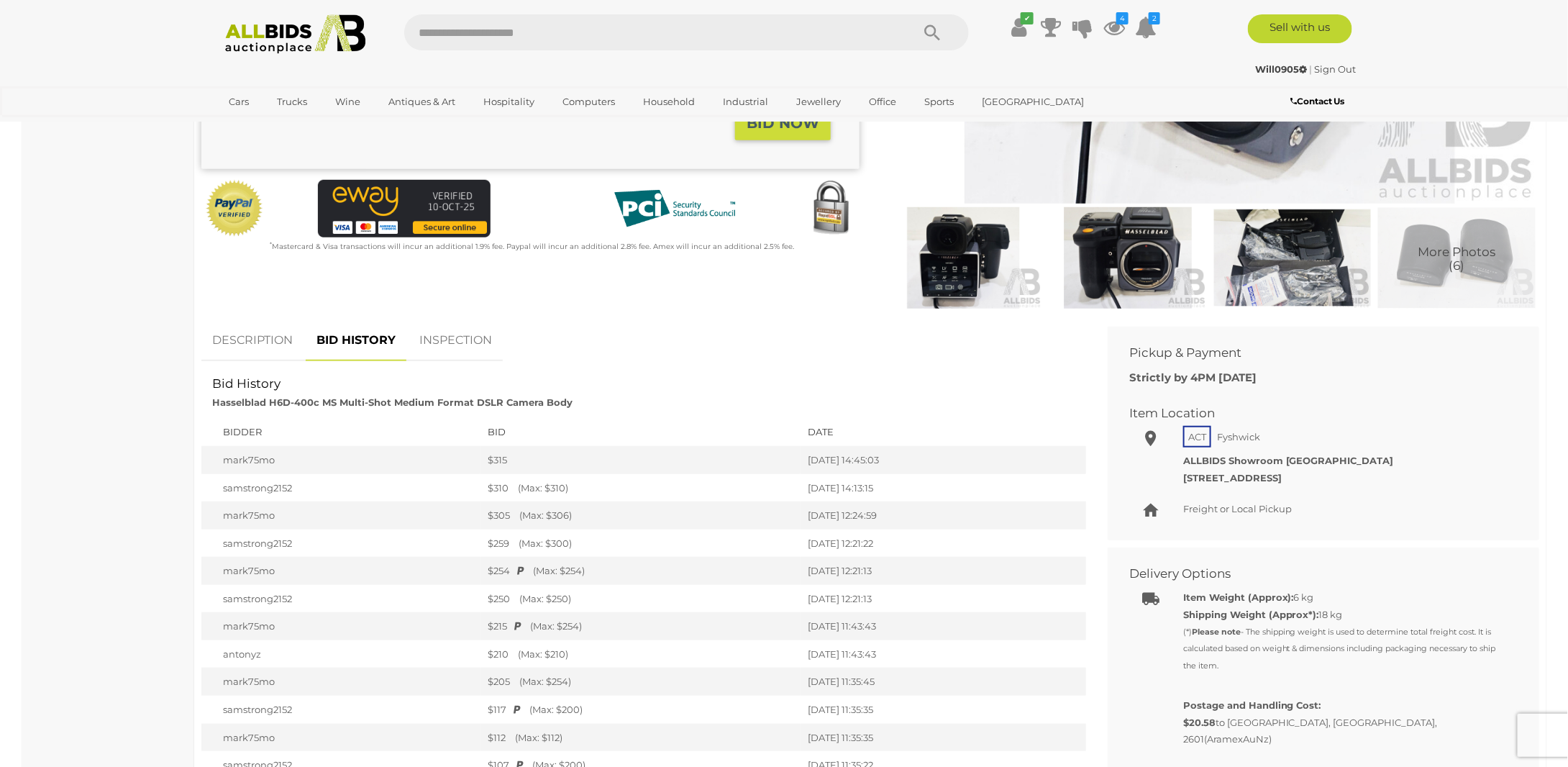
scroll to position [288, 0]
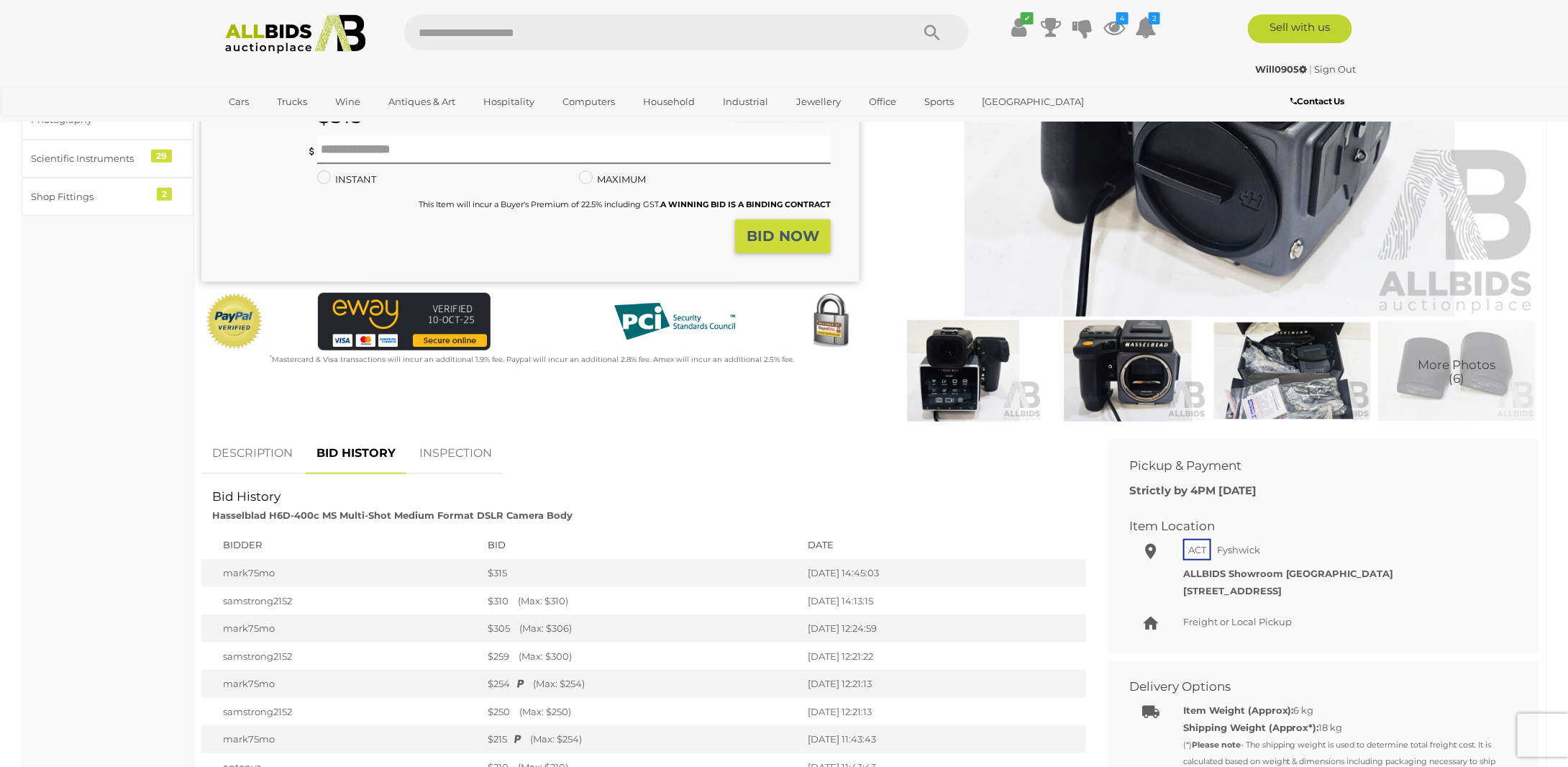
click at [272, 454] on link "DESCRIPTION" at bounding box center [252, 453] width 102 height 42
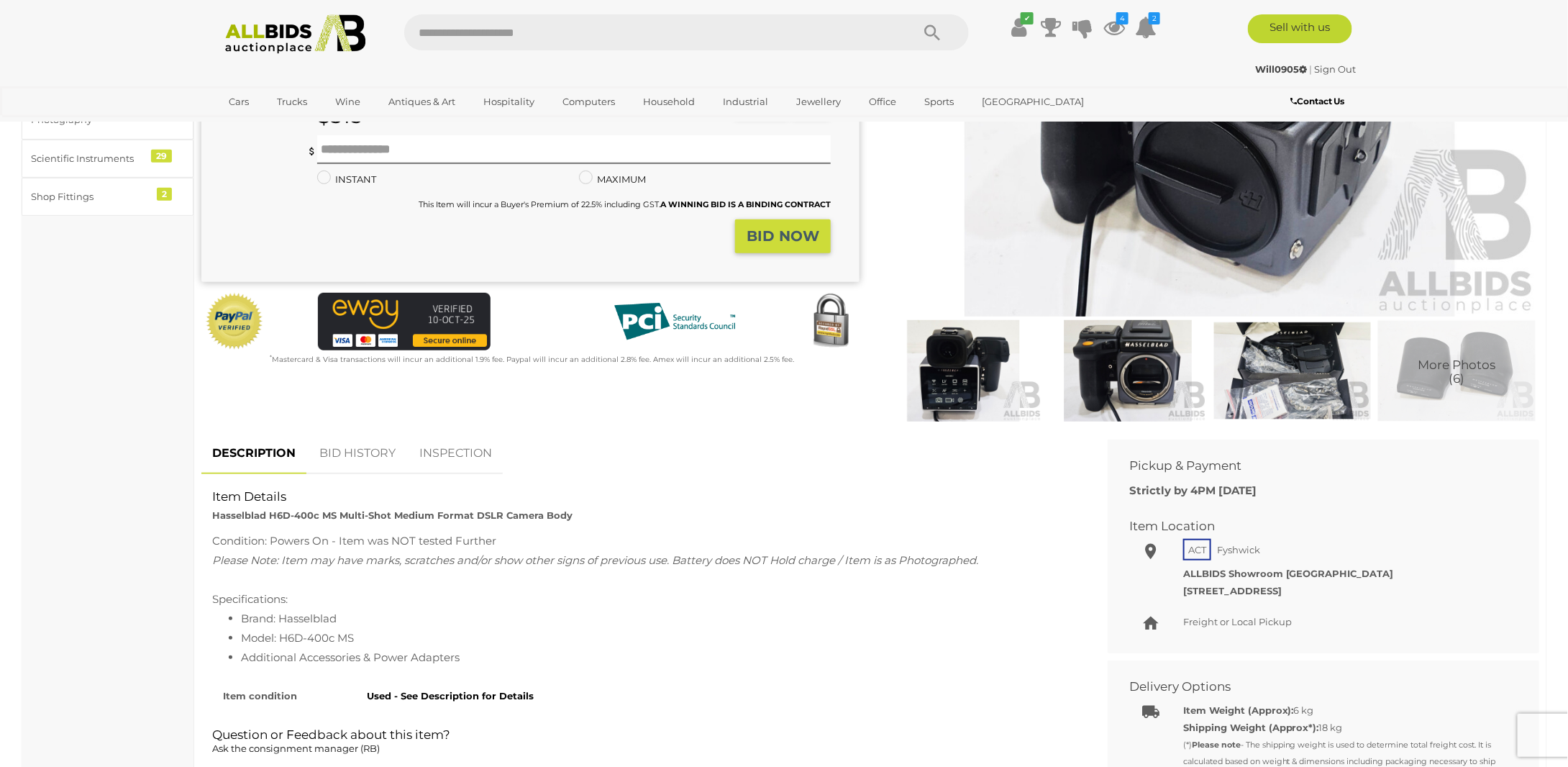
drag, startPoint x: 199, startPoint y: 540, endPoint x: 510, endPoint y: 575, distance: 313.0
click at [510, 575] on div "DESCRIPTION BID HISTORY INSPECTION Item Details Hasselblad H6D-400c MS Multi-Sh…" at bounding box center [643, 649] width 906 height 433
click at [374, 599] on div "Specifications:" at bounding box center [644, 599] width 863 height 20
drag, startPoint x: 246, startPoint y: 615, endPoint x: 536, endPoint y: 669, distance: 295.0
click at [536, 669] on div "Condition: Powers On - Item was NOT tested Further Please Note: Item may have m…" at bounding box center [643, 602] width 884 height 143
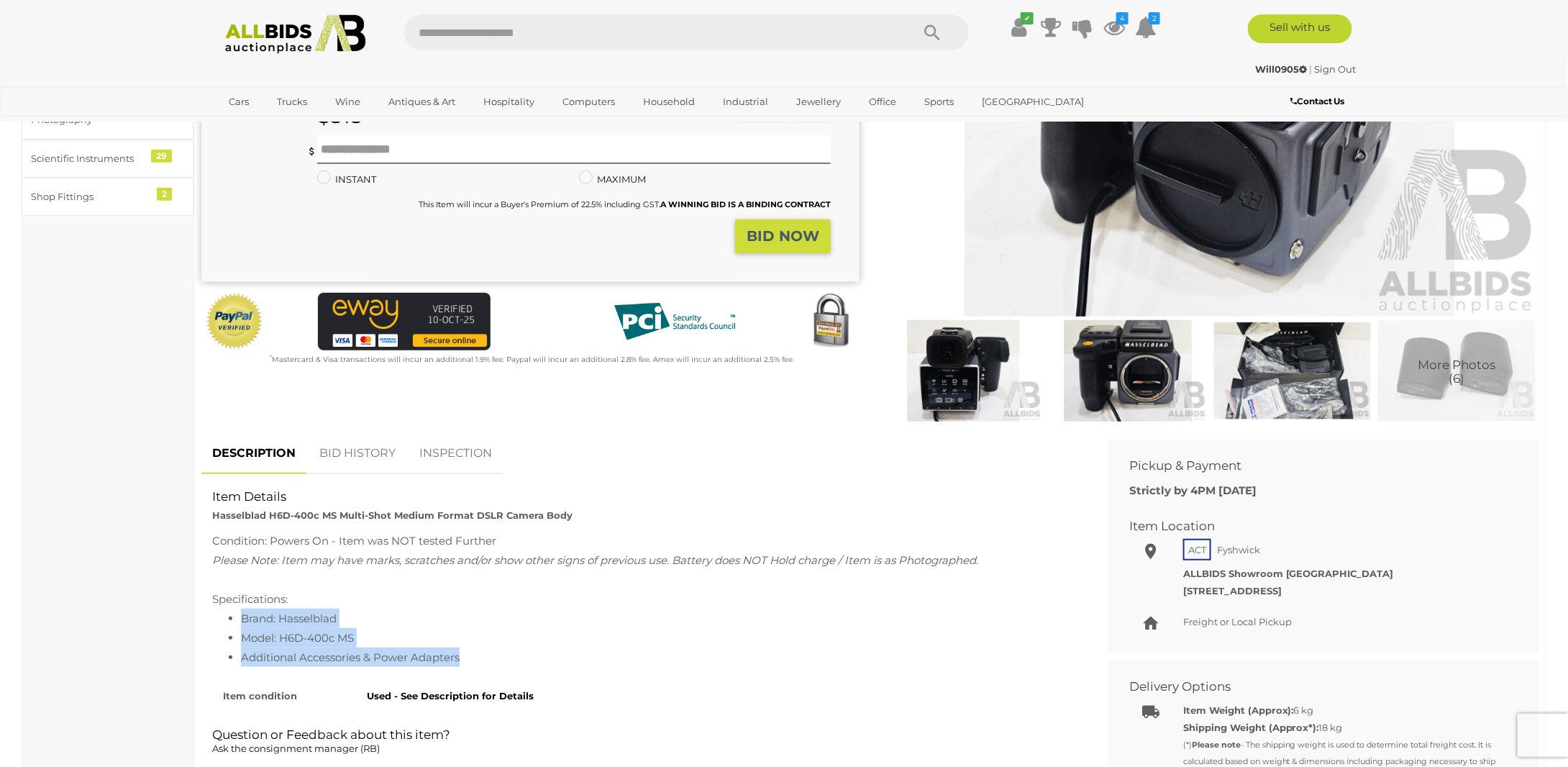
click at [527, 665] on div at bounding box center [527, 665] width 0 height 0
click at [494, 624] on li "Brand: Hasselblad" at bounding box center [658, 618] width 834 height 20
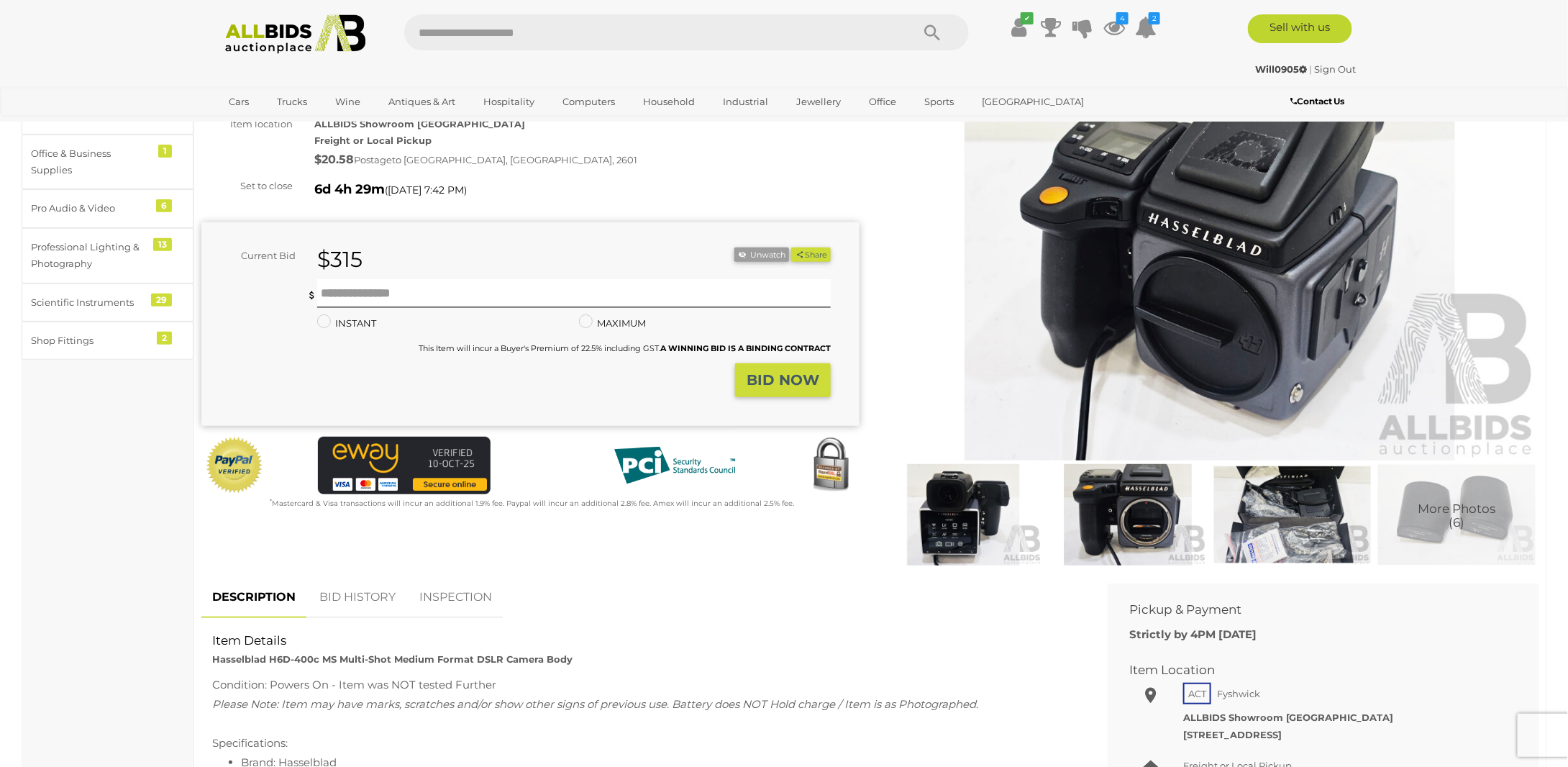
scroll to position [0, 0]
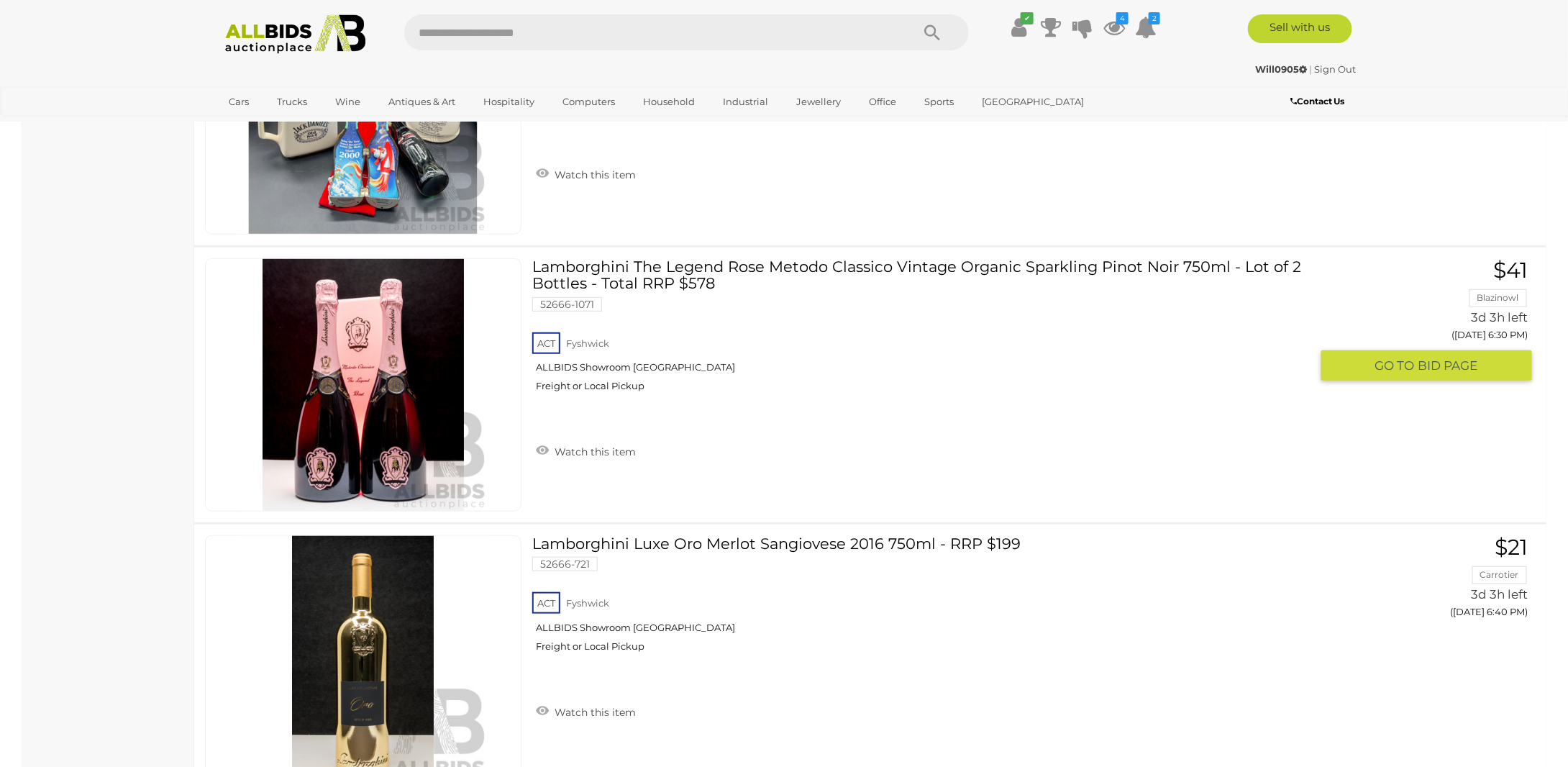
scroll to position [8389, 0]
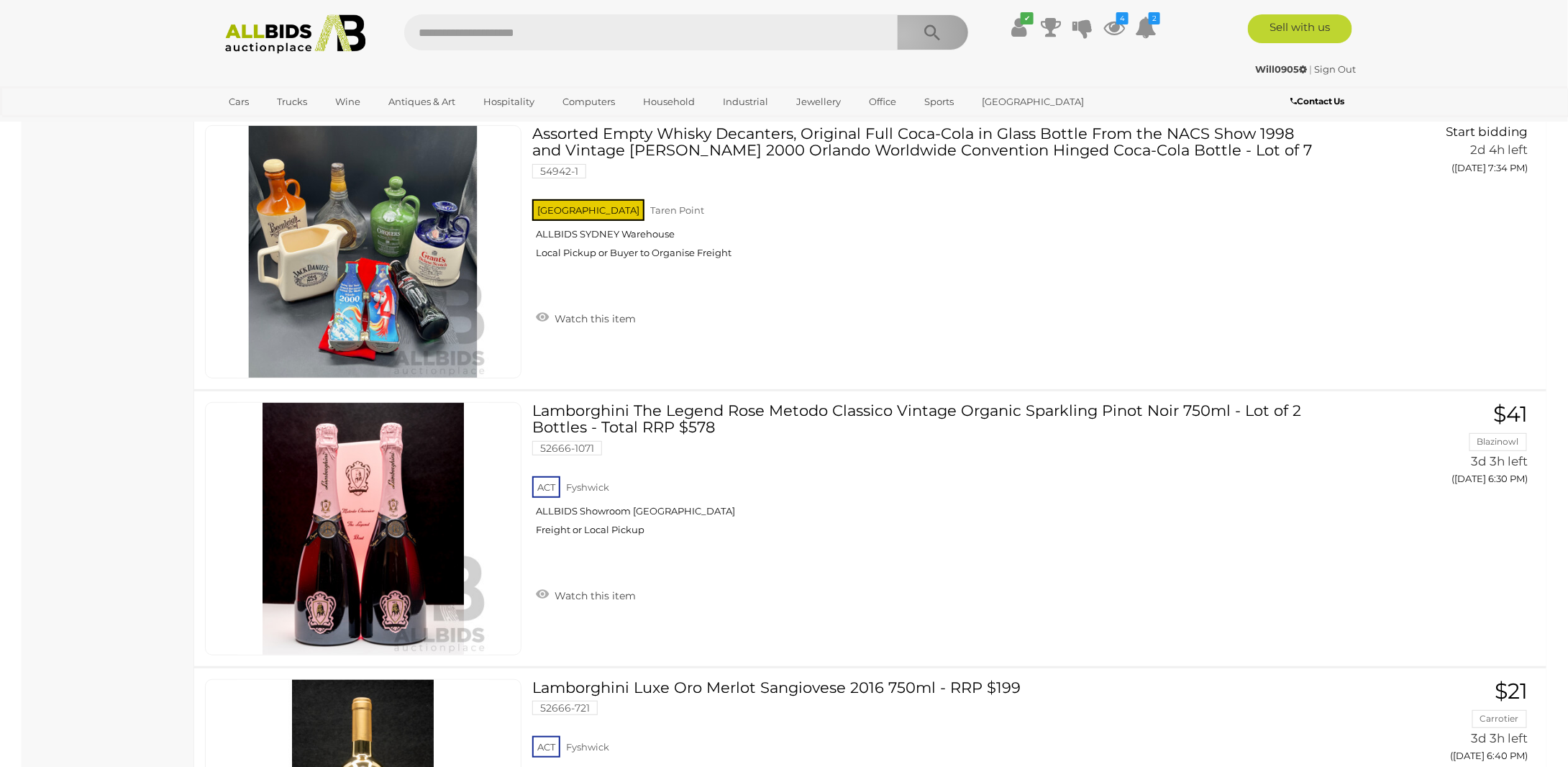
click at [902, 34] on button "Search" at bounding box center [933, 32] width 72 height 36
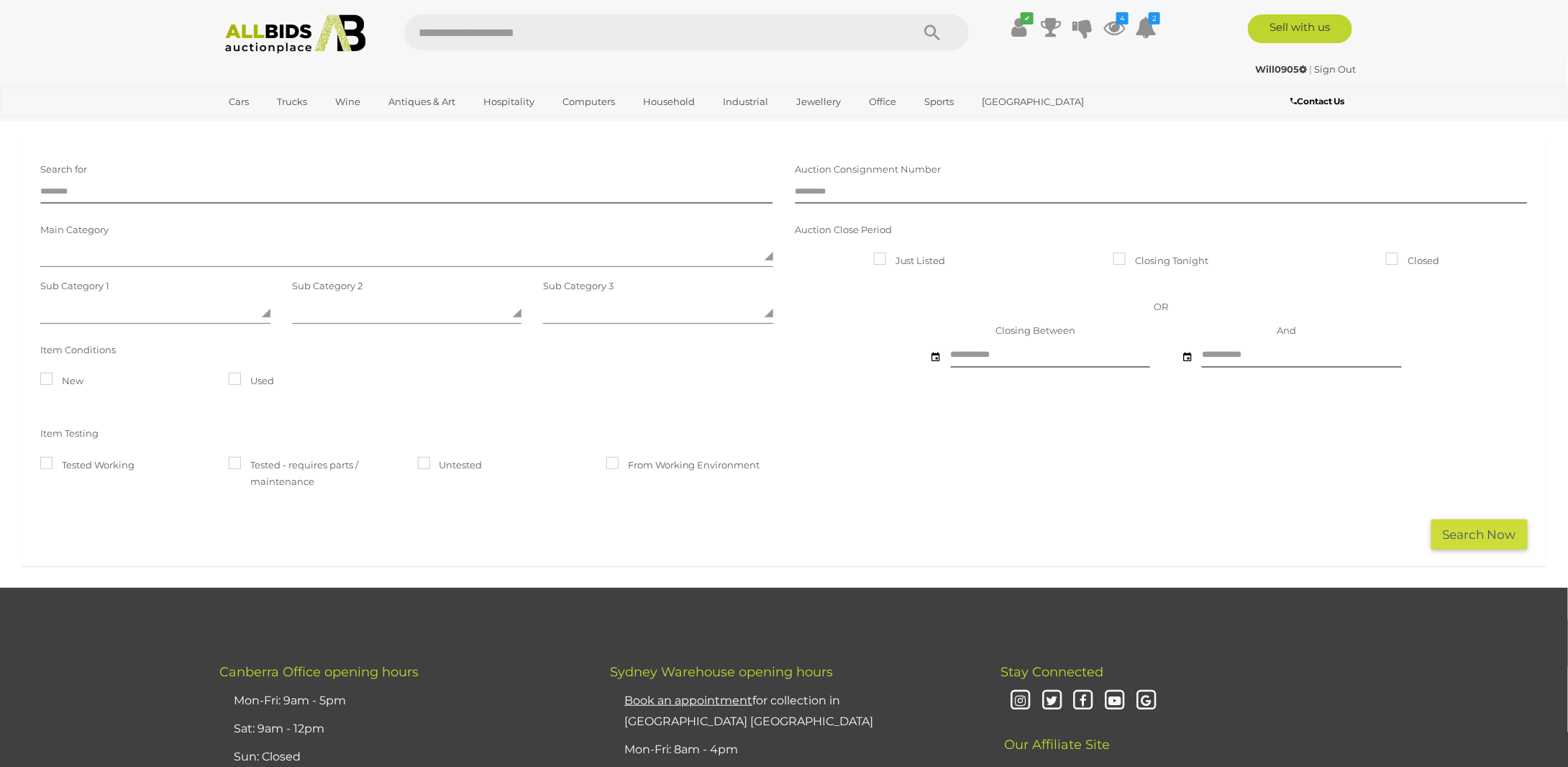
click at [657, 40] on input "text" at bounding box center [651, 32] width 493 height 36
type input "*******"
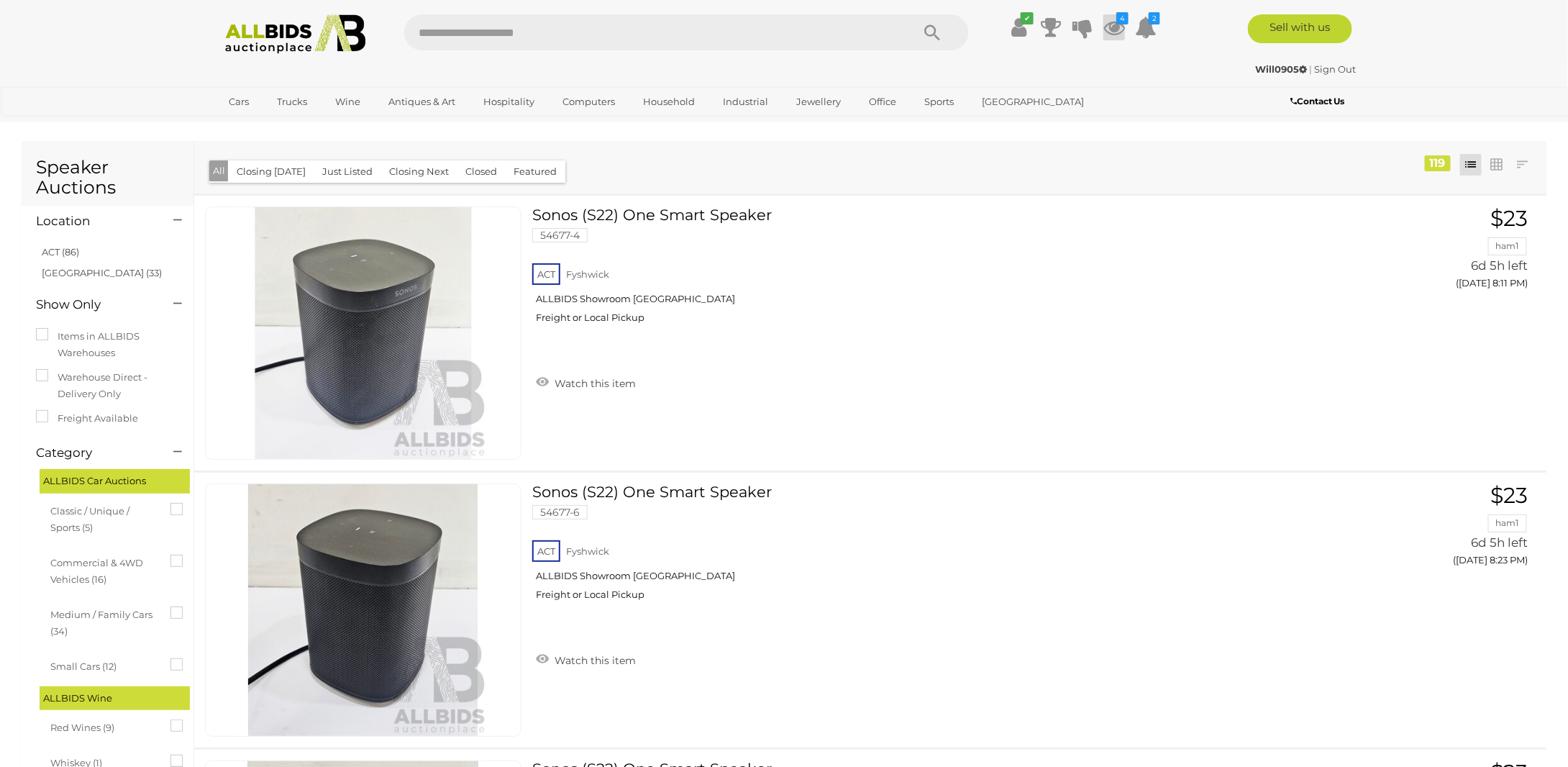
click at [1114, 25] on icon at bounding box center [1114, 27] width 22 height 26
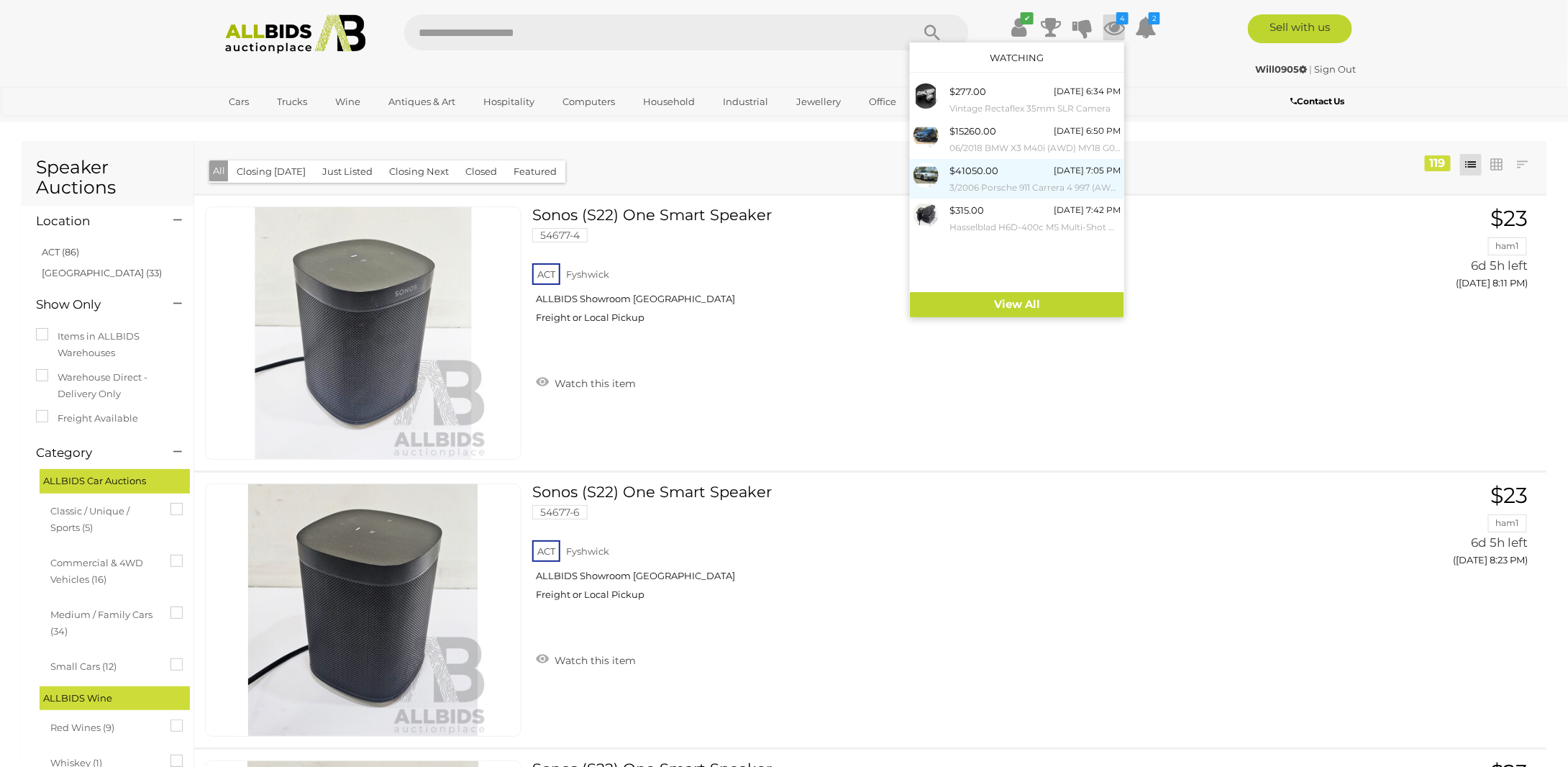
click at [998, 179] on small "3/2006 Porsche 911 Carrera 4 997 (AWD) 2d Coupe GT Silver 3.6L" at bounding box center [1034, 187] width 171 height 16
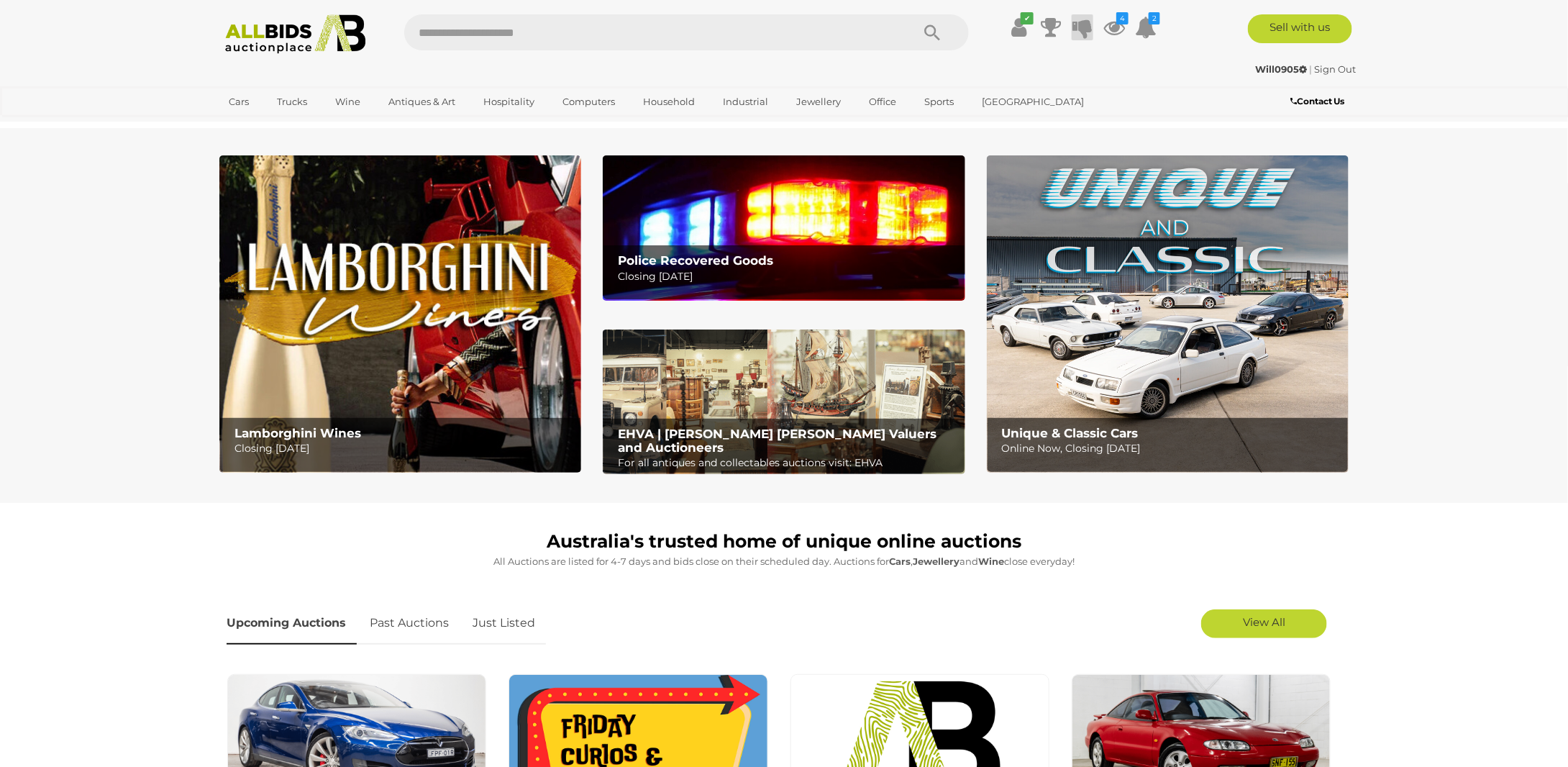
click at [1091, 25] on icon at bounding box center [1082, 27] width 20 height 26
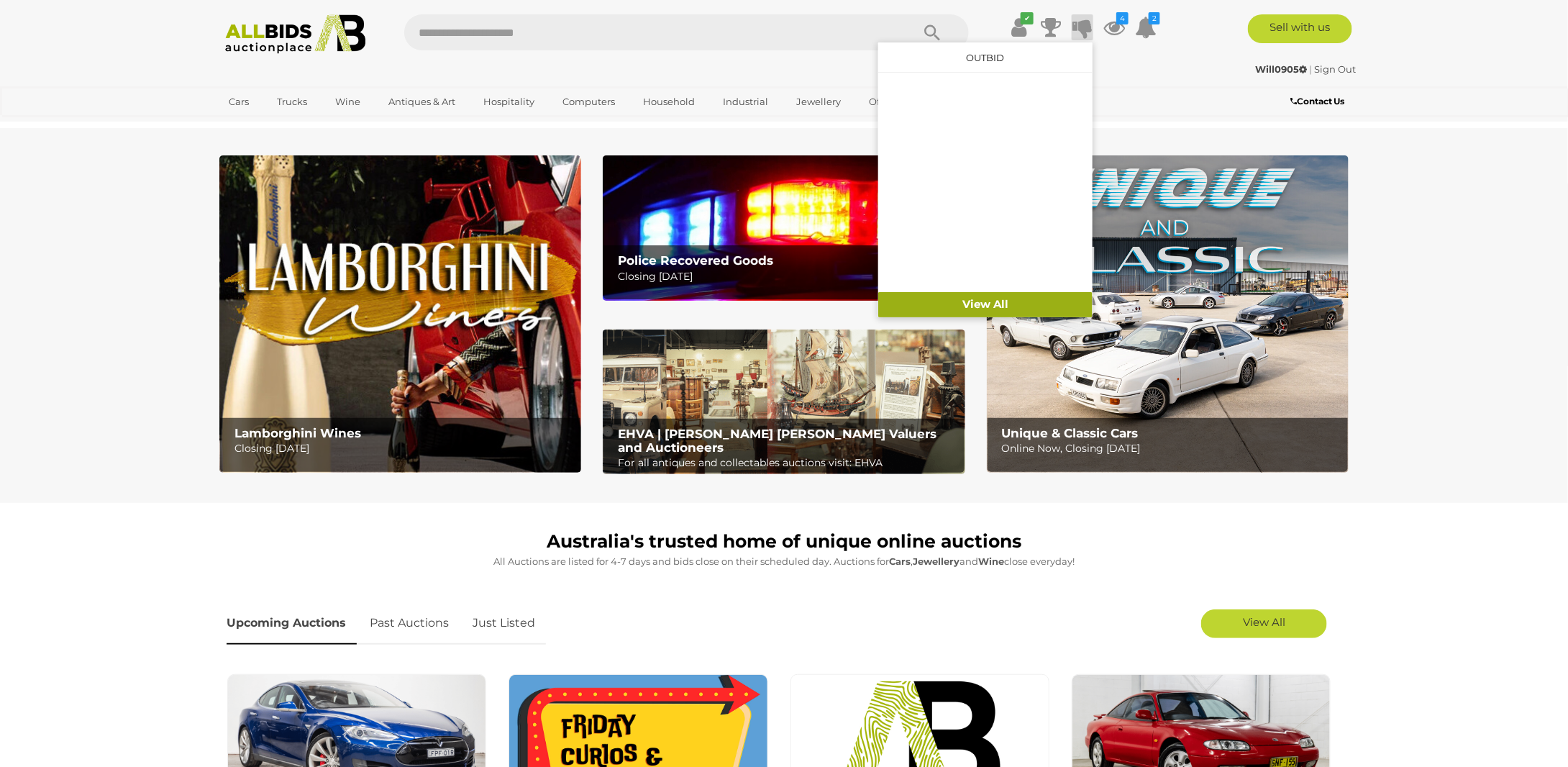
click at [976, 309] on link "View All" at bounding box center [985, 305] width 214 height 25
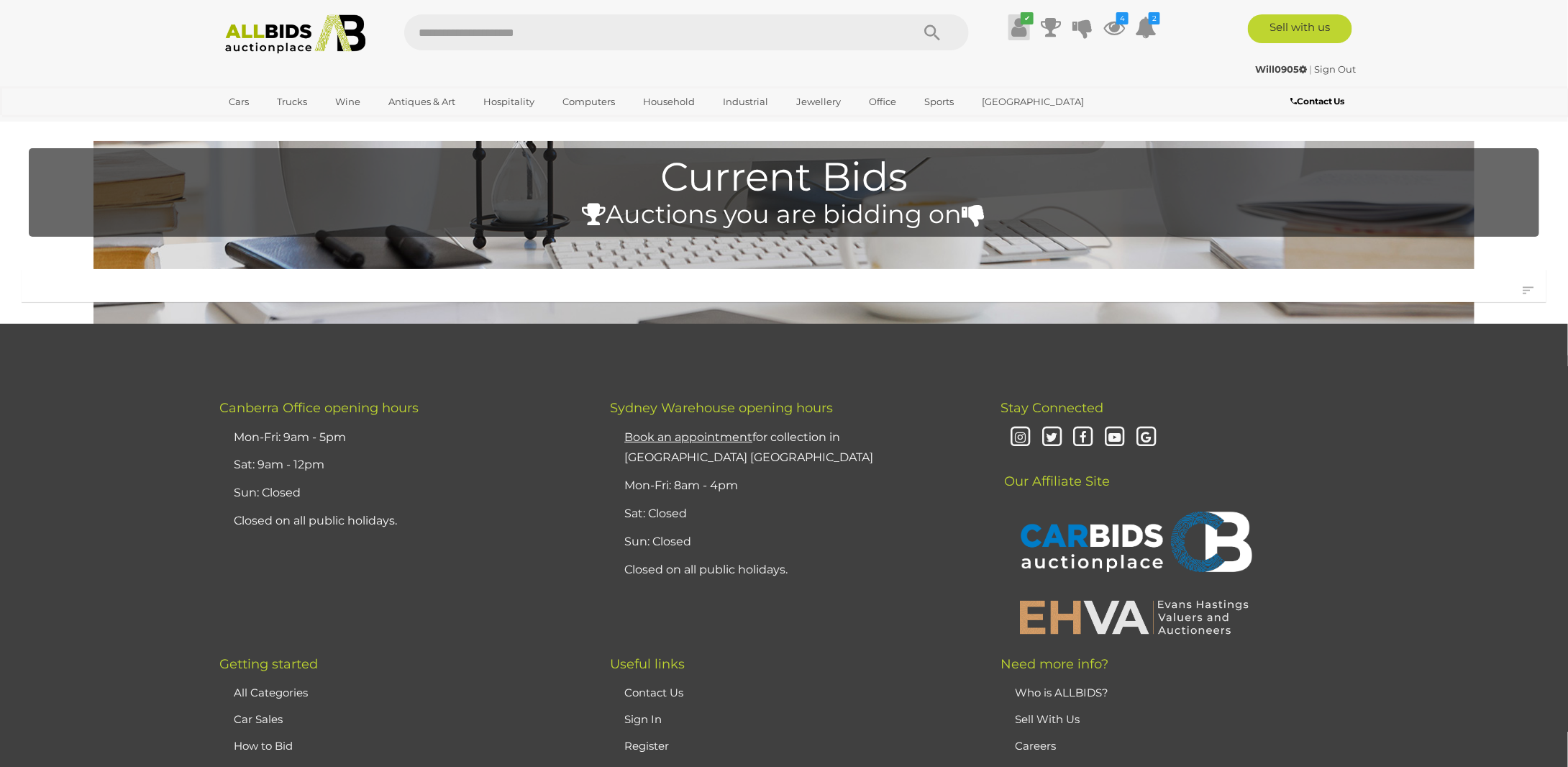
click at [1016, 26] on icon at bounding box center [1019, 27] width 15 height 26
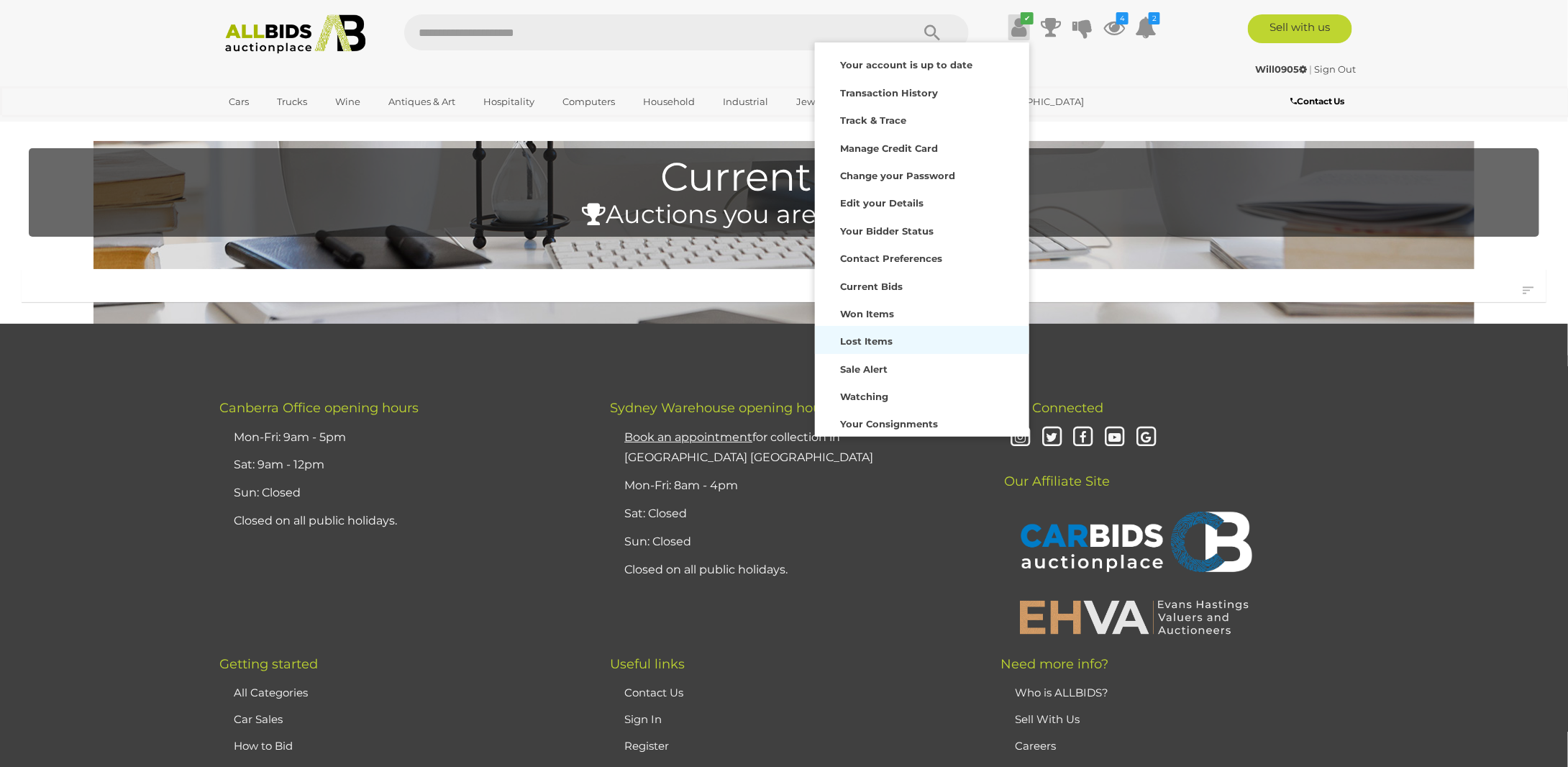
click at [887, 343] on strong "Lost Items" at bounding box center [866, 341] width 53 height 12
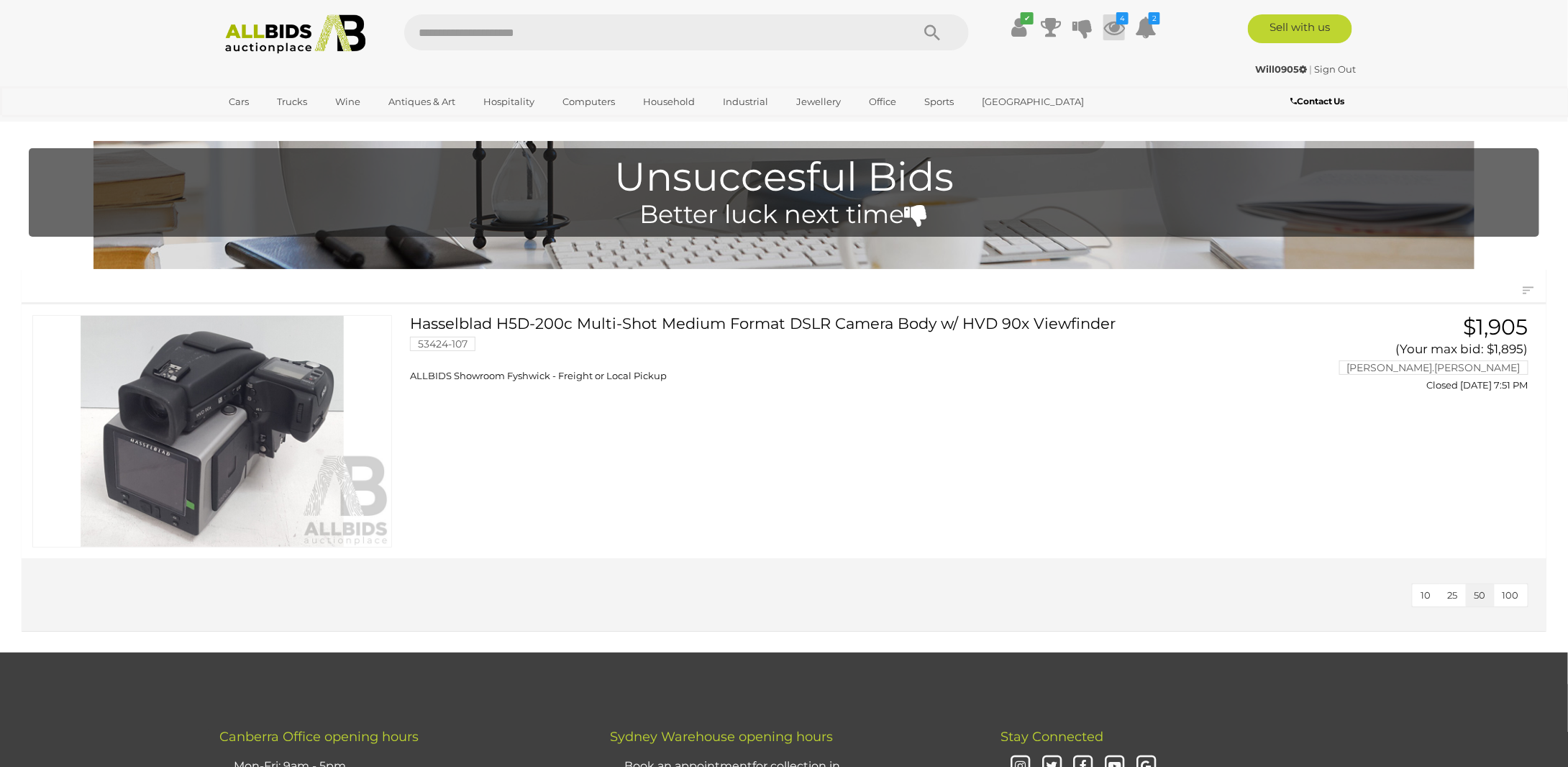
click at [1109, 24] on icon at bounding box center [1114, 27] width 22 height 26
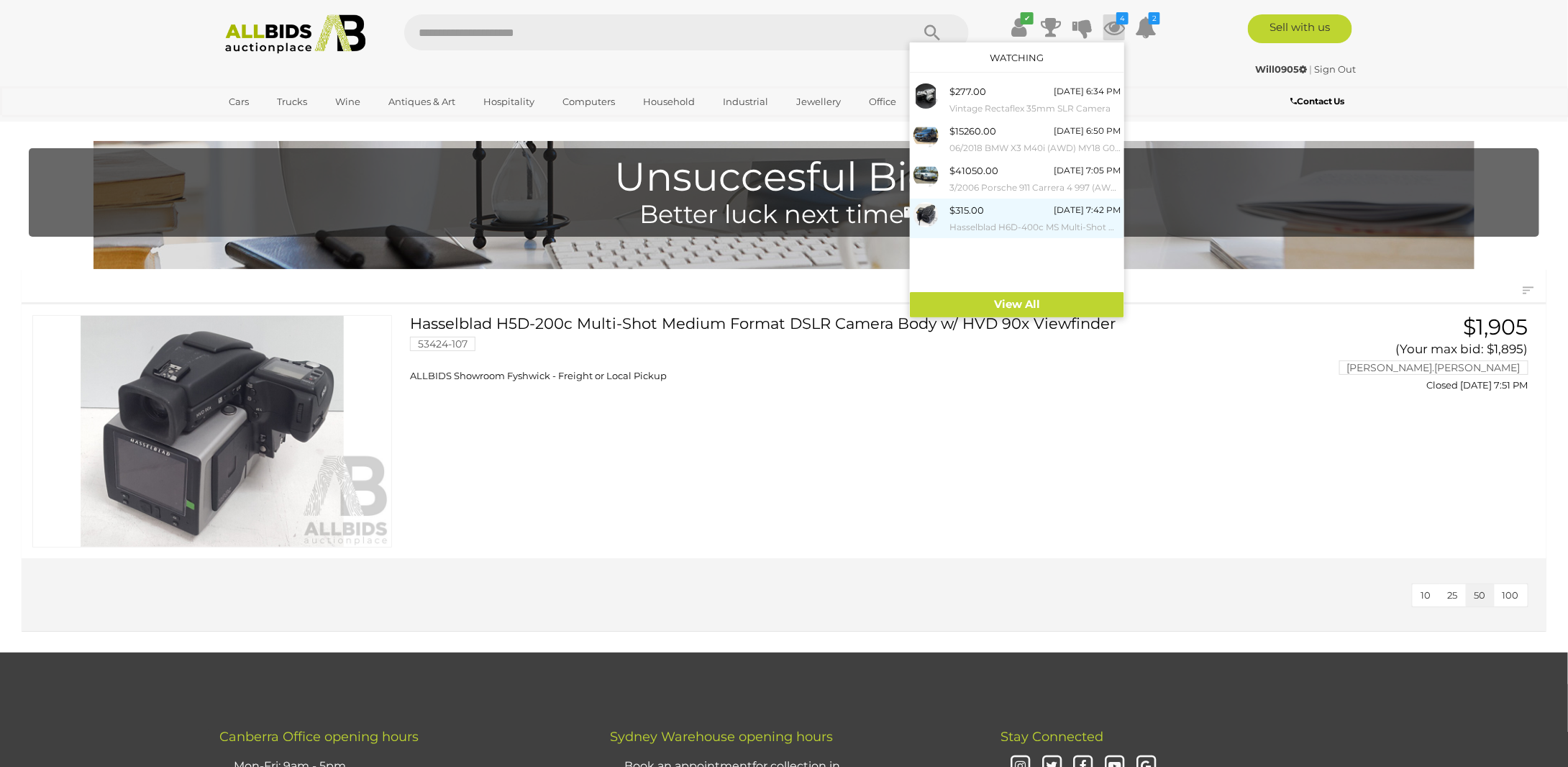
click at [981, 217] on div "$315.00" at bounding box center [966, 210] width 34 height 16
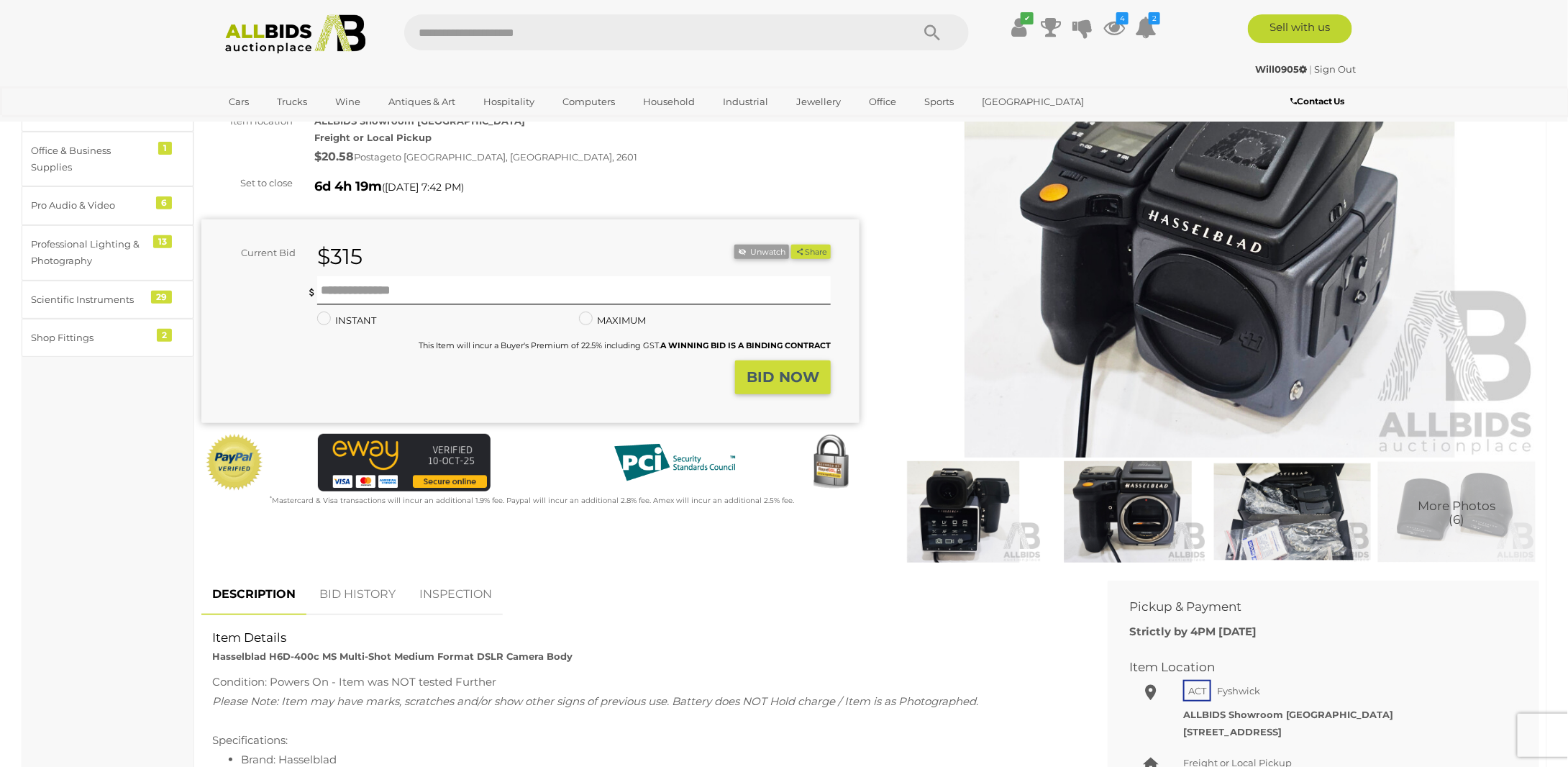
scroll to position [144, 0]
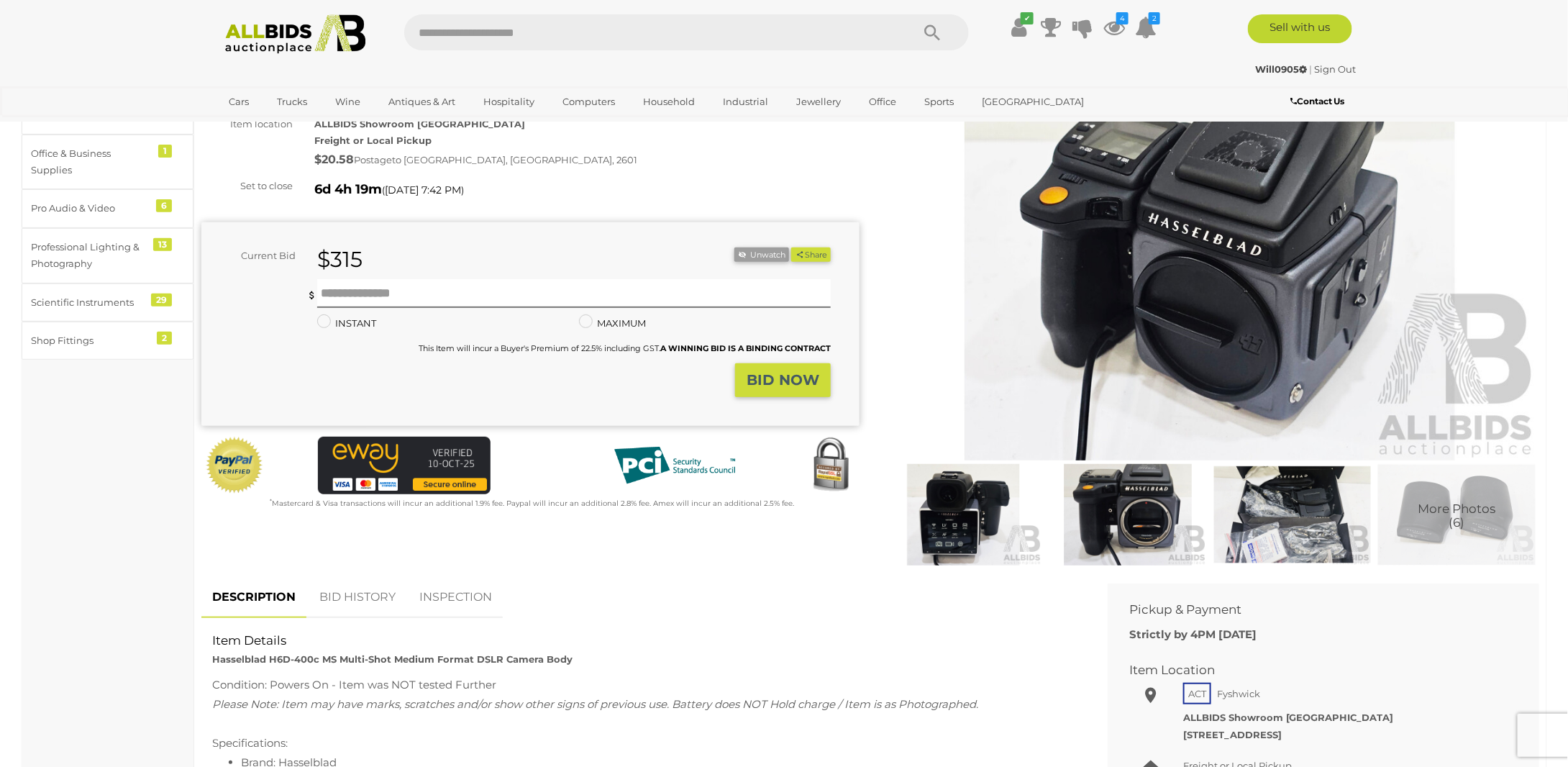
click at [362, 599] on link "BID HISTORY" at bounding box center [357, 597] width 98 height 42
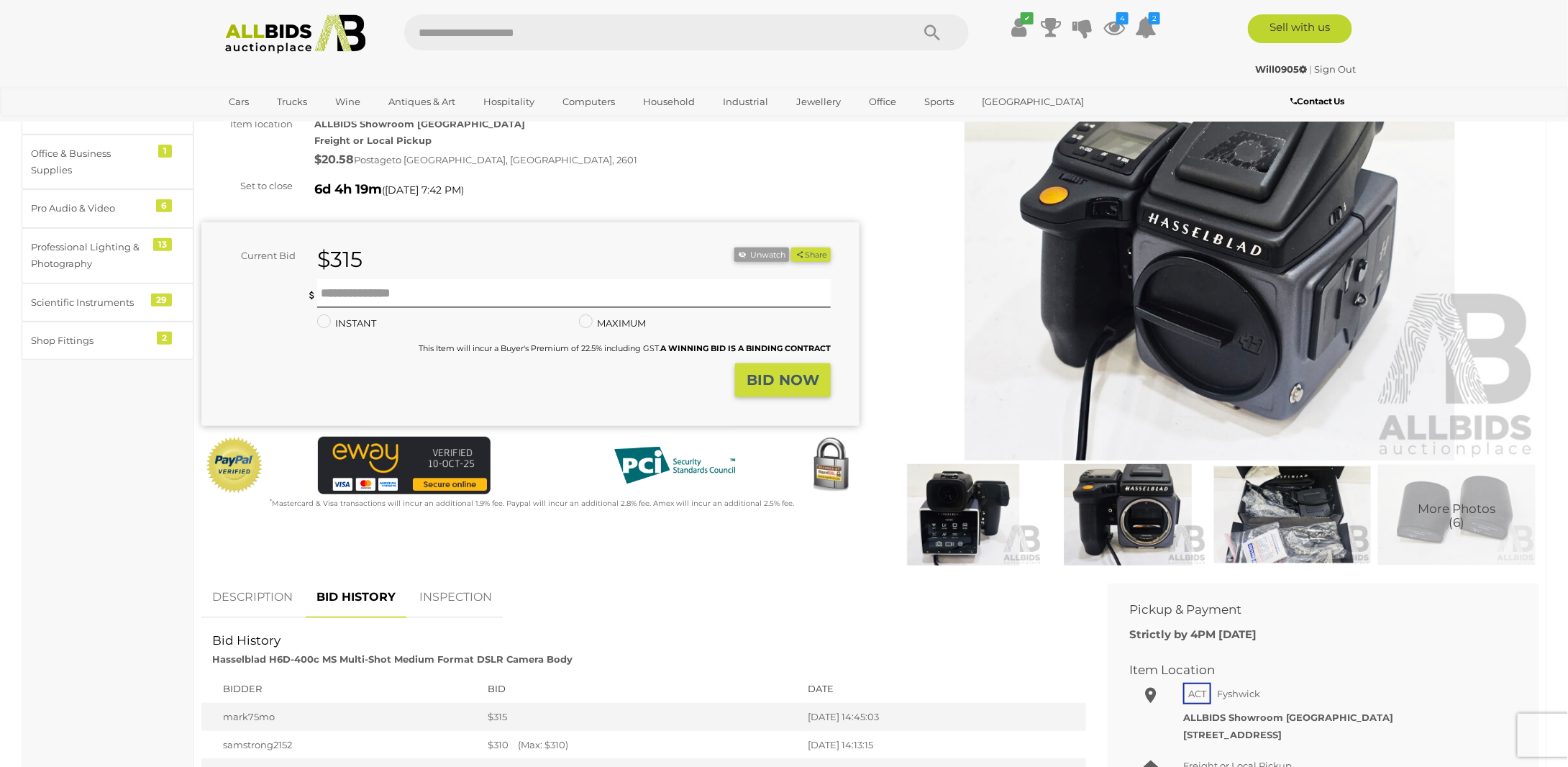
click at [457, 597] on link "INSPECTION" at bounding box center [455, 597] width 94 height 42
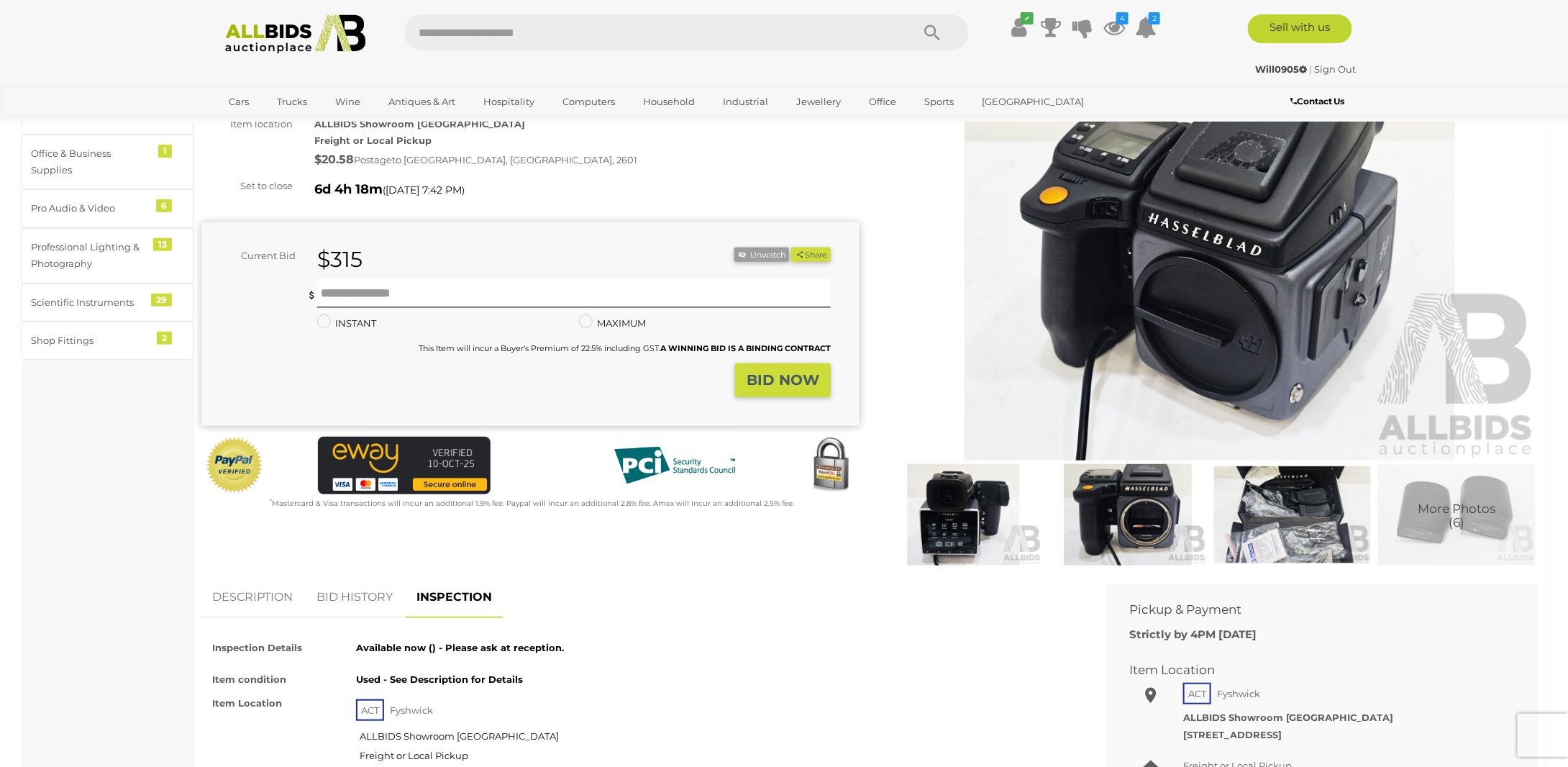
click at [263, 595] on link "DESCRIPTION" at bounding box center [252, 597] width 102 height 42
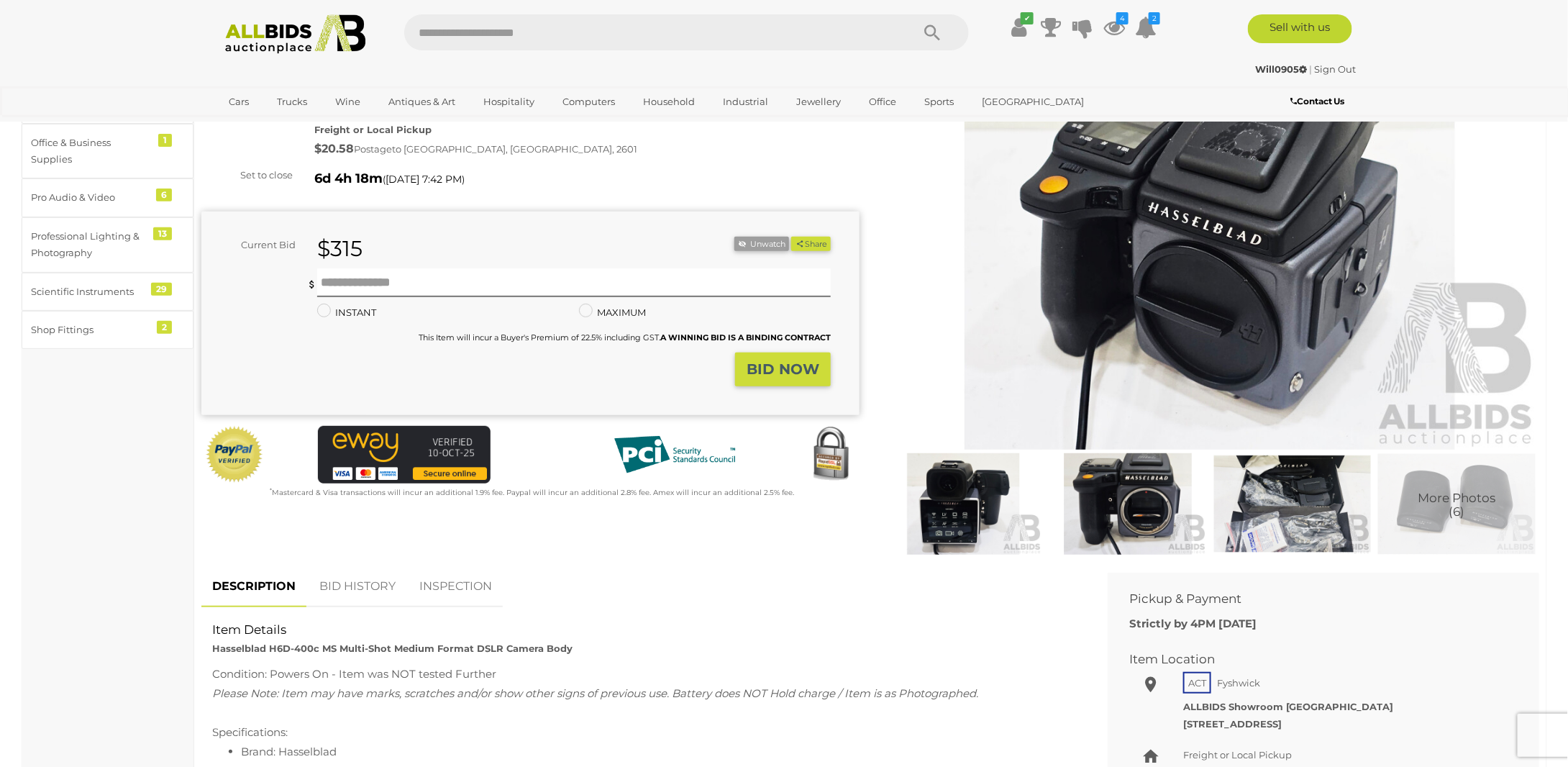
scroll to position [72, 0]
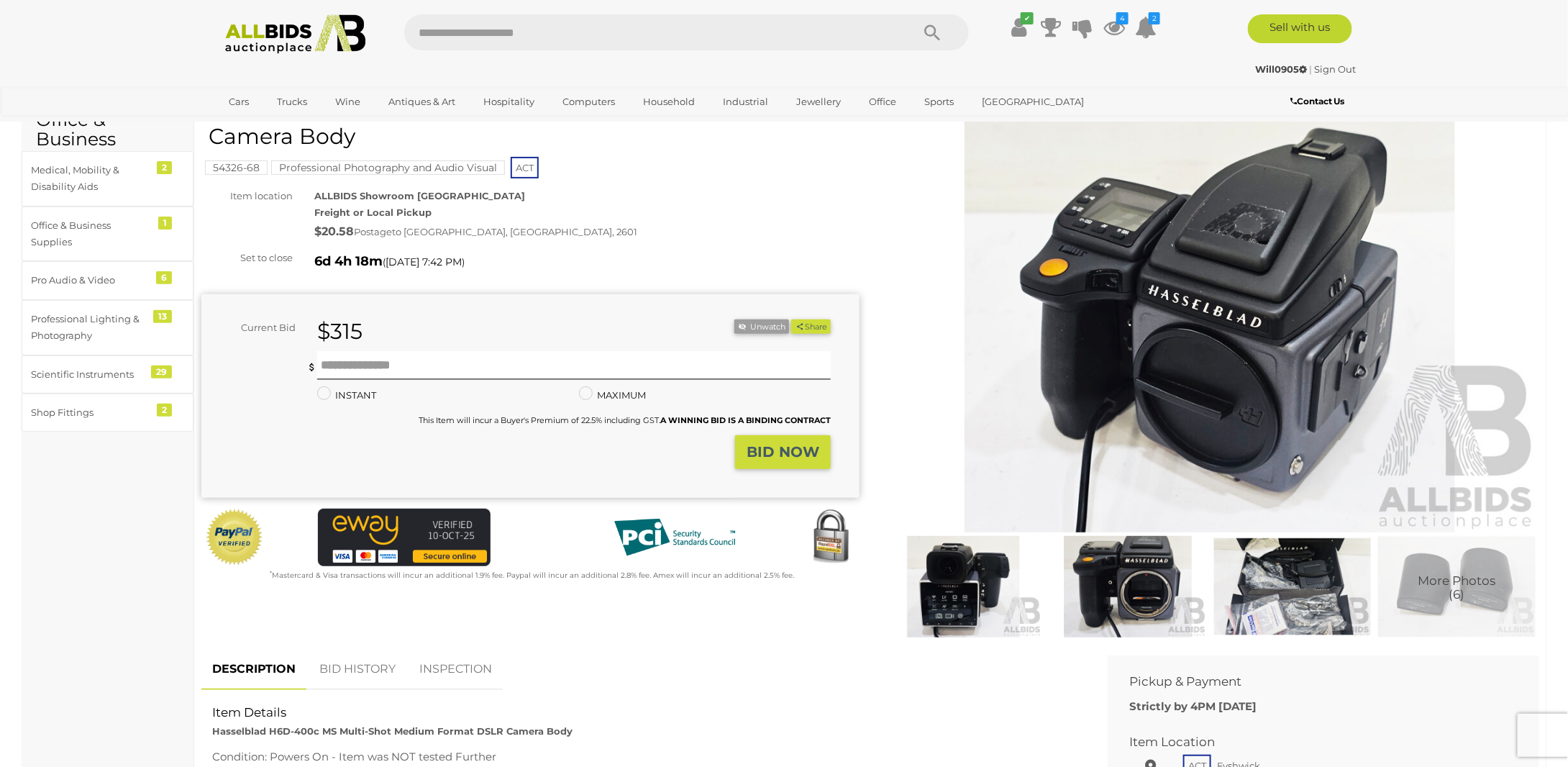
click at [968, 571] on img at bounding box center [963, 586] width 158 height 101
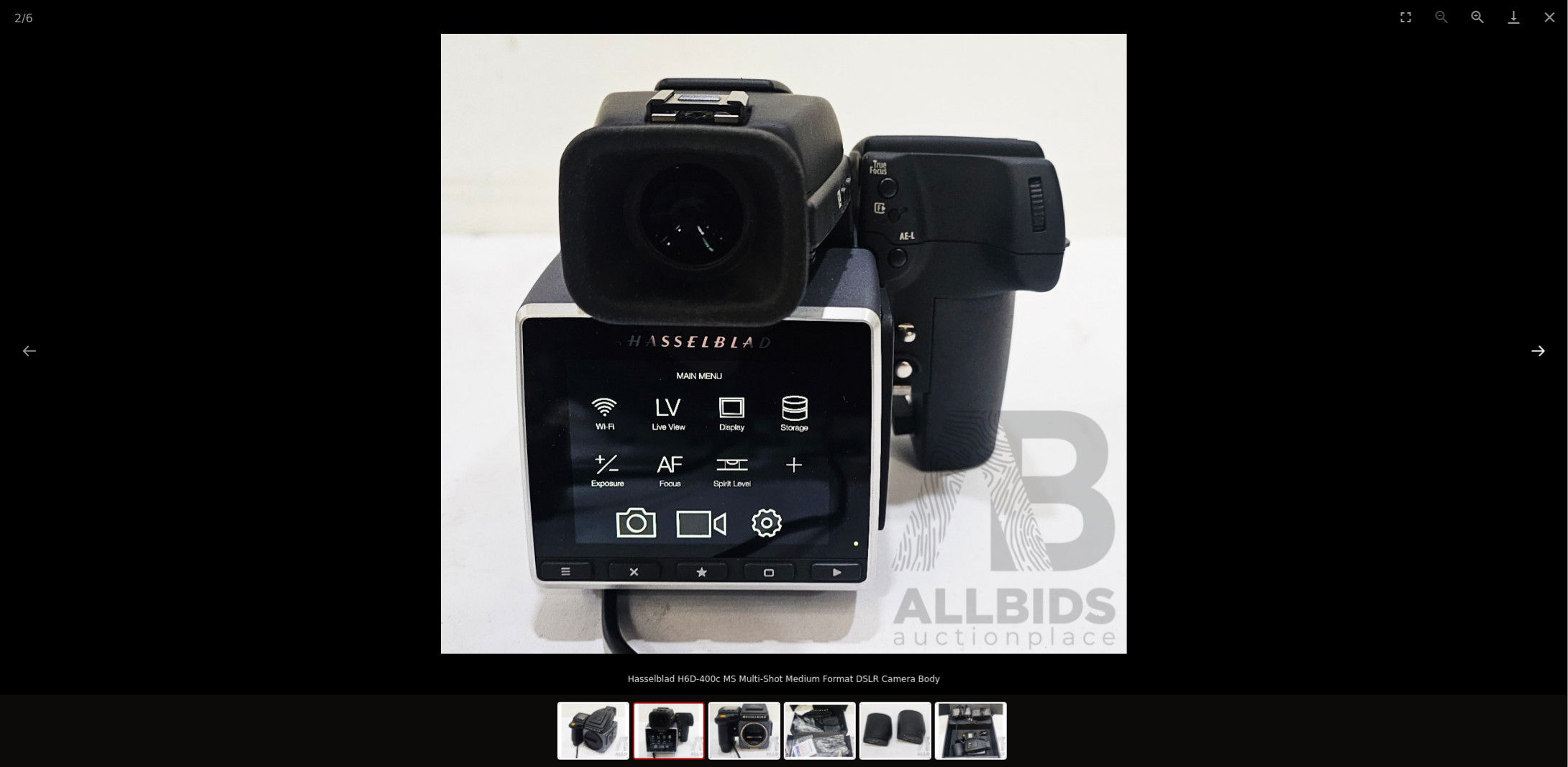
click at [1534, 352] on button "Next slide" at bounding box center [1538, 350] width 30 height 28
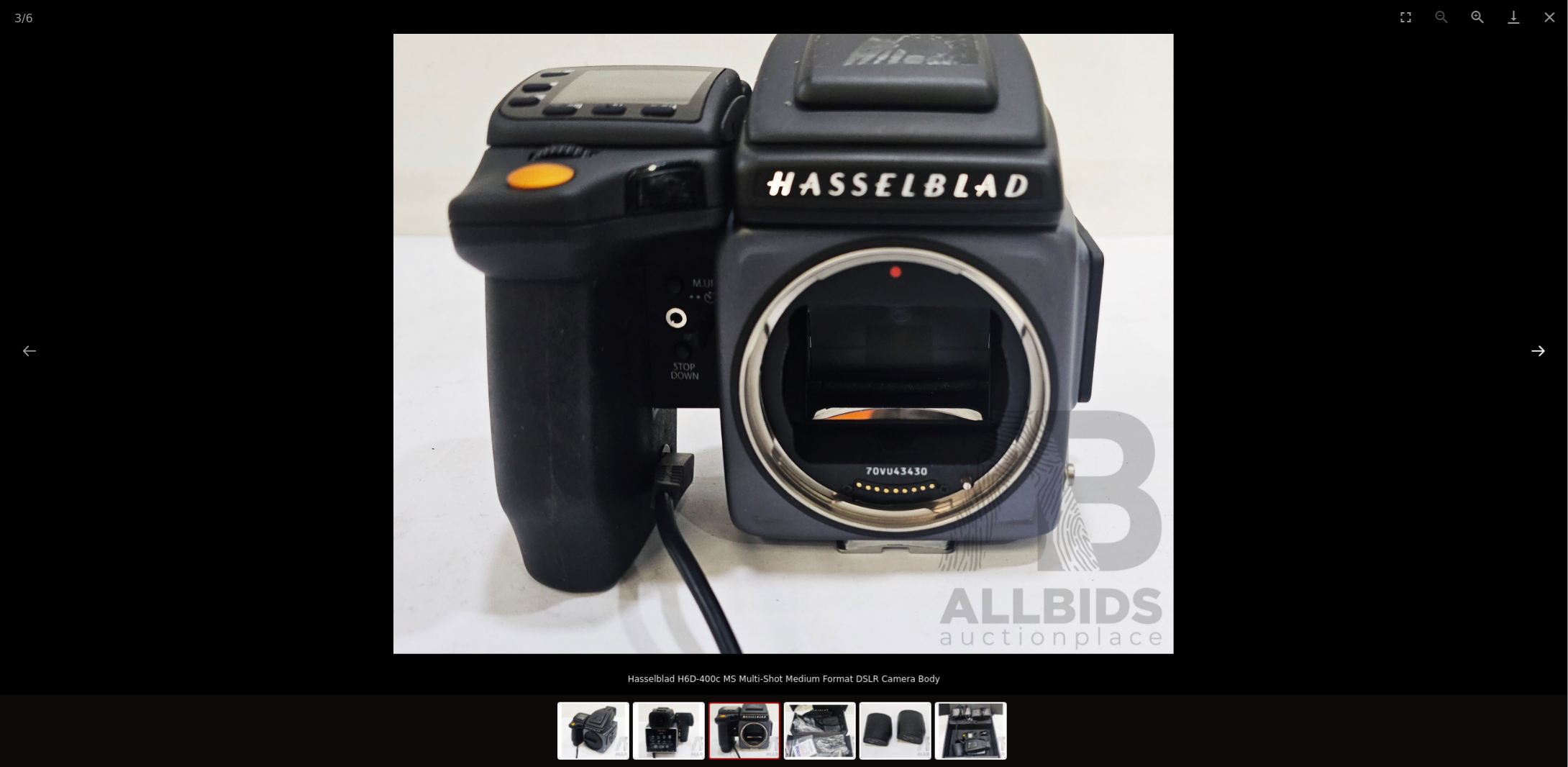
click at [1534, 352] on button "Next slide" at bounding box center [1538, 350] width 30 height 28
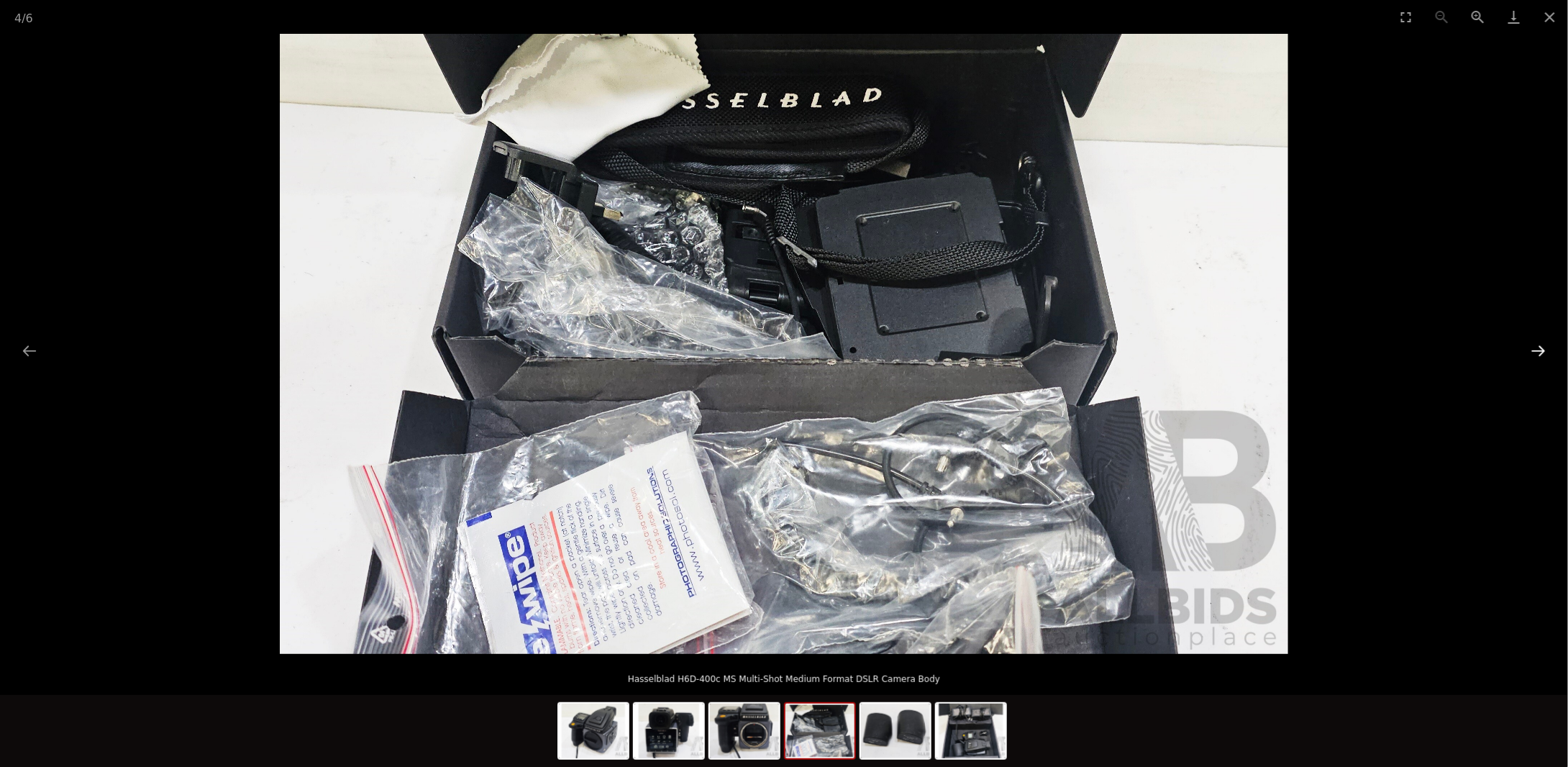
click at [1534, 352] on button "Next slide" at bounding box center [1538, 350] width 30 height 28
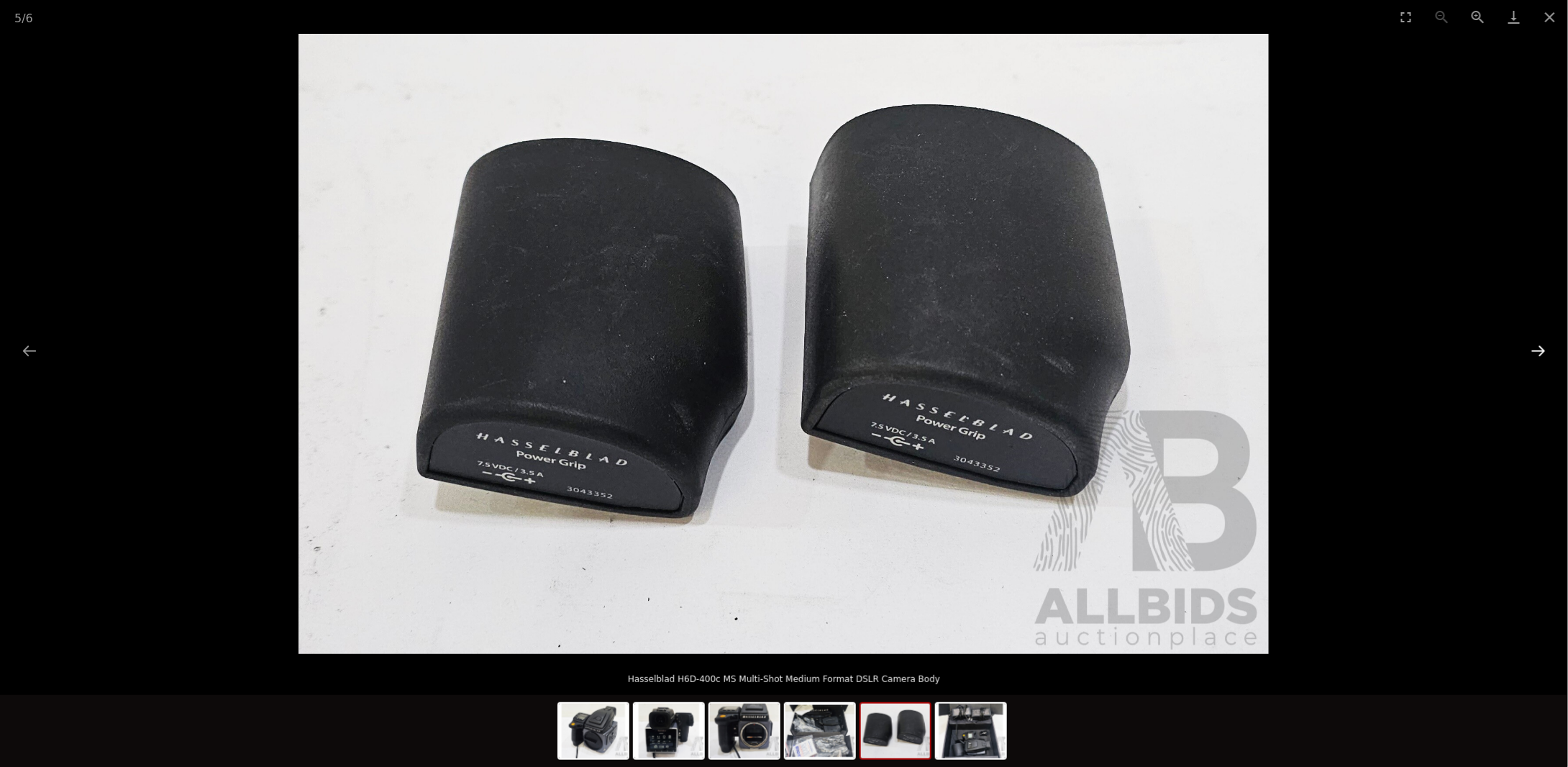
click at [1534, 352] on button "Next slide" at bounding box center [1538, 350] width 30 height 28
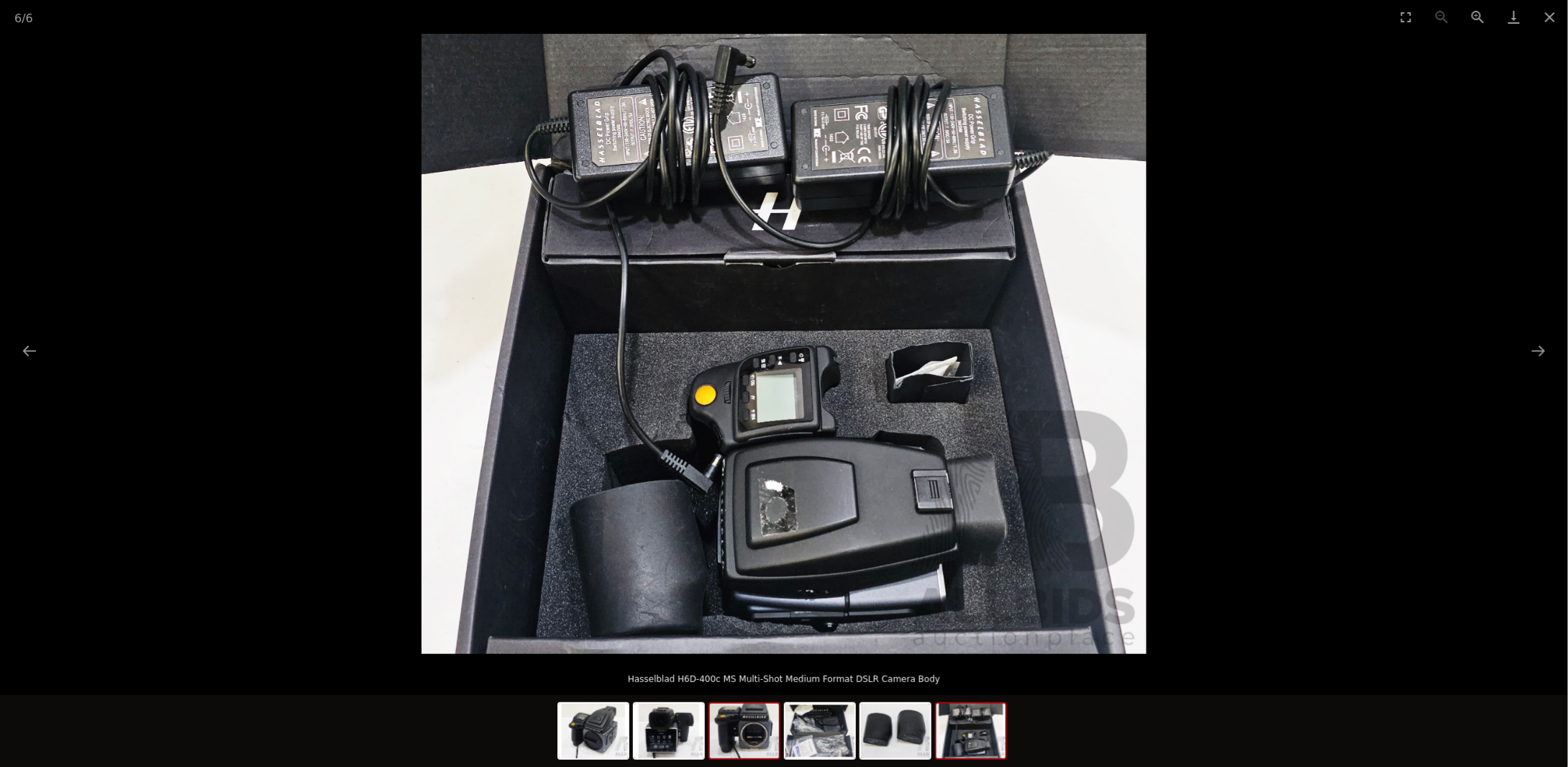
click at [743, 744] on img at bounding box center [744, 730] width 69 height 55
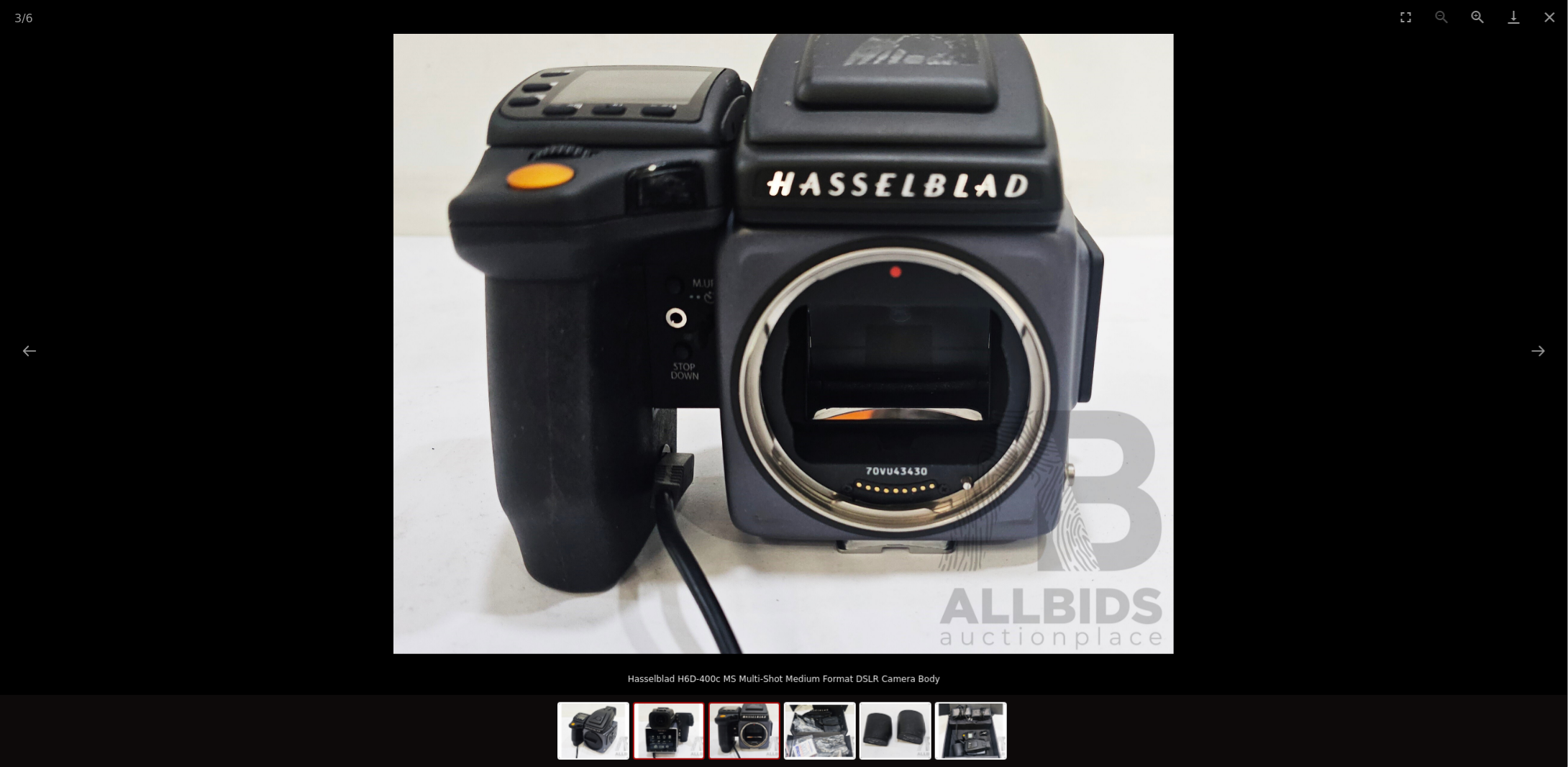
click at [692, 742] on img at bounding box center [668, 730] width 69 height 55
click at [688, 742] on img at bounding box center [668, 730] width 69 height 55
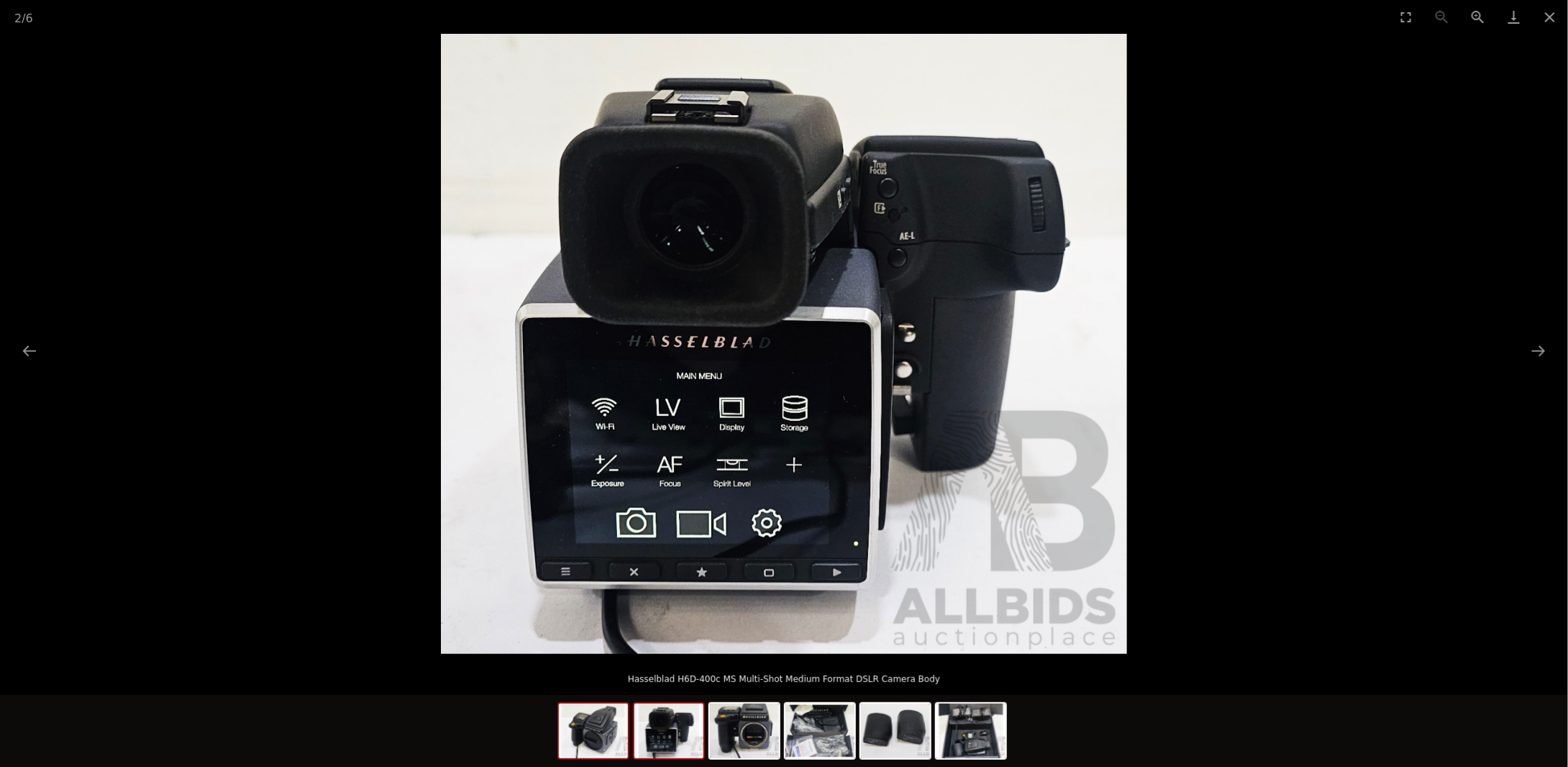
click at [597, 735] on img at bounding box center [593, 730] width 69 height 55
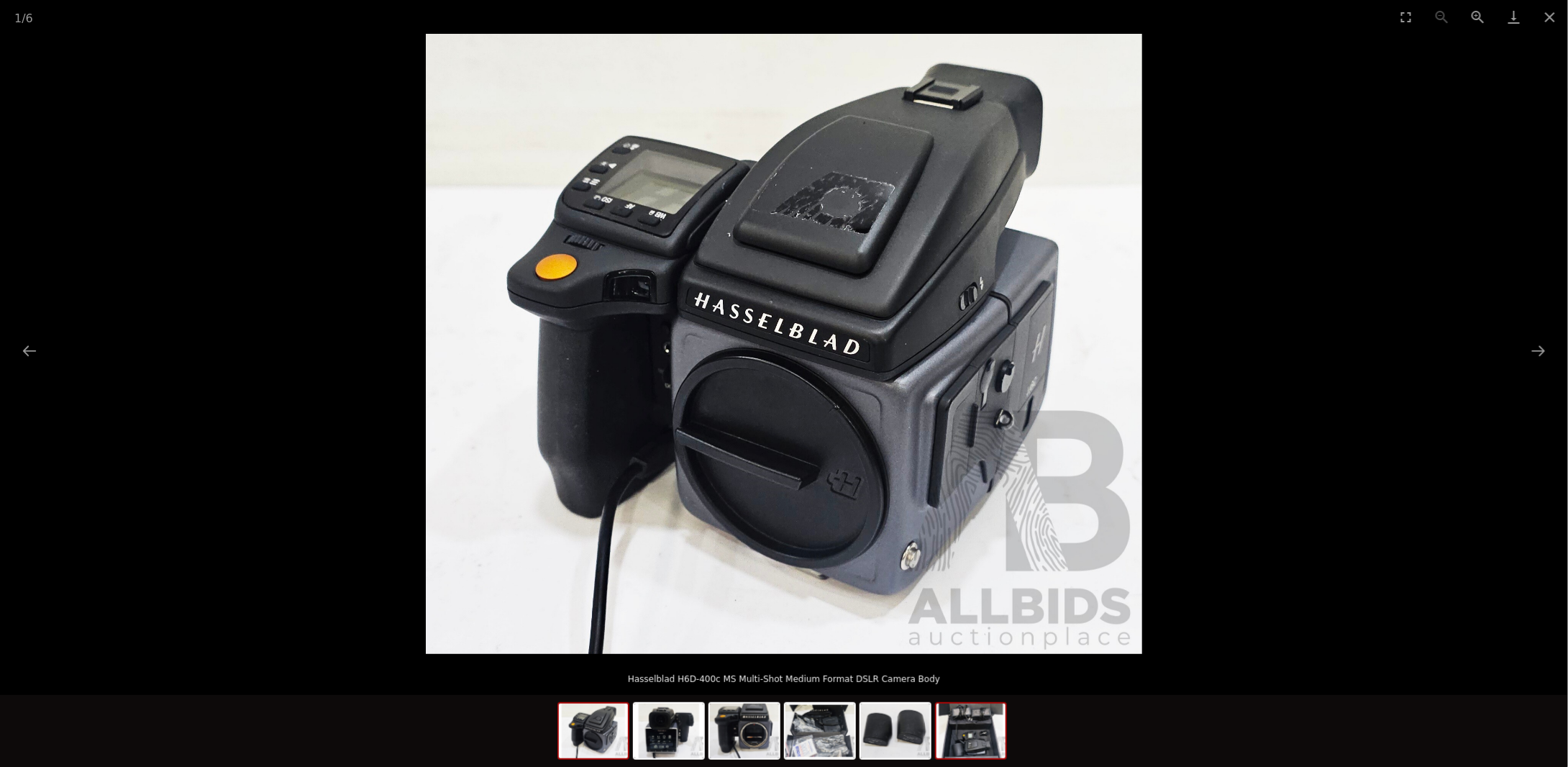
click at [973, 746] on img at bounding box center [971, 730] width 69 height 55
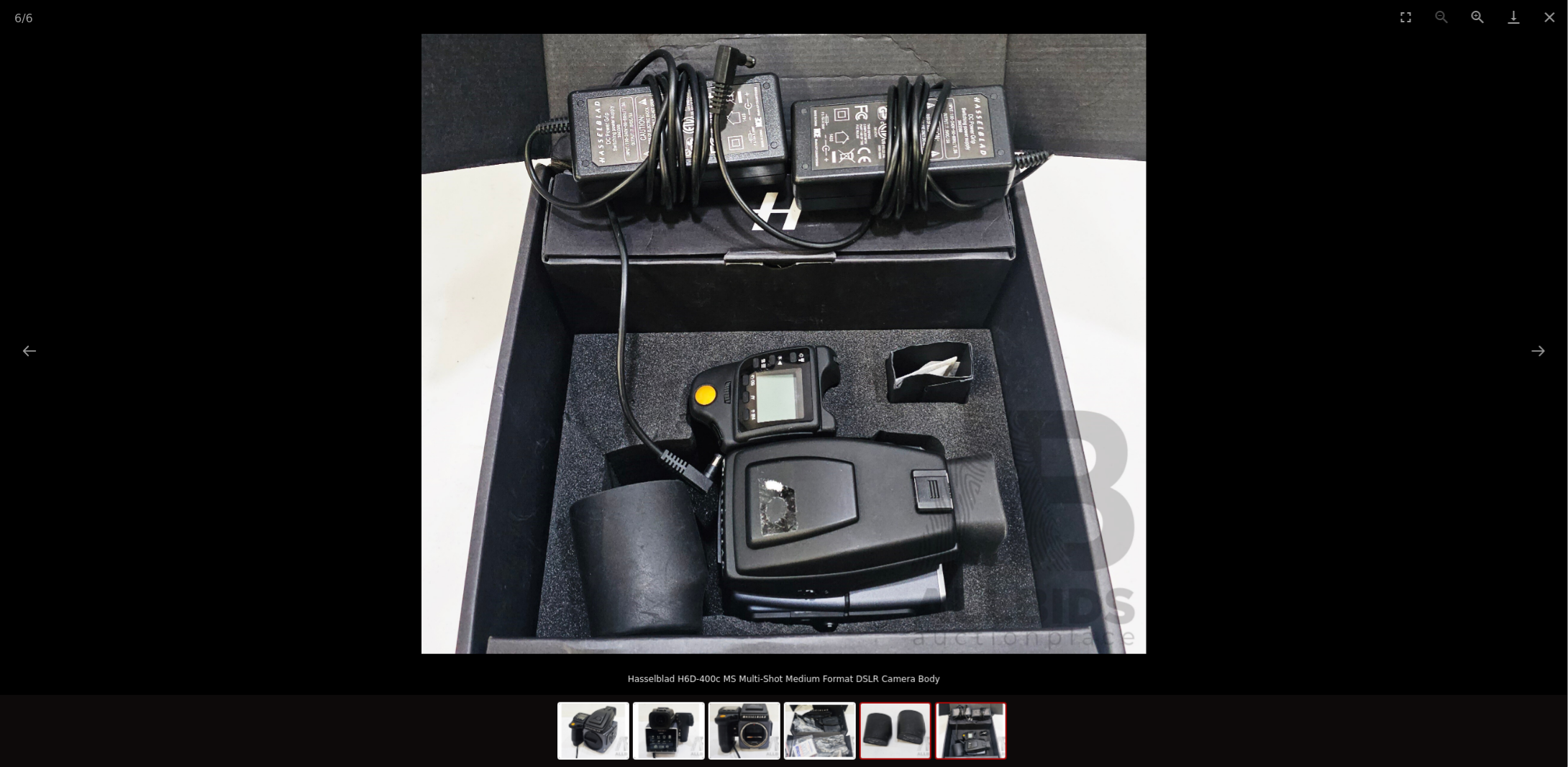
click at [910, 745] on img at bounding box center [895, 730] width 69 height 55
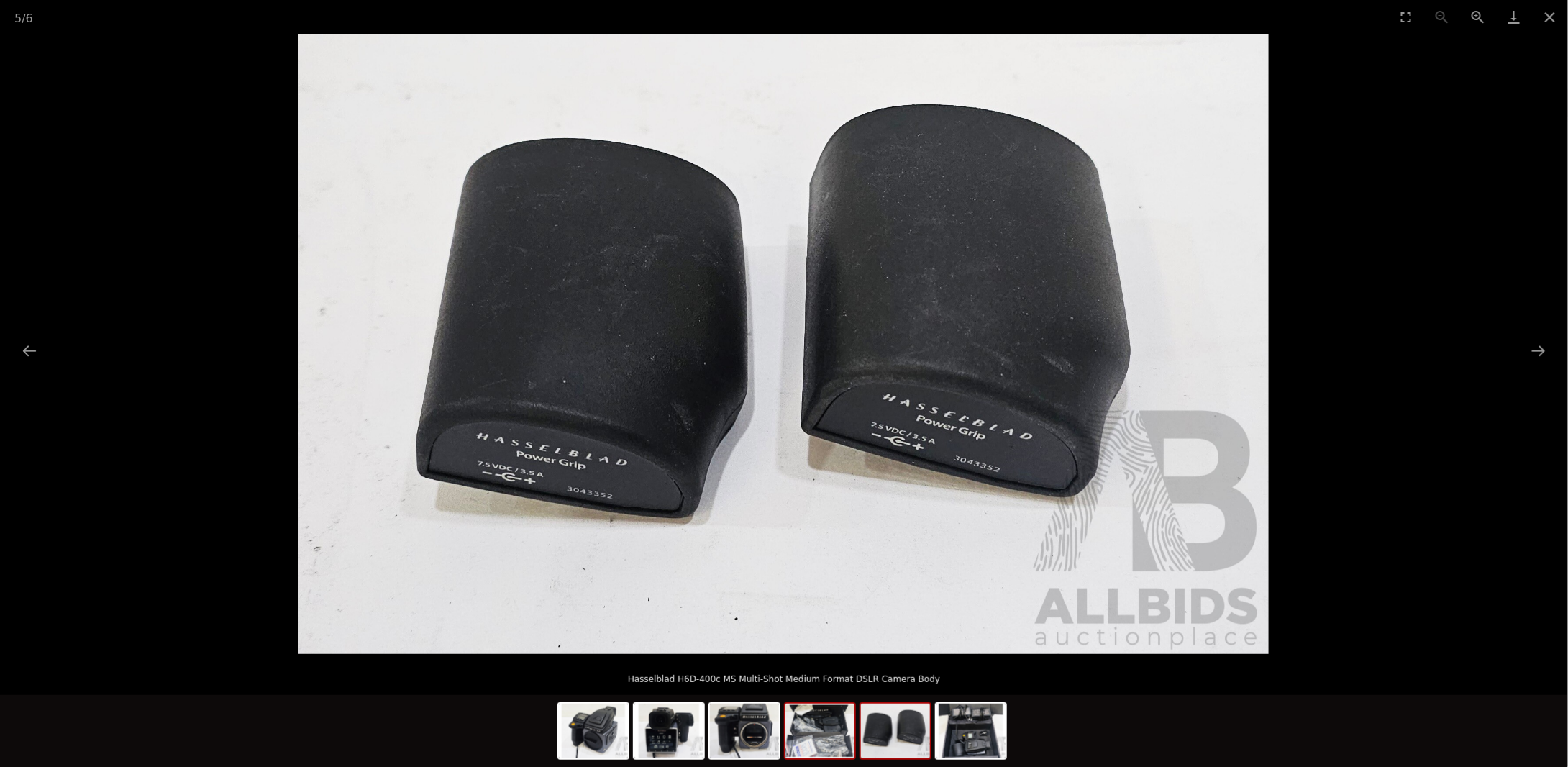
click at [841, 745] on img at bounding box center [820, 730] width 69 height 55
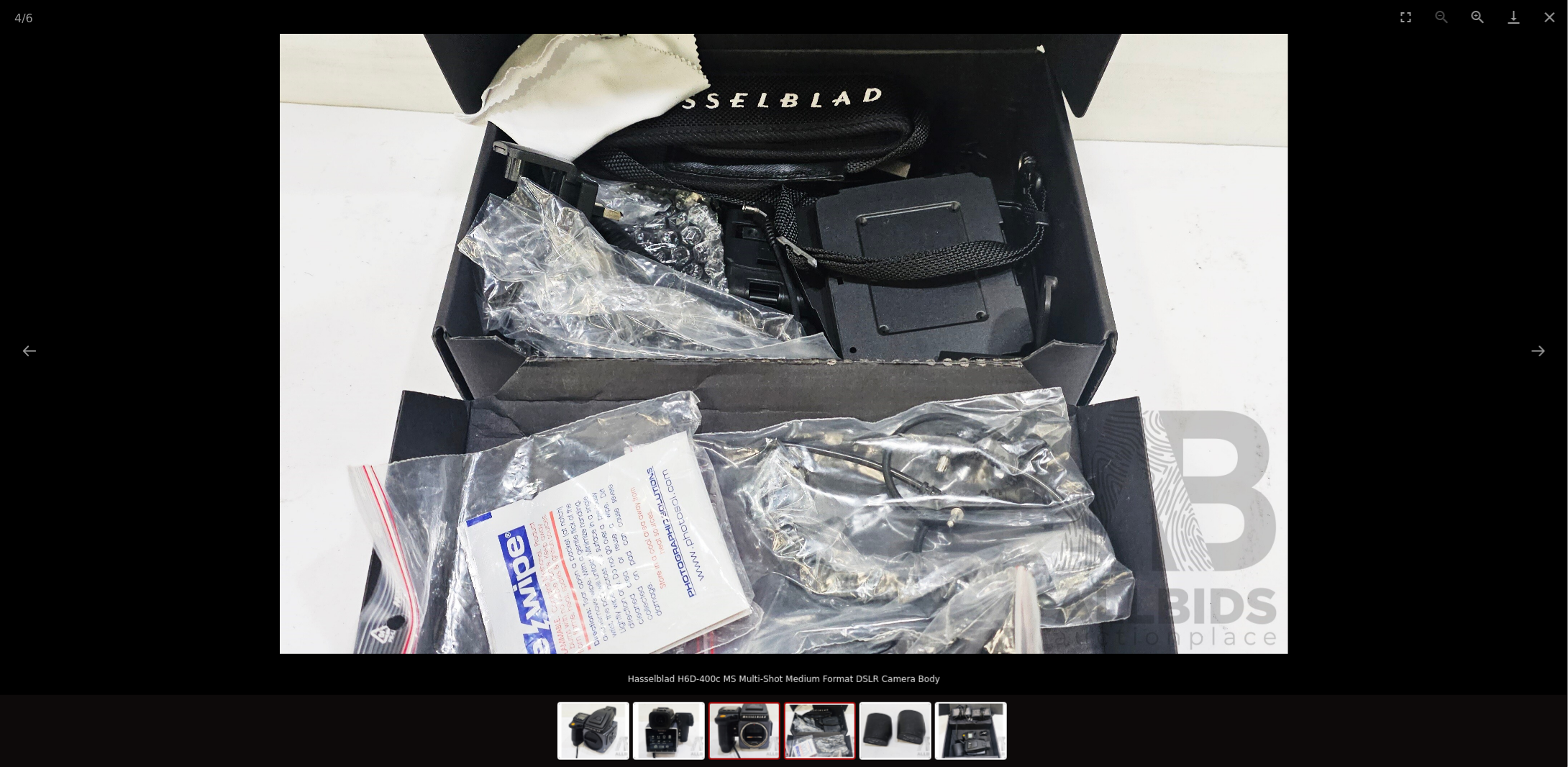
click at [761, 741] on img at bounding box center [744, 730] width 69 height 55
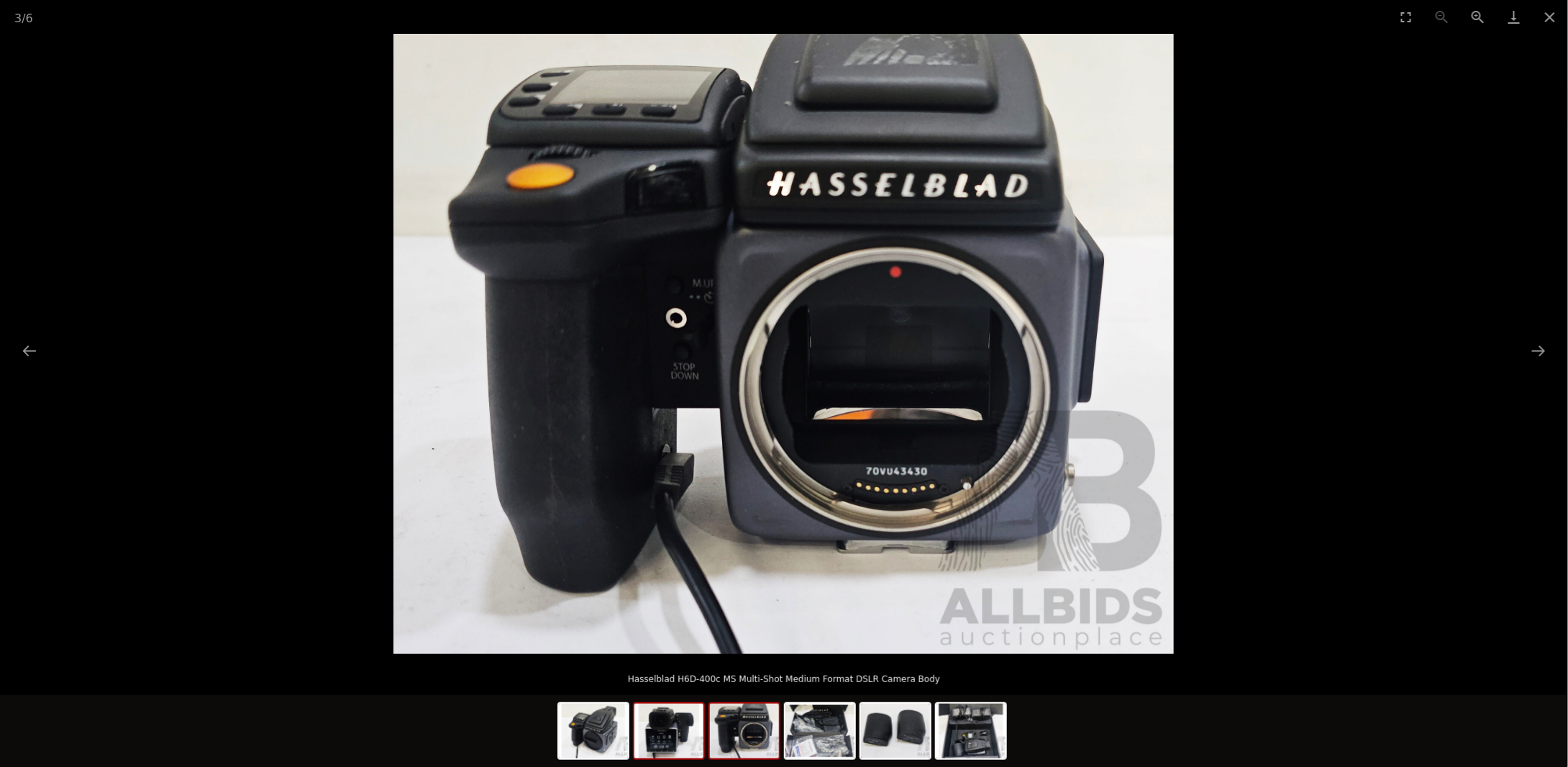
click at [669, 745] on img at bounding box center [668, 730] width 69 height 55
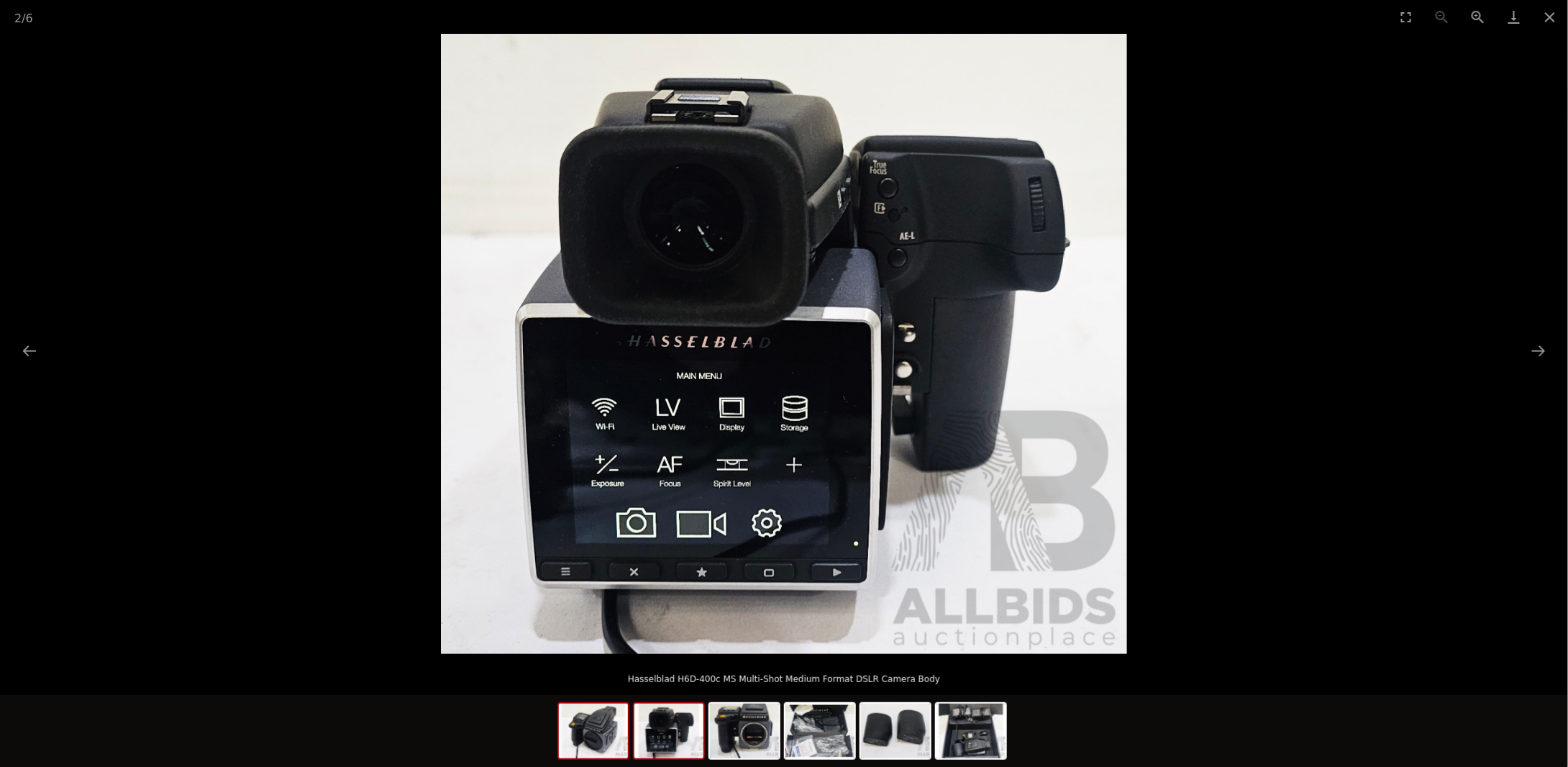
click at [590, 747] on img at bounding box center [593, 730] width 69 height 55
click at [665, 745] on img at bounding box center [668, 730] width 69 height 55
click at [738, 742] on img at bounding box center [744, 730] width 69 height 55
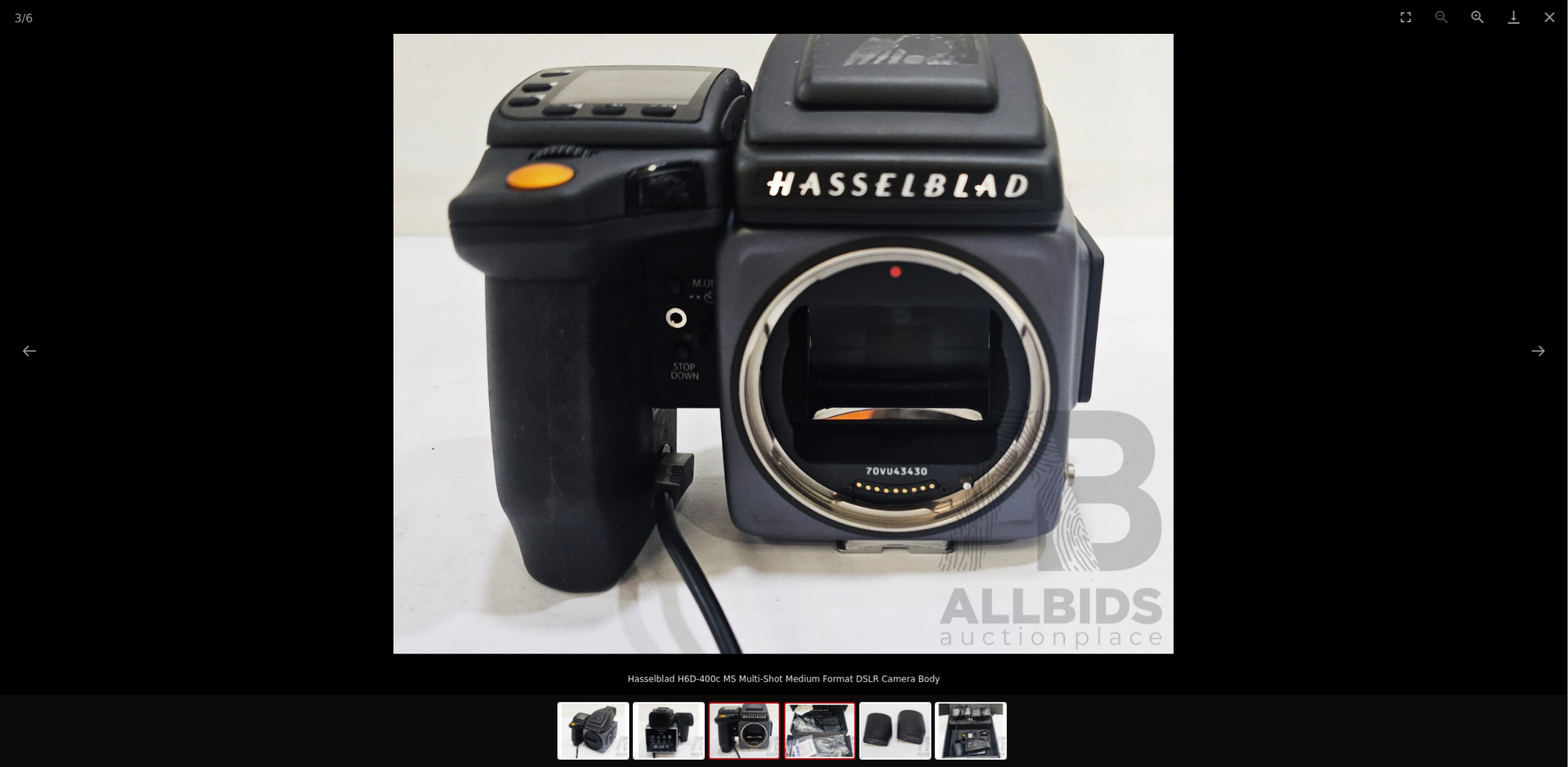
click at [811, 742] on img at bounding box center [820, 730] width 69 height 55
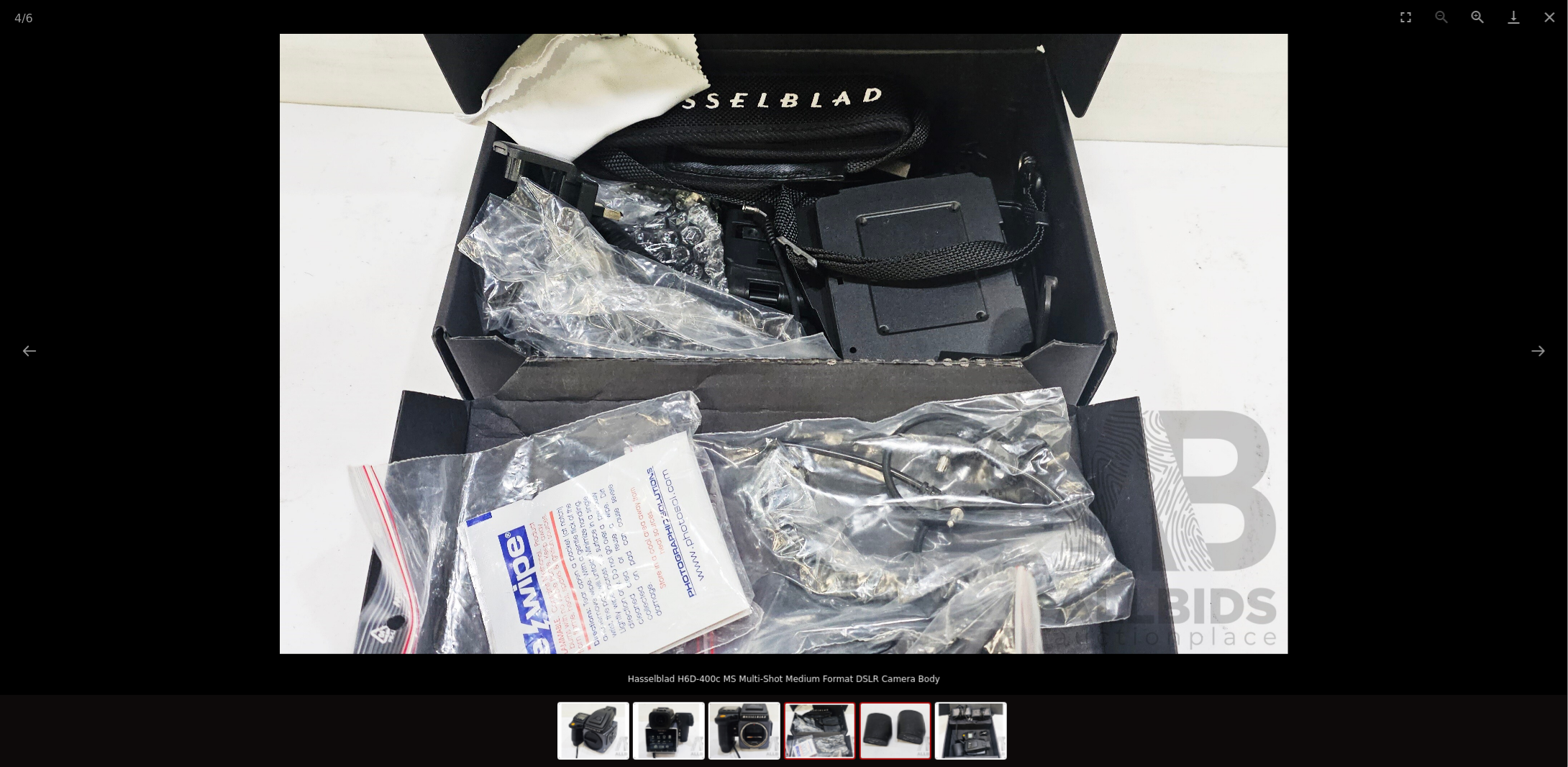
click at [899, 736] on img at bounding box center [895, 730] width 69 height 55
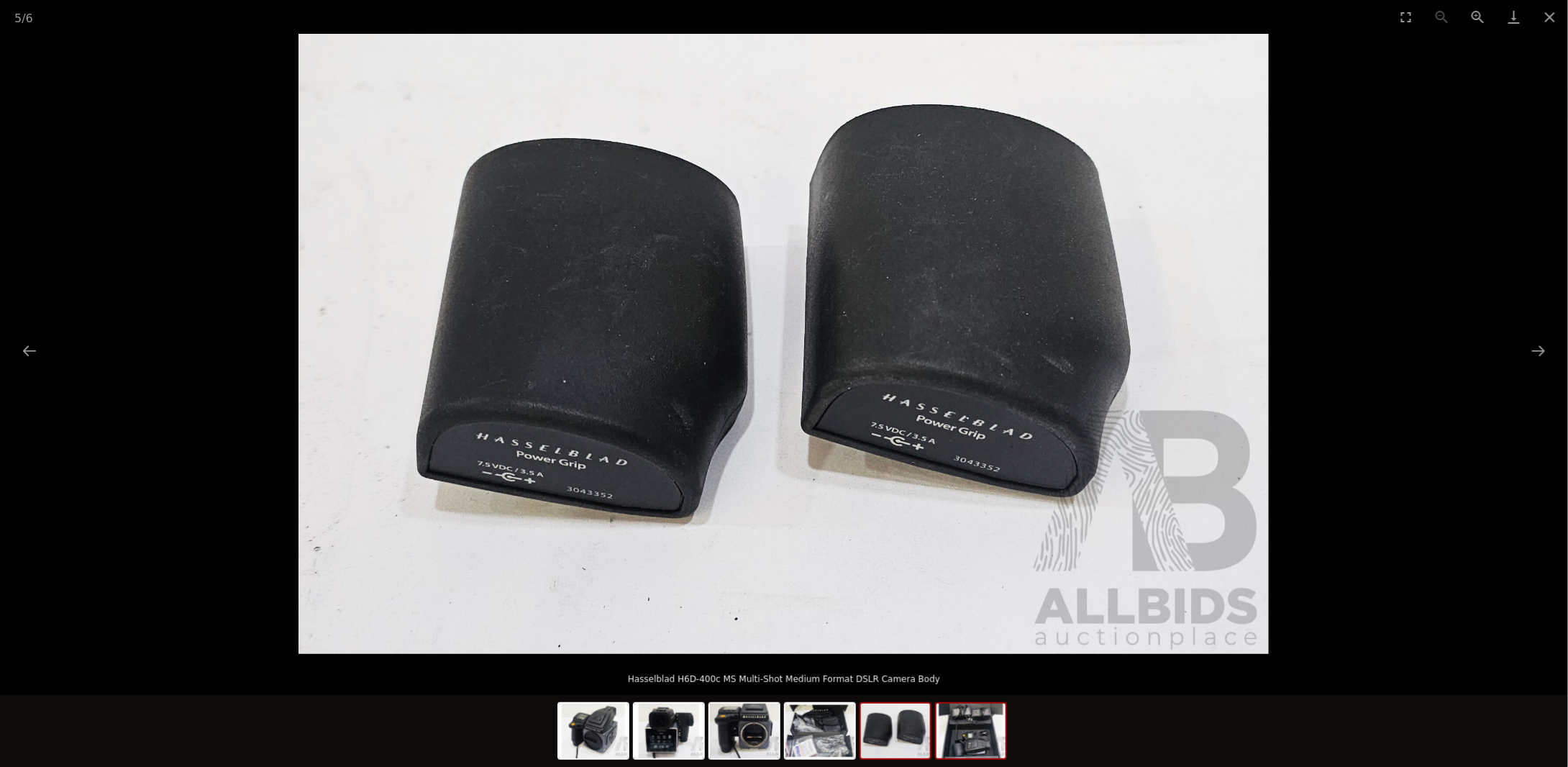
click at [981, 745] on img at bounding box center [971, 730] width 69 height 55
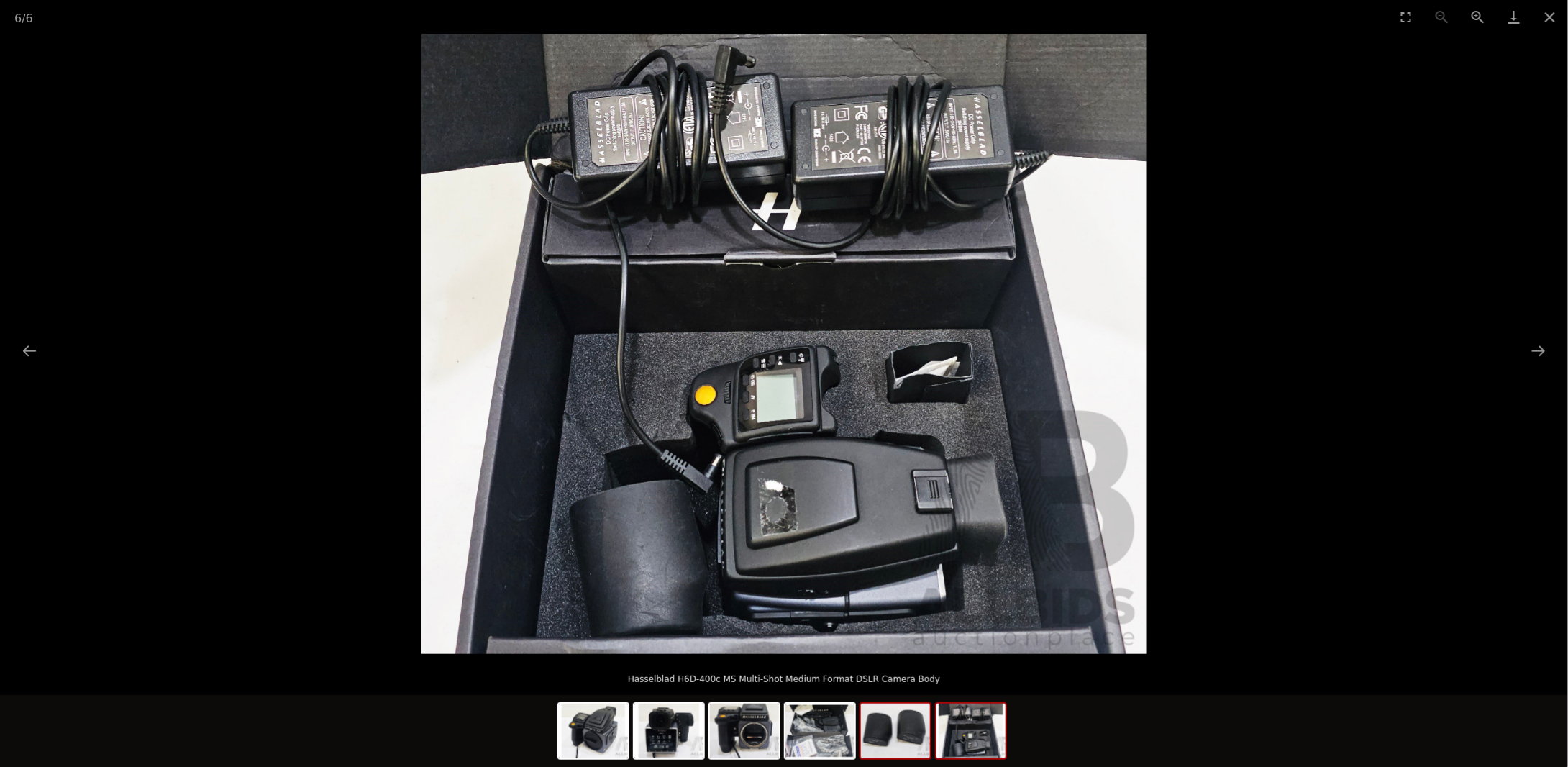
click at [899, 757] on img at bounding box center [895, 730] width 69 height 55
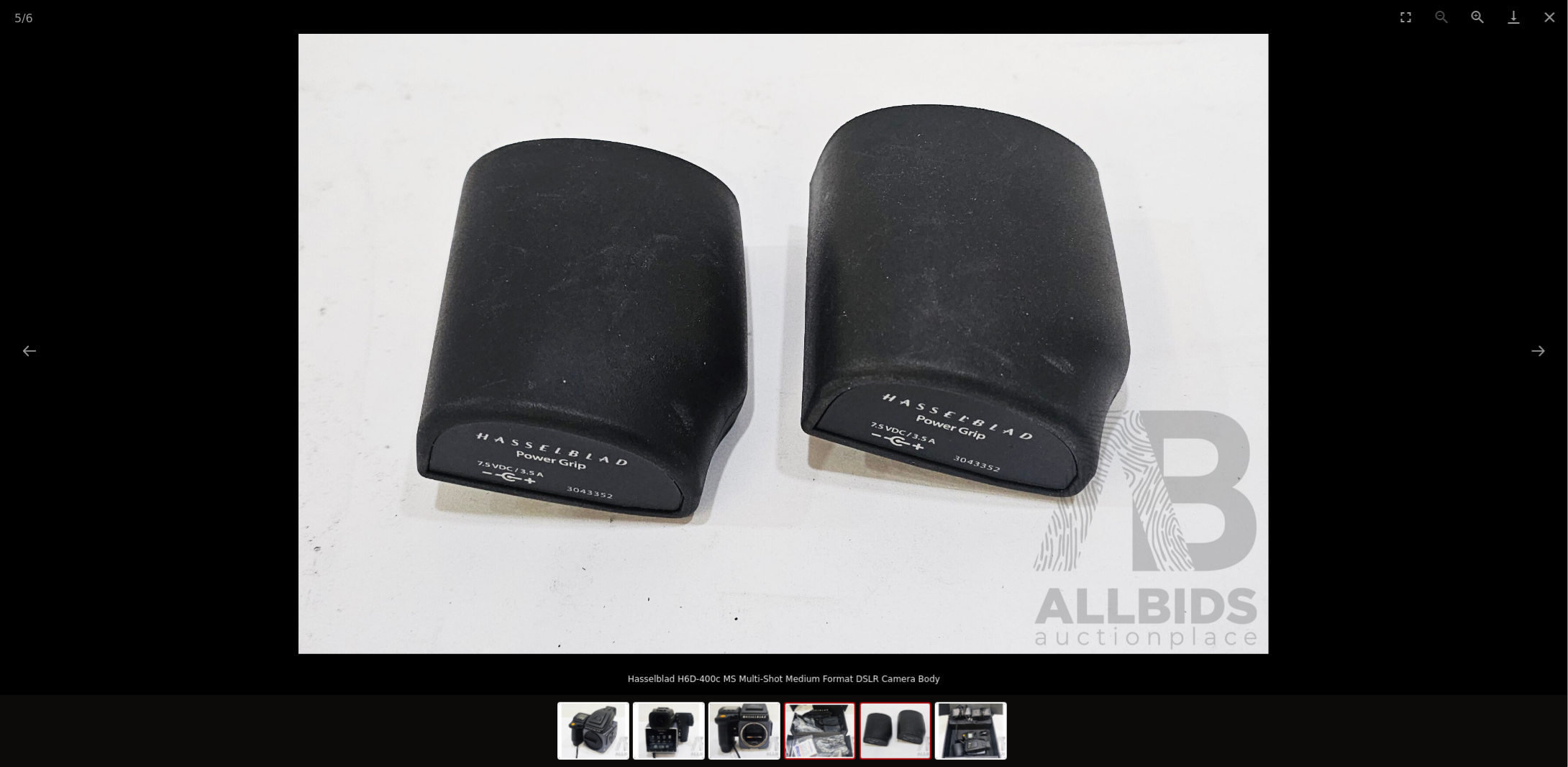
click at [830, 743] on img at bounding box center [820, 730] width 69 height 55
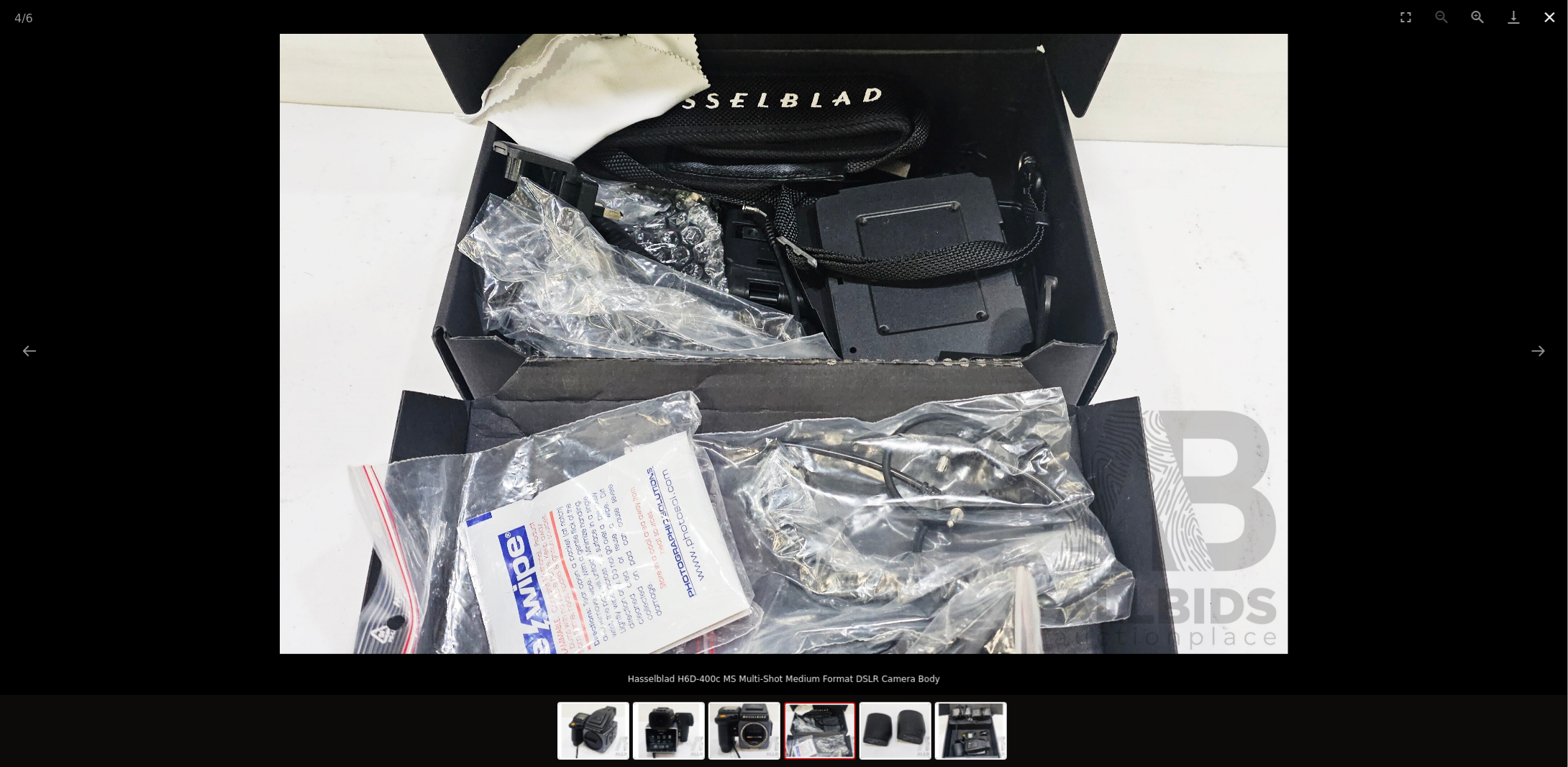
click at [1546, 20] on button "Close gallery" at bounding box center [1550, 17] width 36 height 34
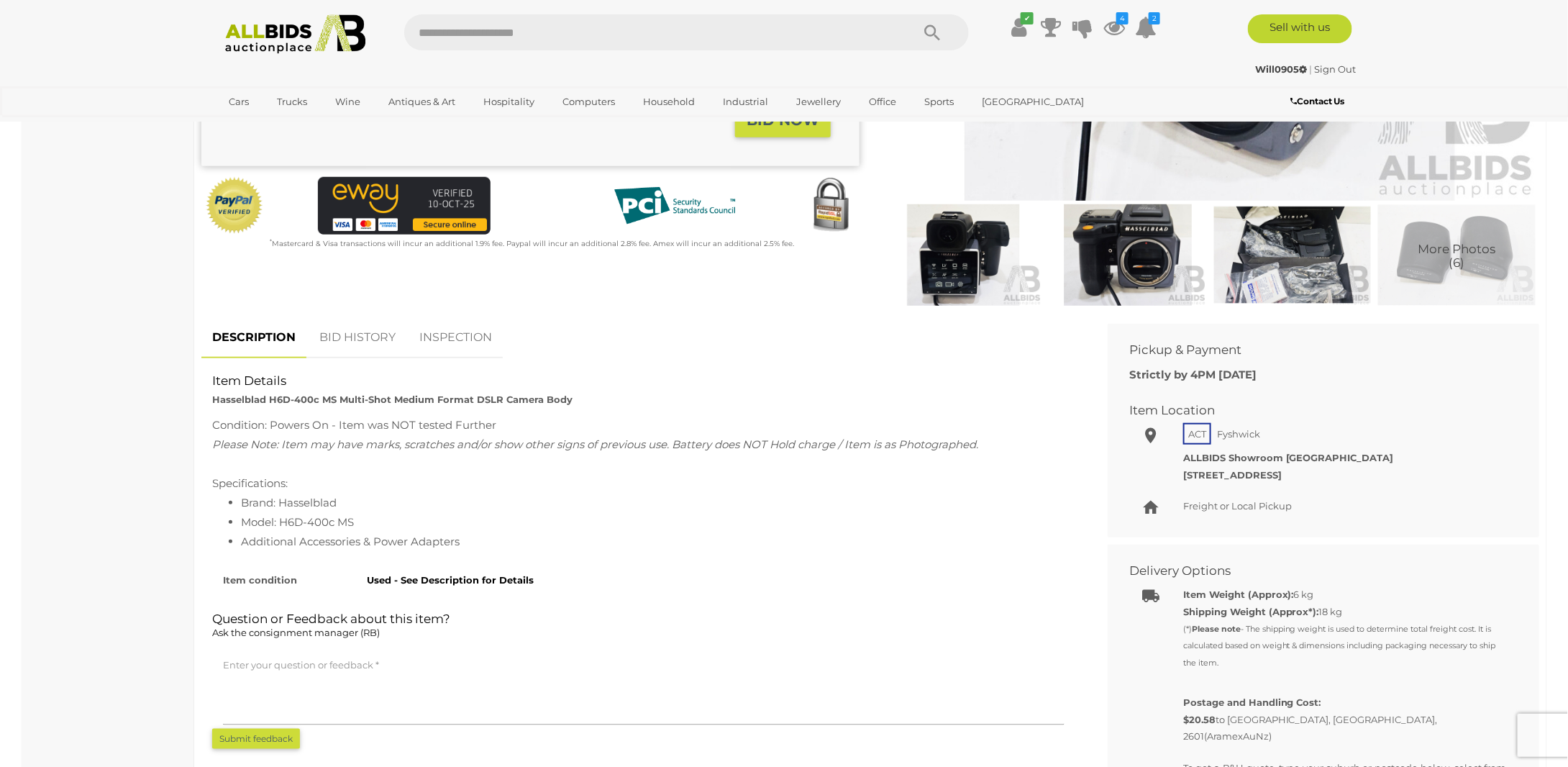
scroll to position [360, 0]
